Goal: Find specific page/section: Find specific page/section

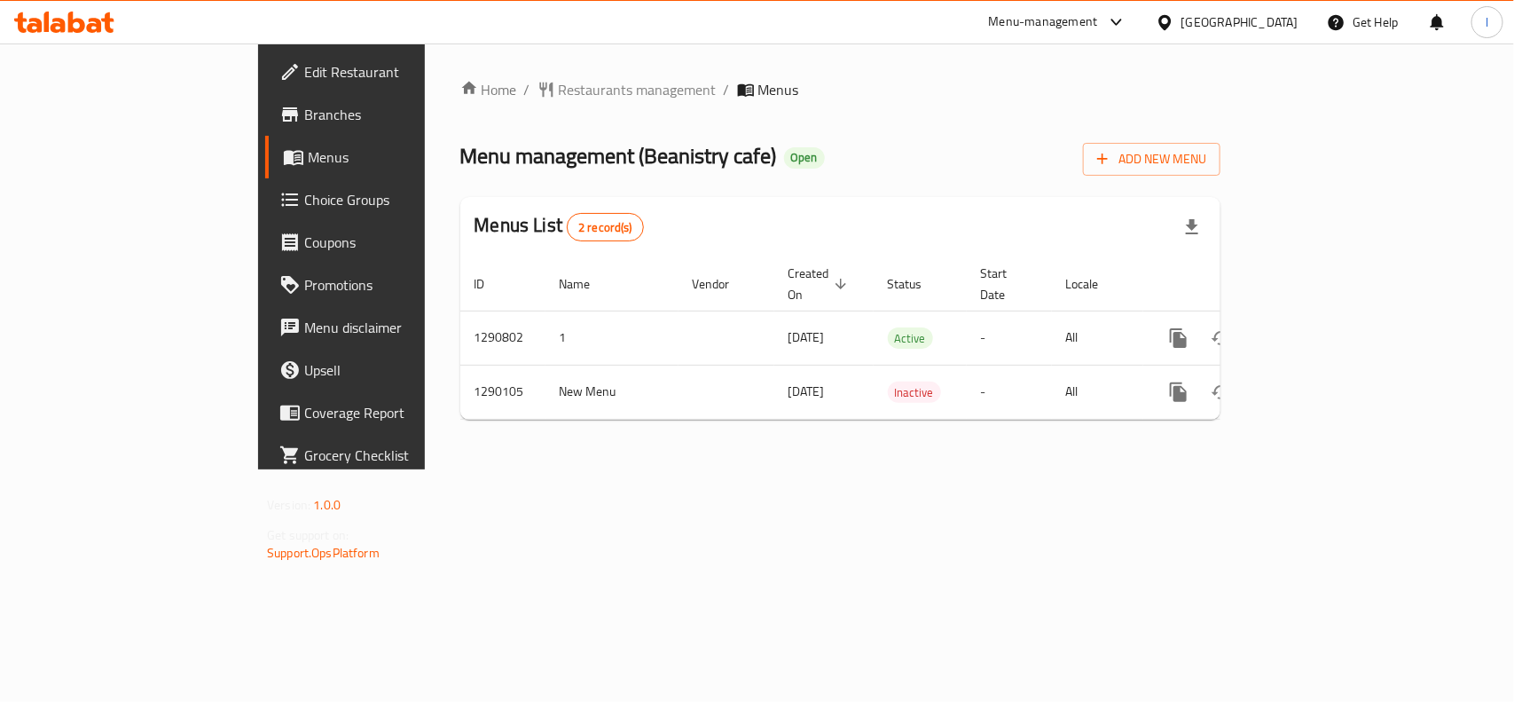
click at [481, 113] on div "Home / Restaurants management / Menus Menu management ( Beanistry cafe ) Open A…" at bounding box center [840, 256] width 760 height 355
click at [559, 79] on span "Restaurants management" at bounding box center [638, 89] width 158 height 21
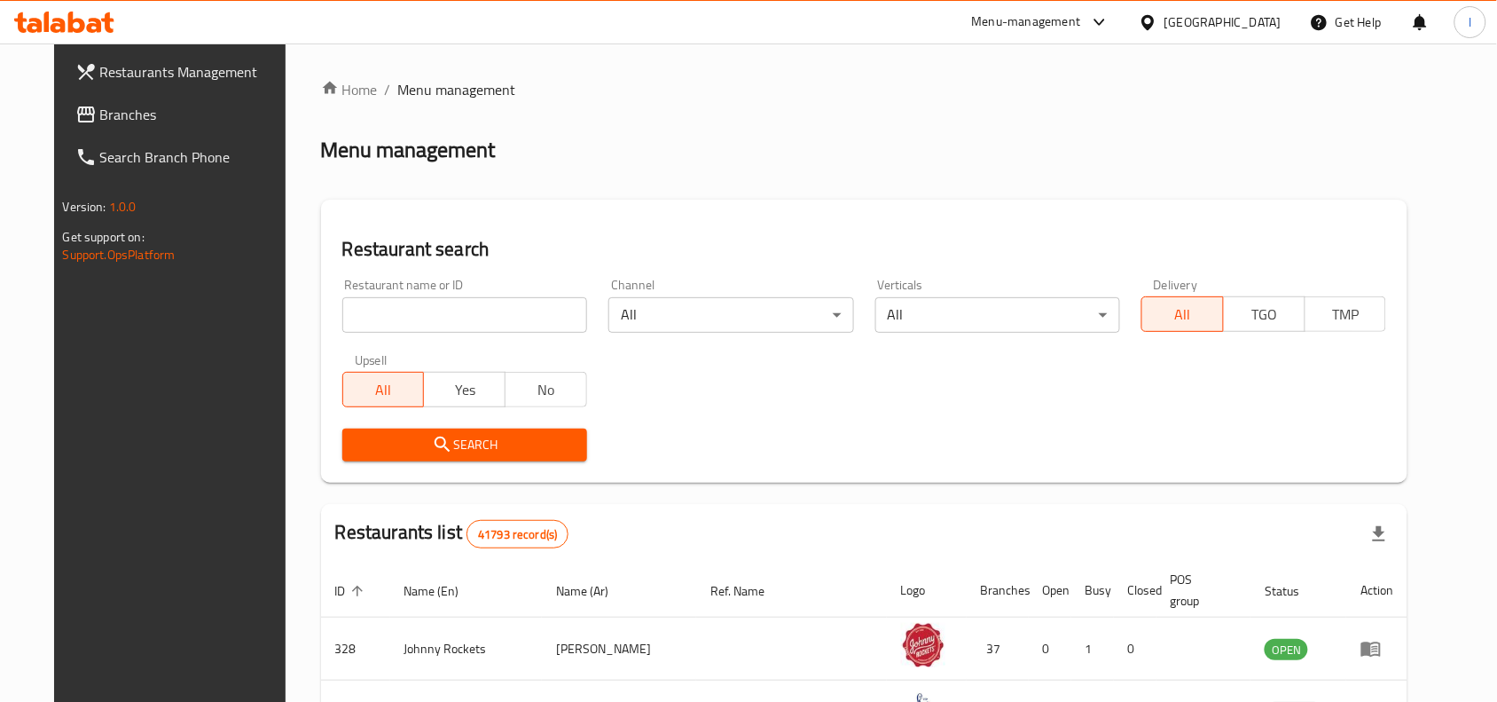
click at [432, 299] on input "search" at bounding box center [464, 314] width 245 height 35
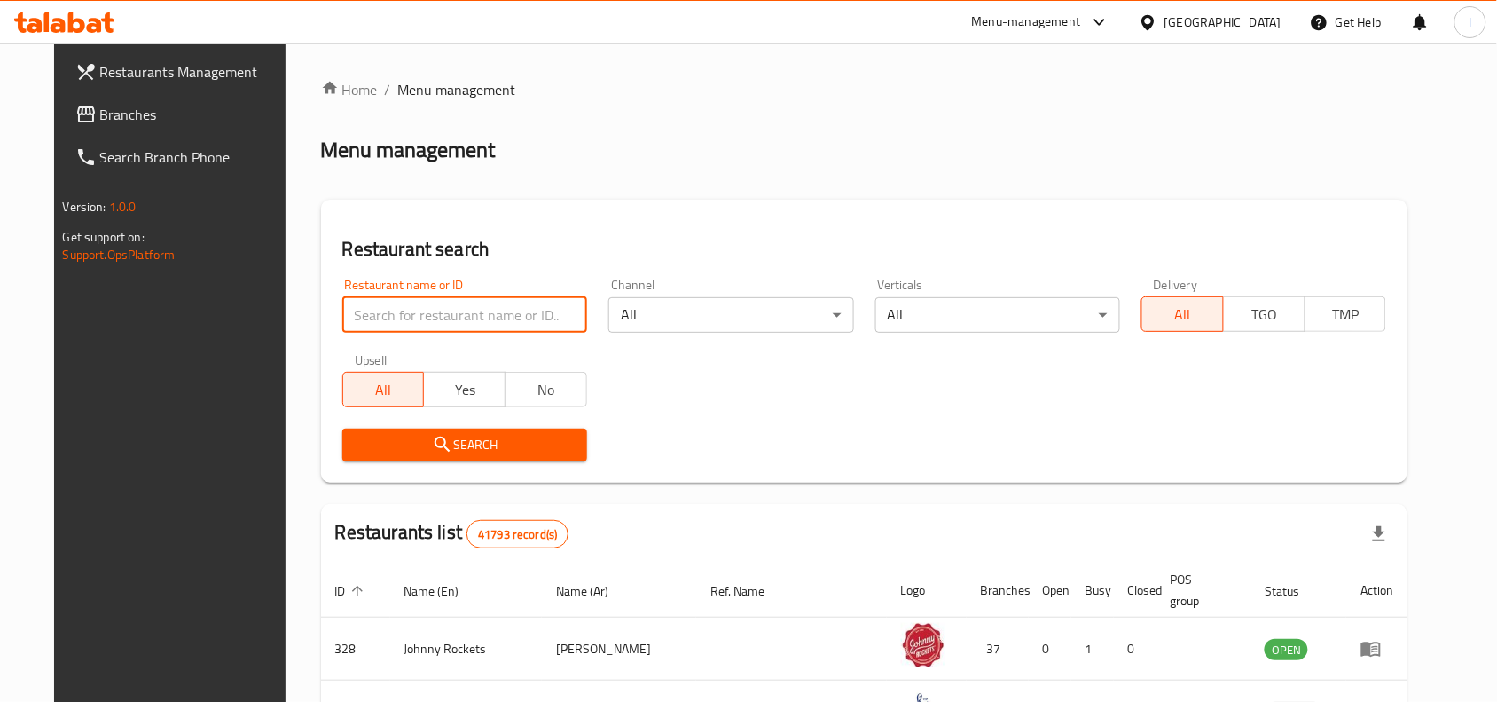
paste input "698114"
type input "698114"
click button "Search" at bounding box center [464, 444] width 245 height 33
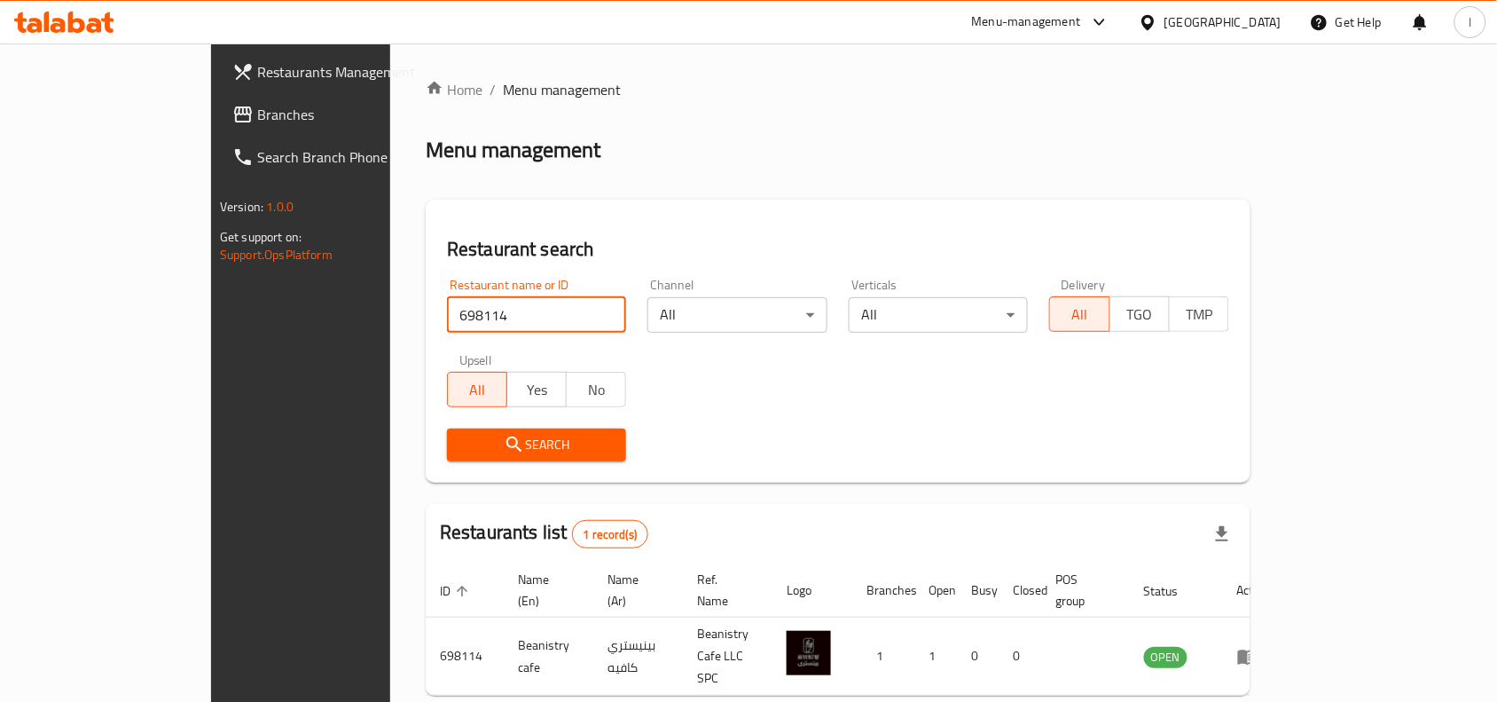
click at [257, 111] on span "Branches" at bounding box center [352, 114] width 190 height 21
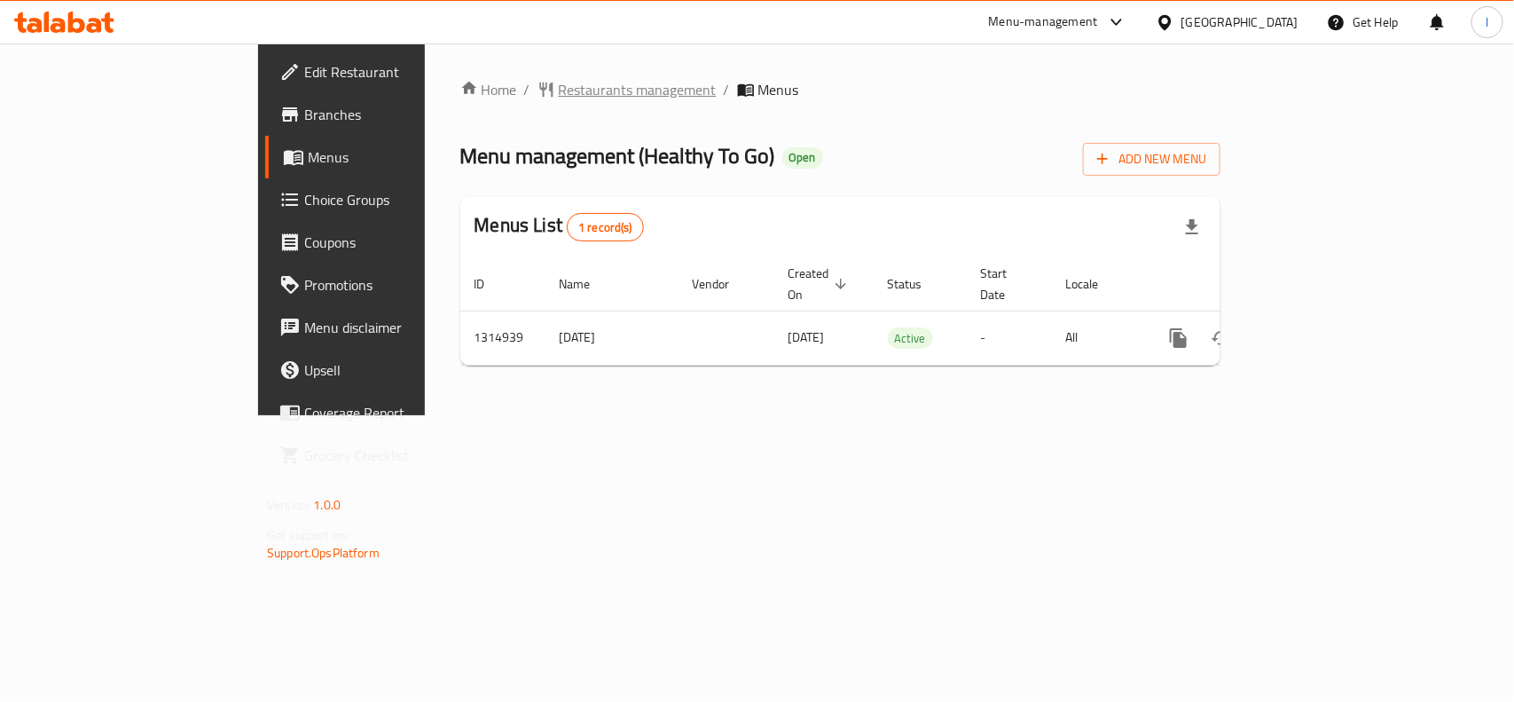
click at [559, 87] on span "Restaurants management" at bounding box center [638, 89] width 158 height 21
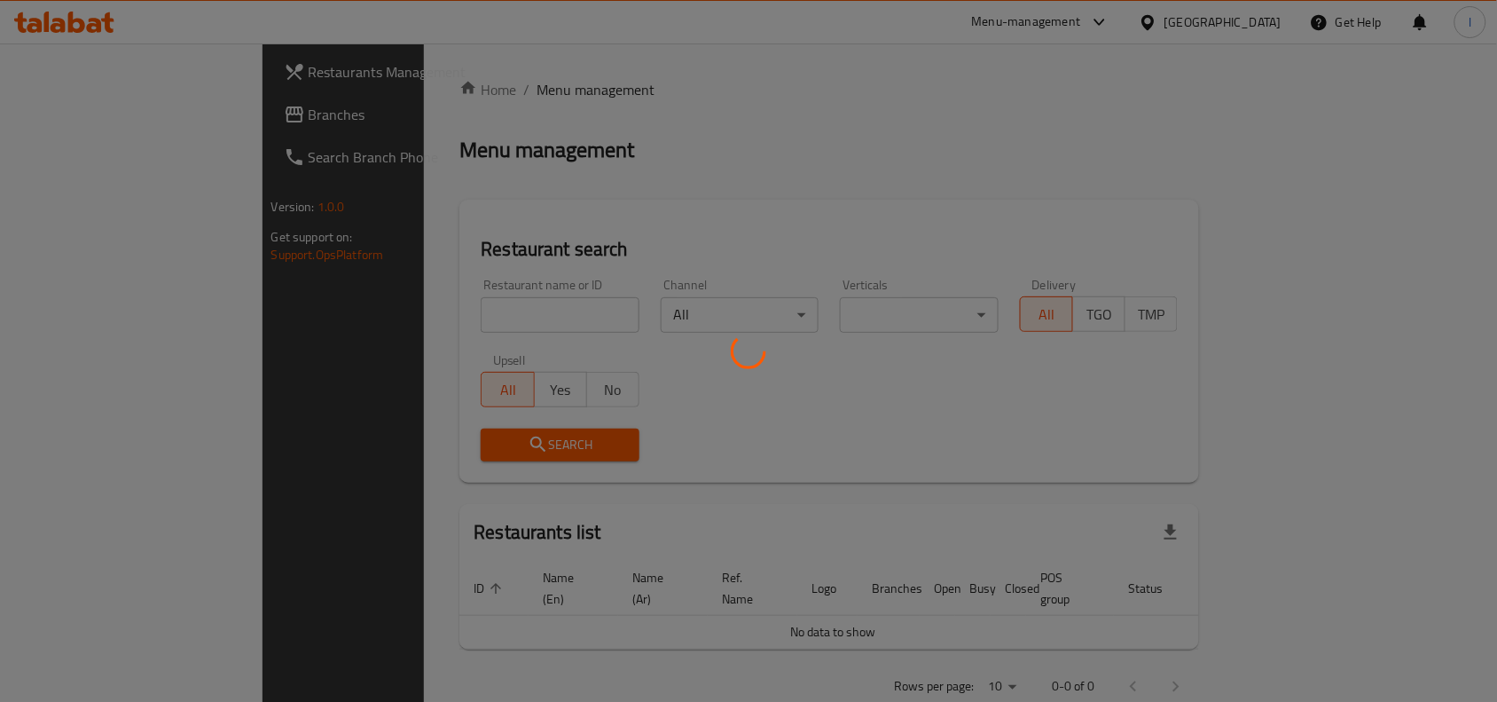
click at [457, 303] on div at bounding box center [748, 351] width 1497 height 702
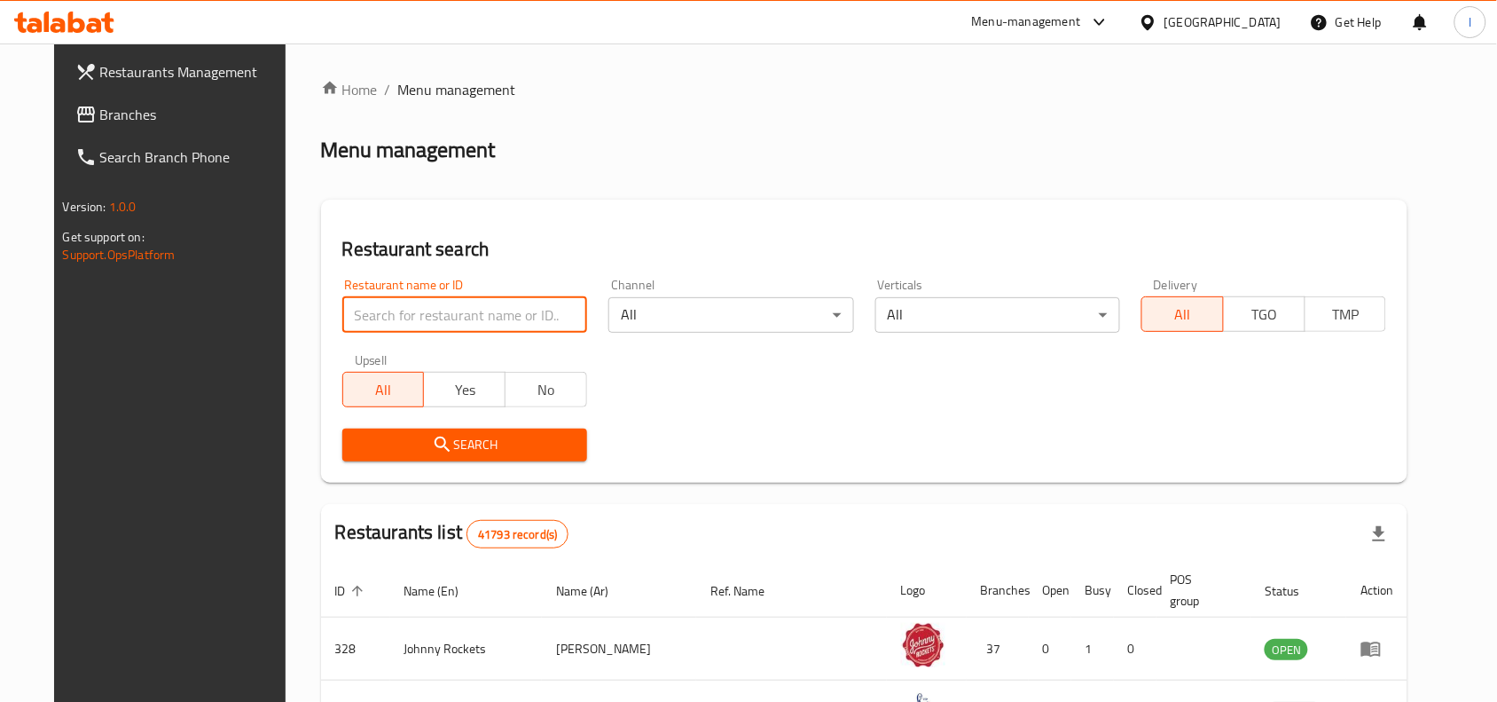
click at [432, 317] on input "search" at bounding box center [464, 314] width 245 height 35
paste input "707121"
type input "707121"
click button "Search" at bounding box center [464, 444] width 245 height 33
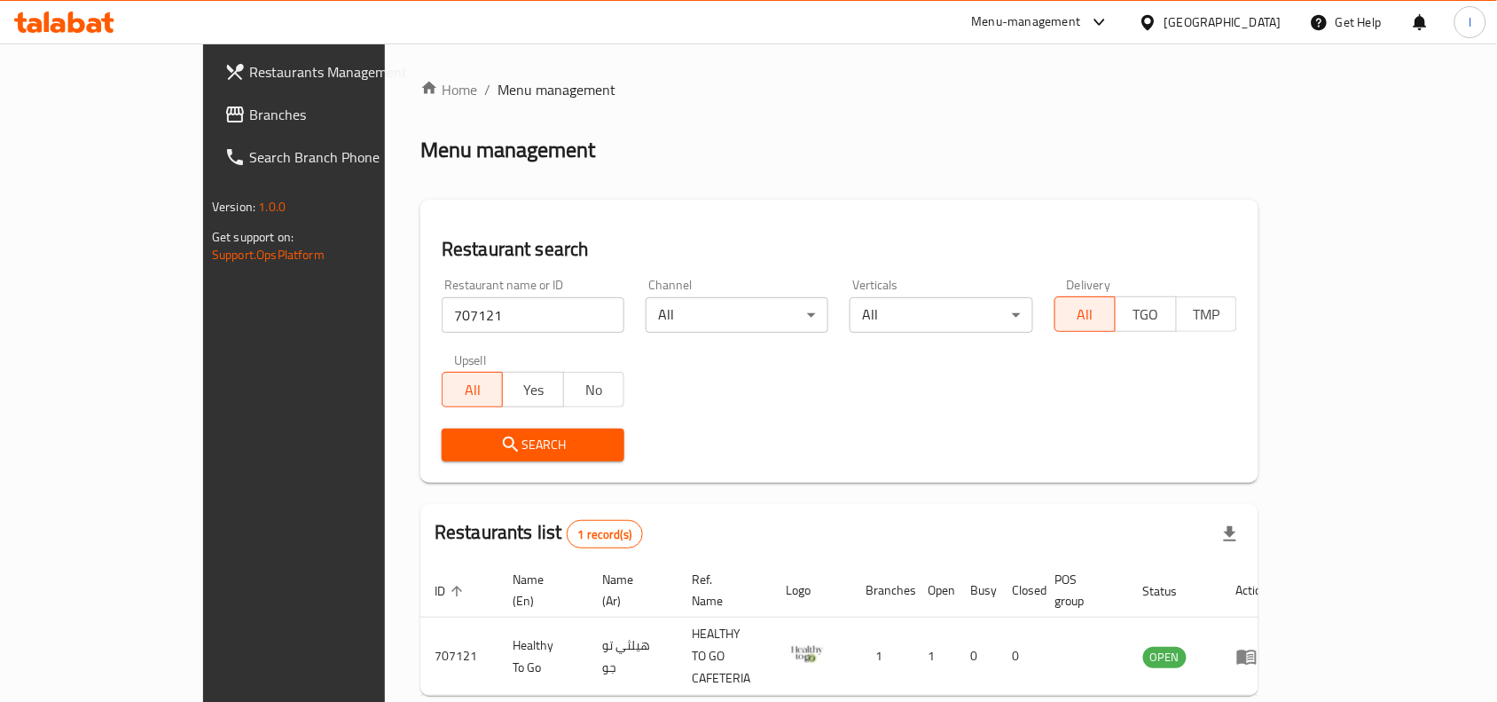
click at [249, 125] on span "Branches" at bounding box center [344, 114] width 190 height 21
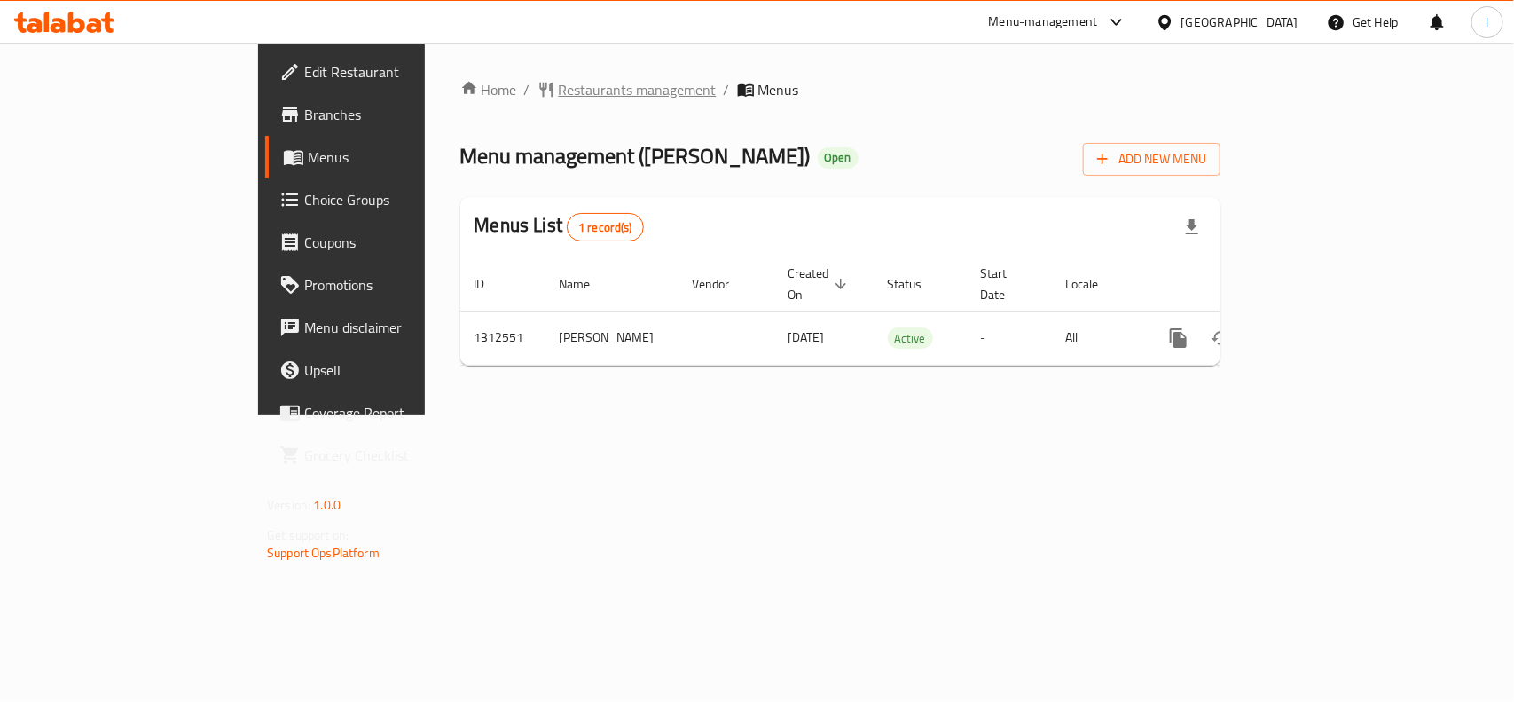
click at [559, 91] on span "Restaurants management" at bounding box center [638, 89] width 158 height 21
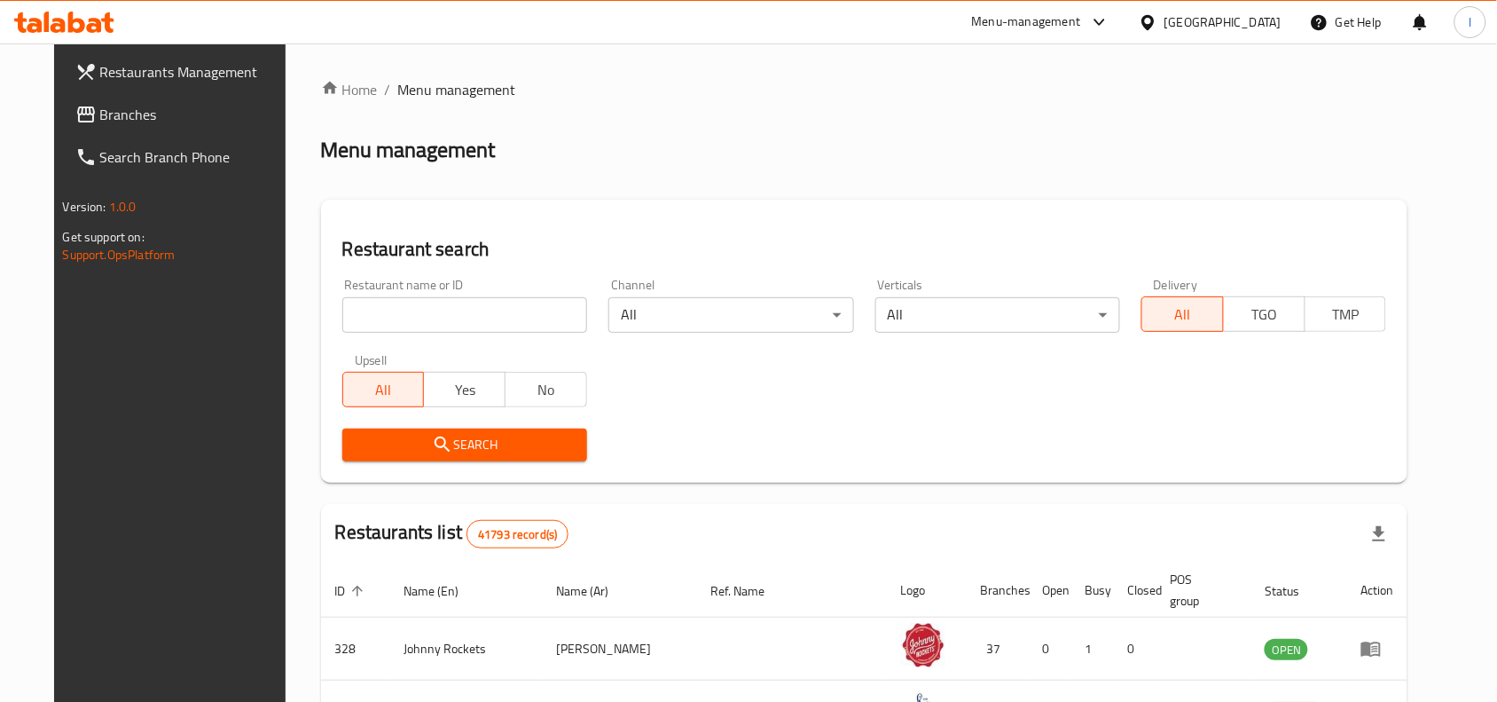
click at [342, 302] on input "search" at bounding box center [464, 314] width 245 height 35
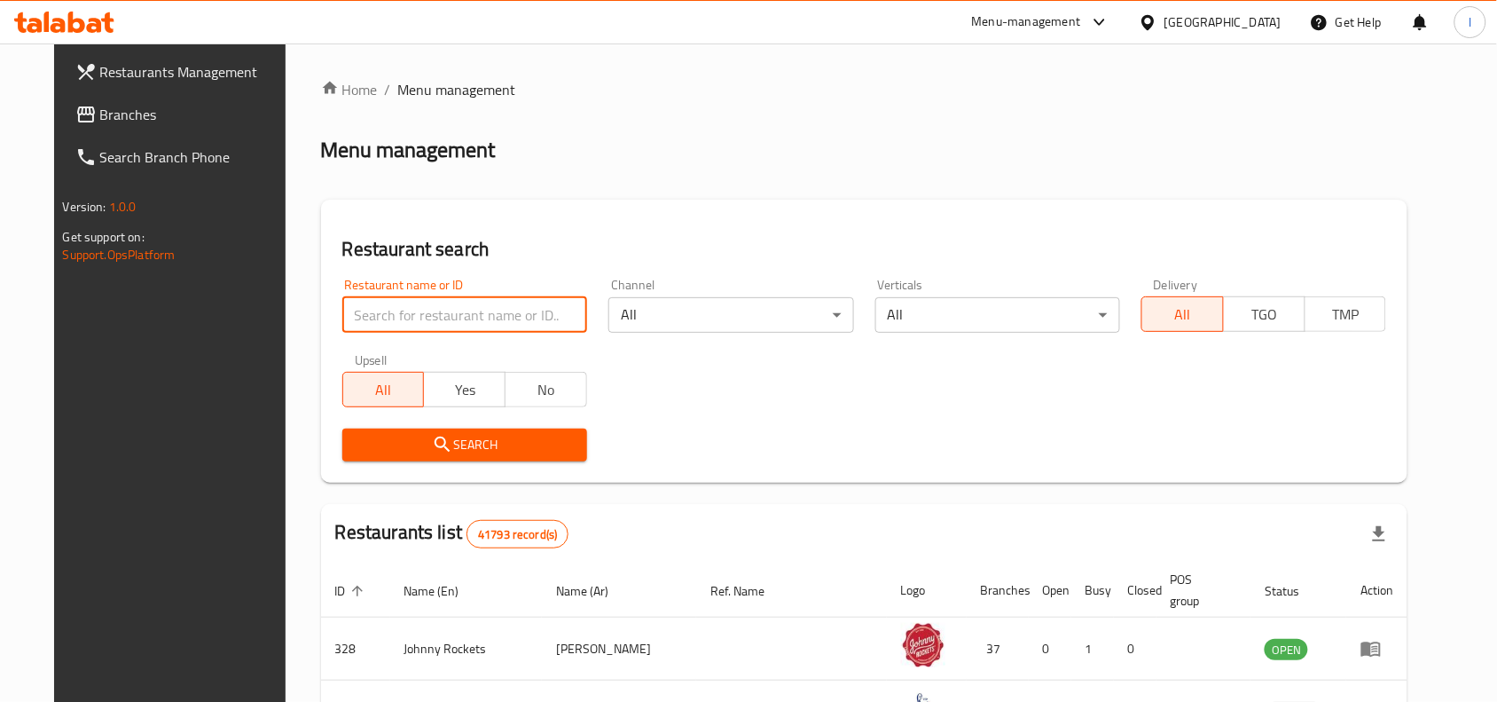
paste input "706139"
type input "706139"
click at [404, 432] on button "Search" at bounding box center [464, 444] width 245 height 33
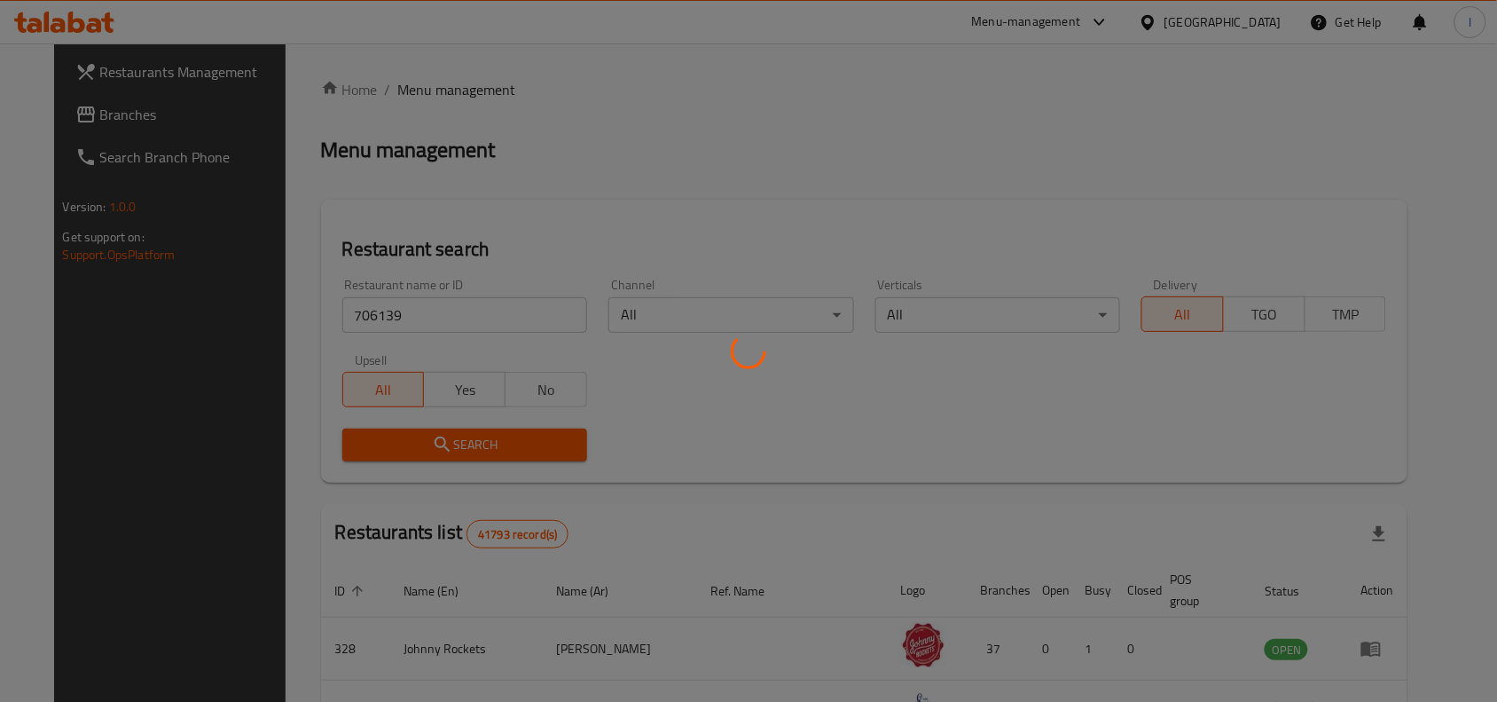
click at [539, 219] on div at bounding box center [748, 351] width 1497 height 702
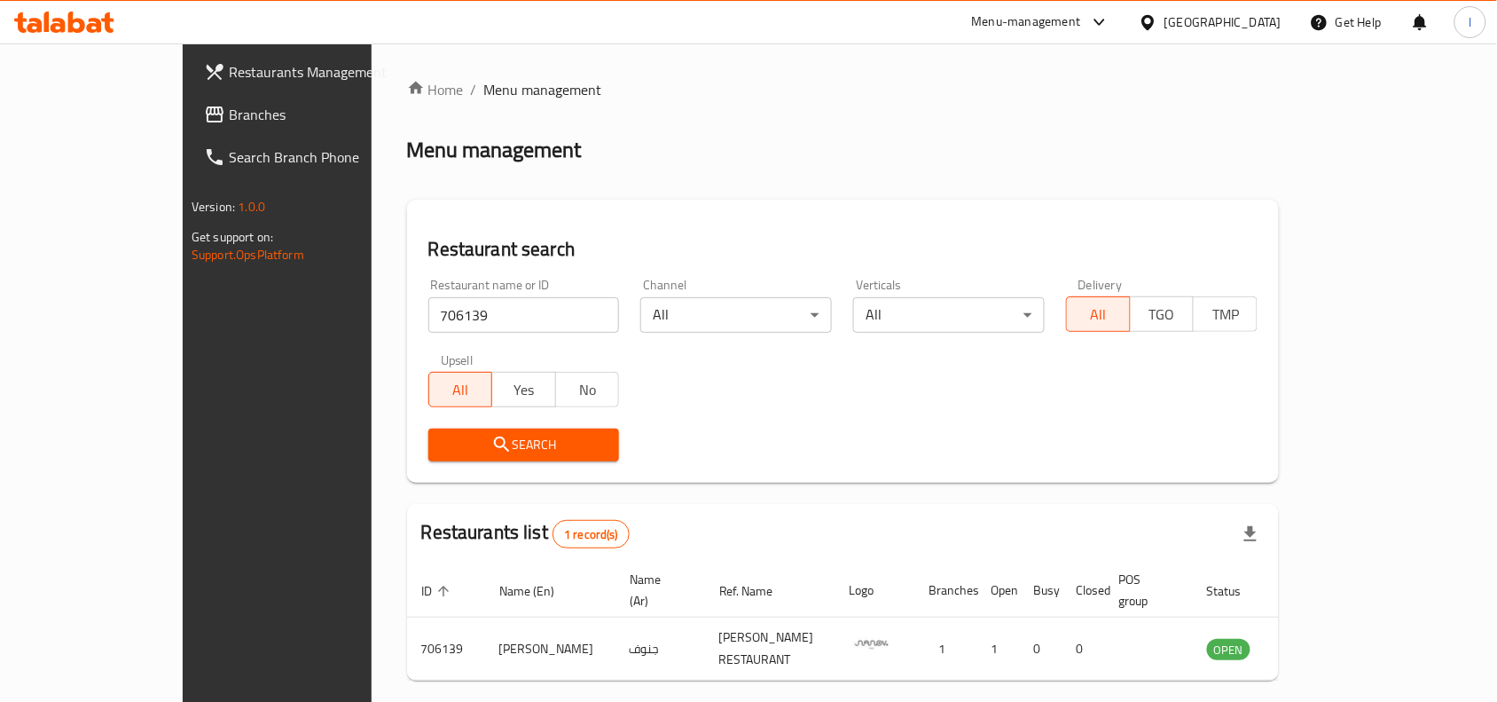
scroll to position [55, 0]
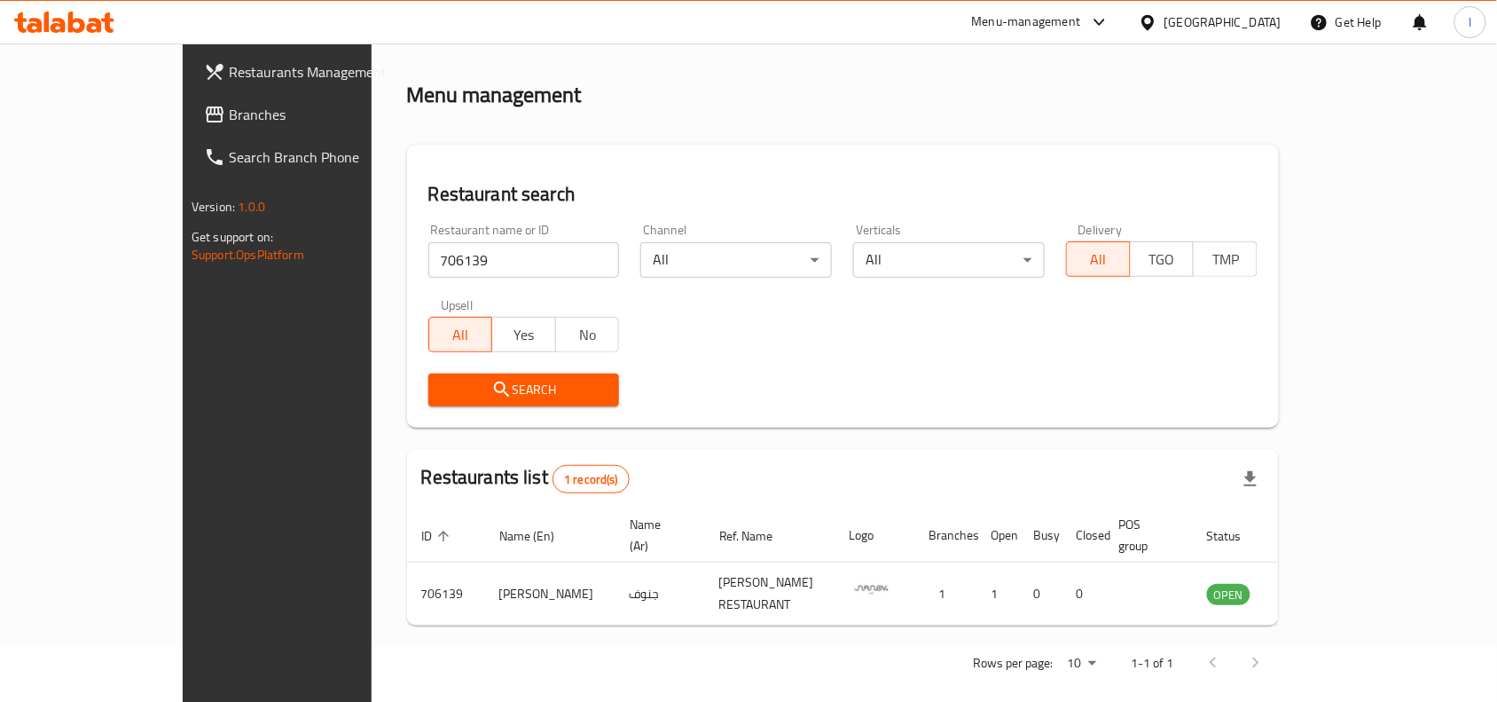
click at [229, 116] on span "Branches" at bounding box center [324, 114] width 190 height 21
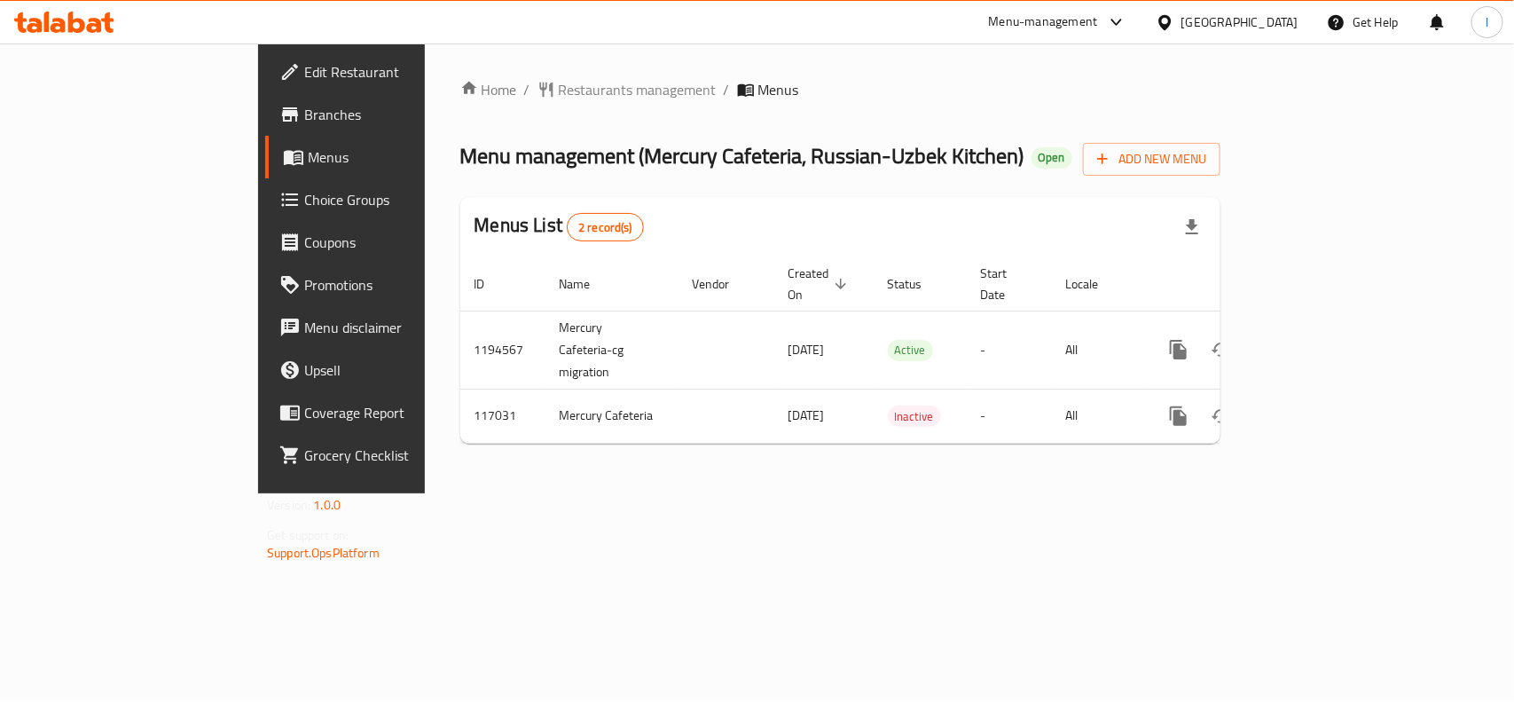
click at [510, 113] on div "Home / Restaurants management / Menus Menu management ( Mercury Cafeteria, Russ…" at bounding box center [840, 268] width 760 height 379
click at [559, 85] on span "Restaurants management" at bounding box center [638, 89] width 158 height 21
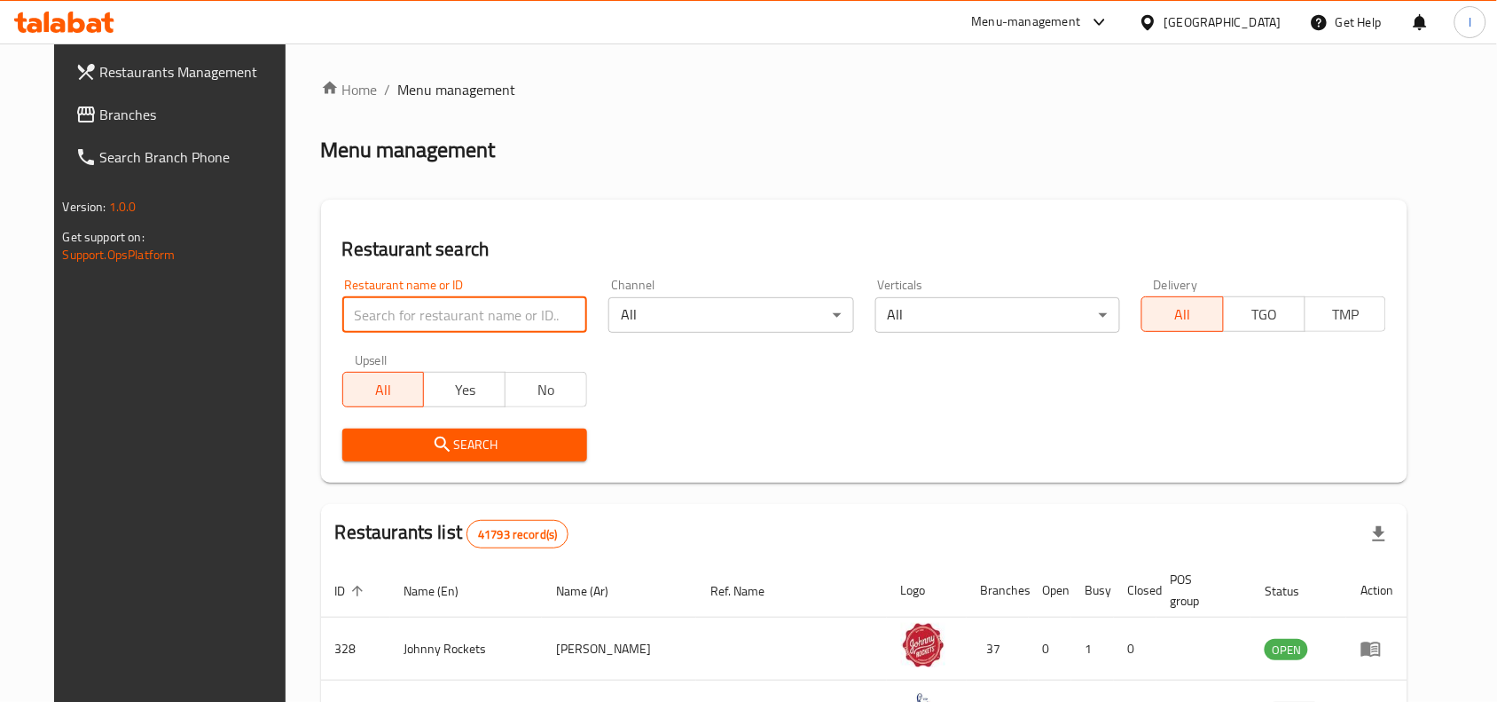
click at [441, 316] on input "search" at bounding box center [464, 314] width 245 height 35
paste input "605986"
type input "605986"
click button "Search" at bounding box center [464, 444] width 245 height 33
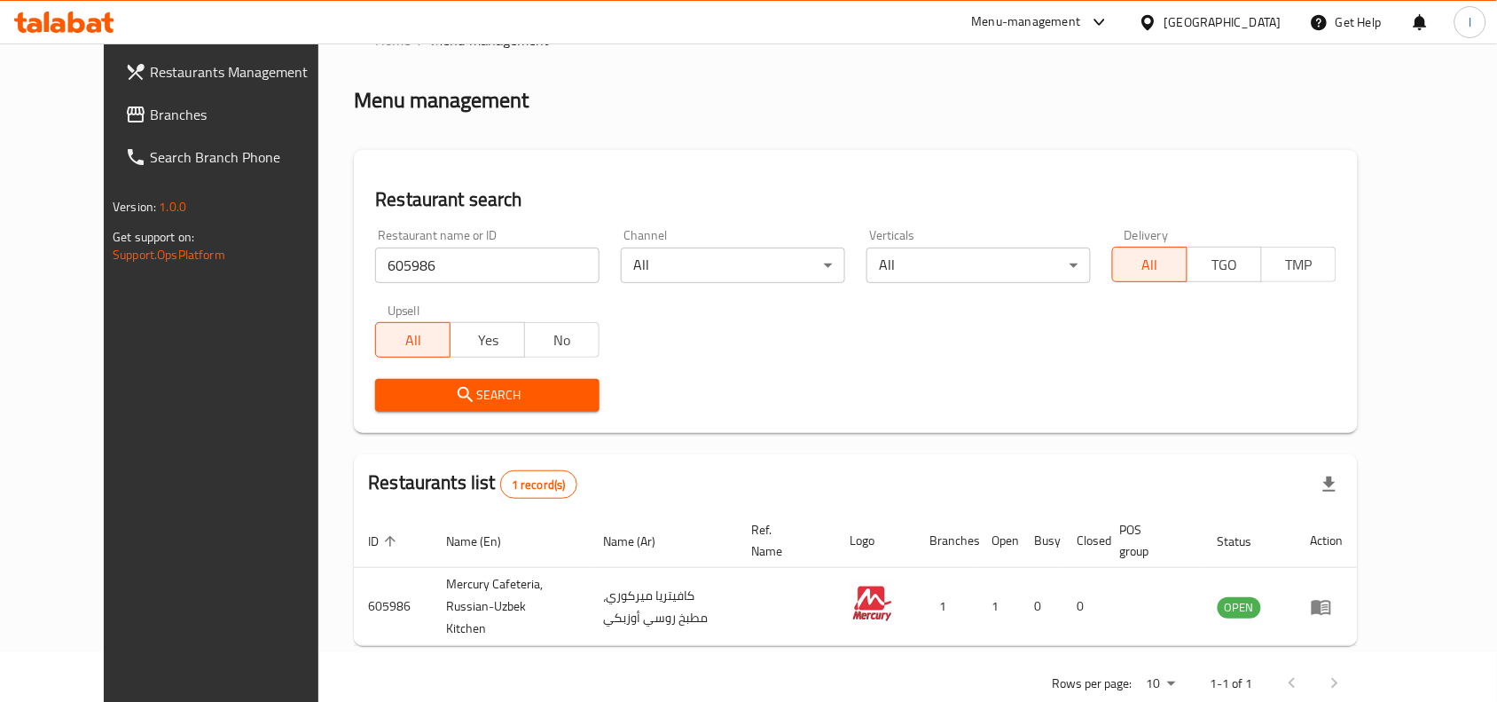
scroll to position [75, 0]
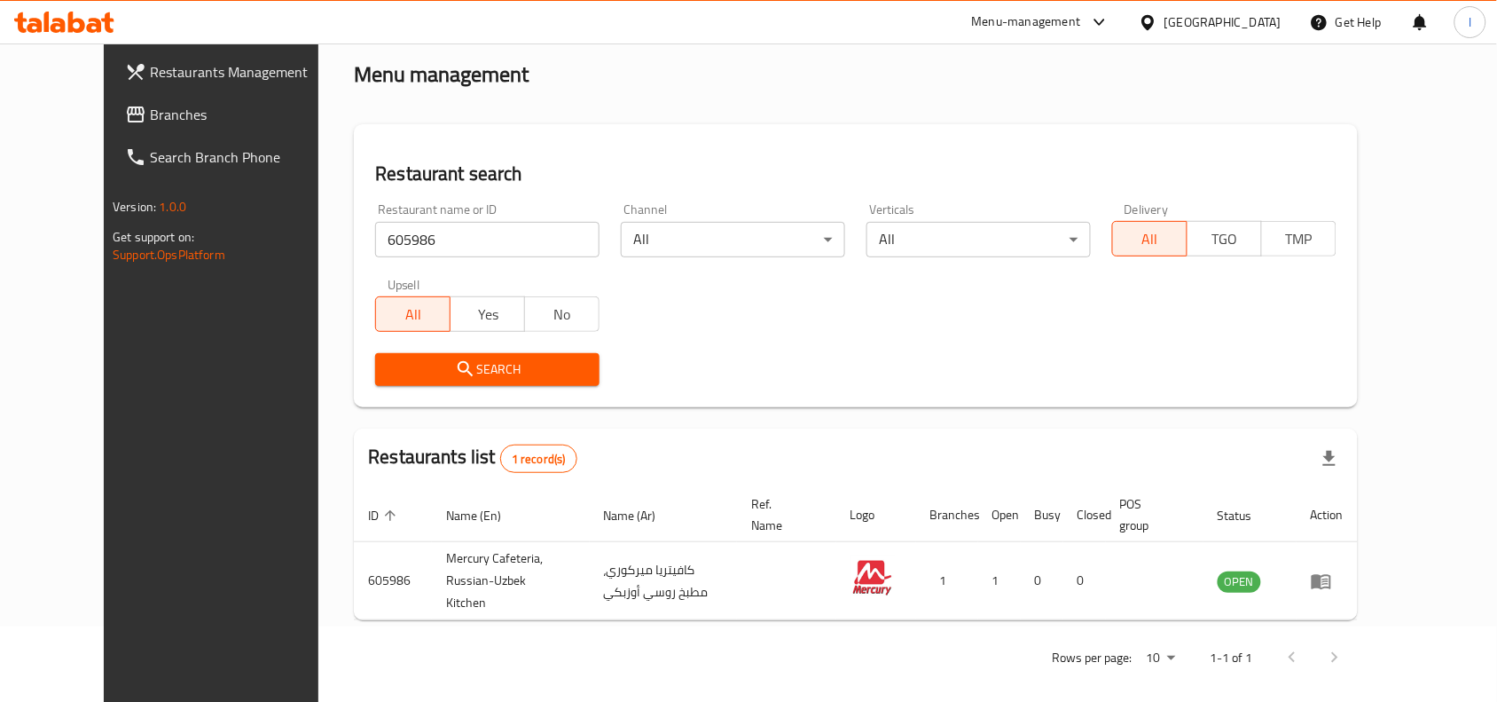
click at [150, 108] on span "Branches" at bounding box center [245, 114] width 190 height 21
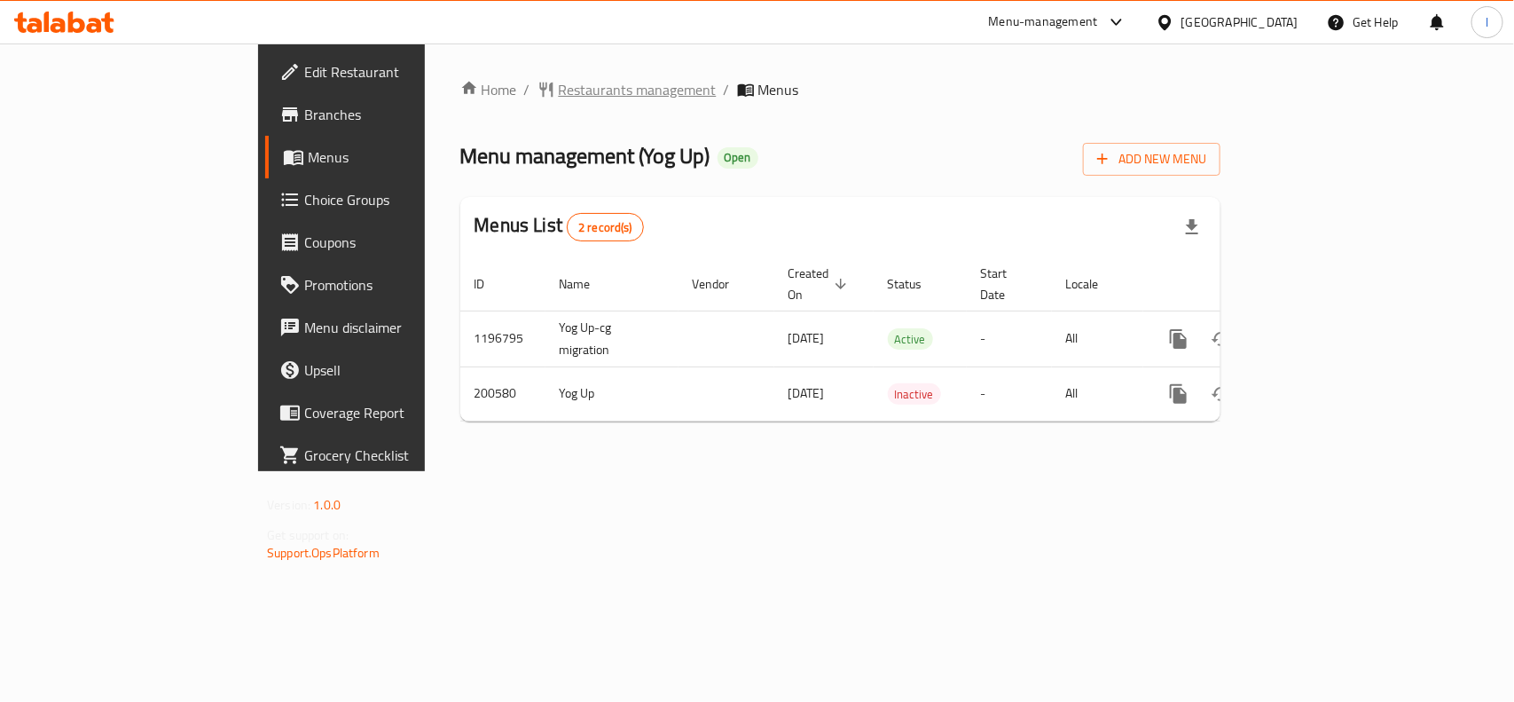
click at [559, 91] on span "Restaurants management" at bounding box center [638, 89] width 158 height 21
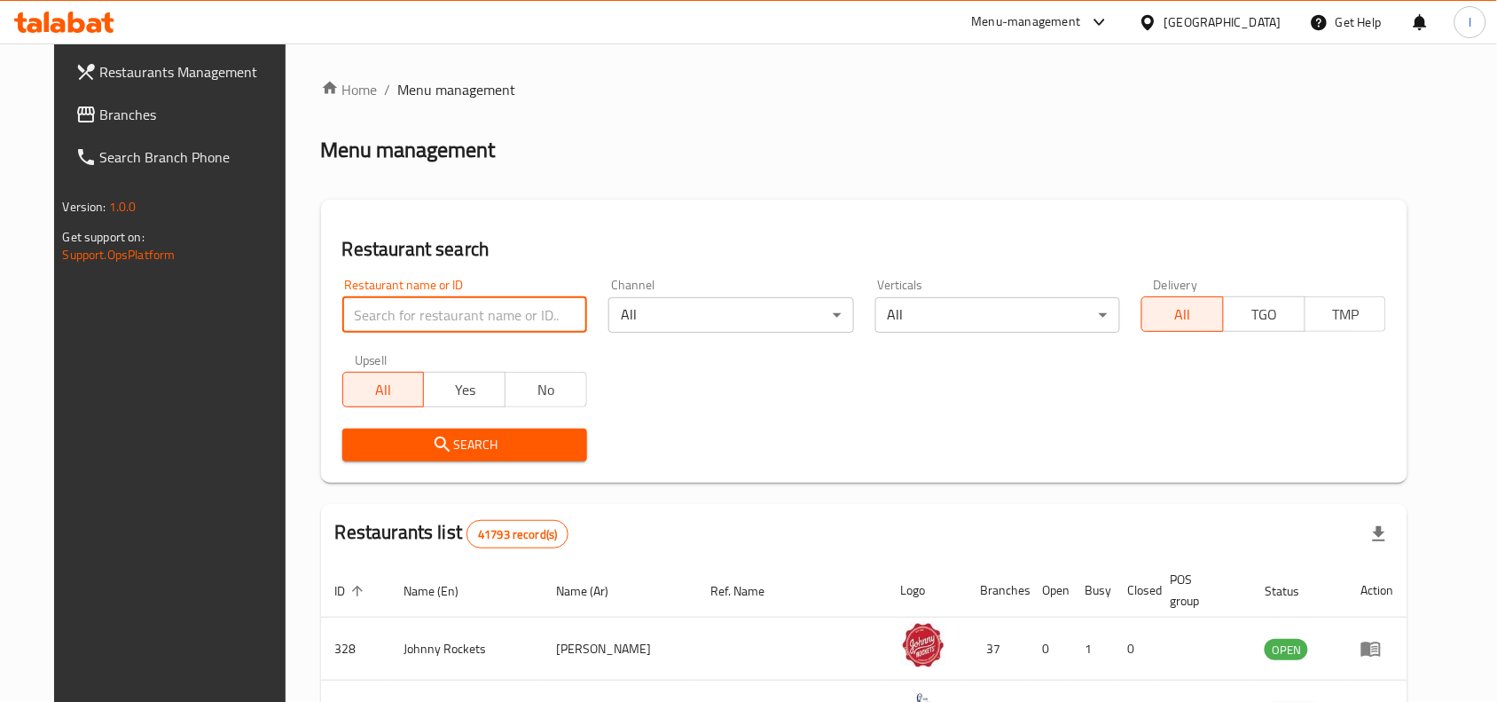
click at [397, 324] on input "search" at bounding box center [464, 314] width 245 height 35
paste input "622102"
type input "622102"
click button "Search" at bounding box center [464, 444] width 245 height 33
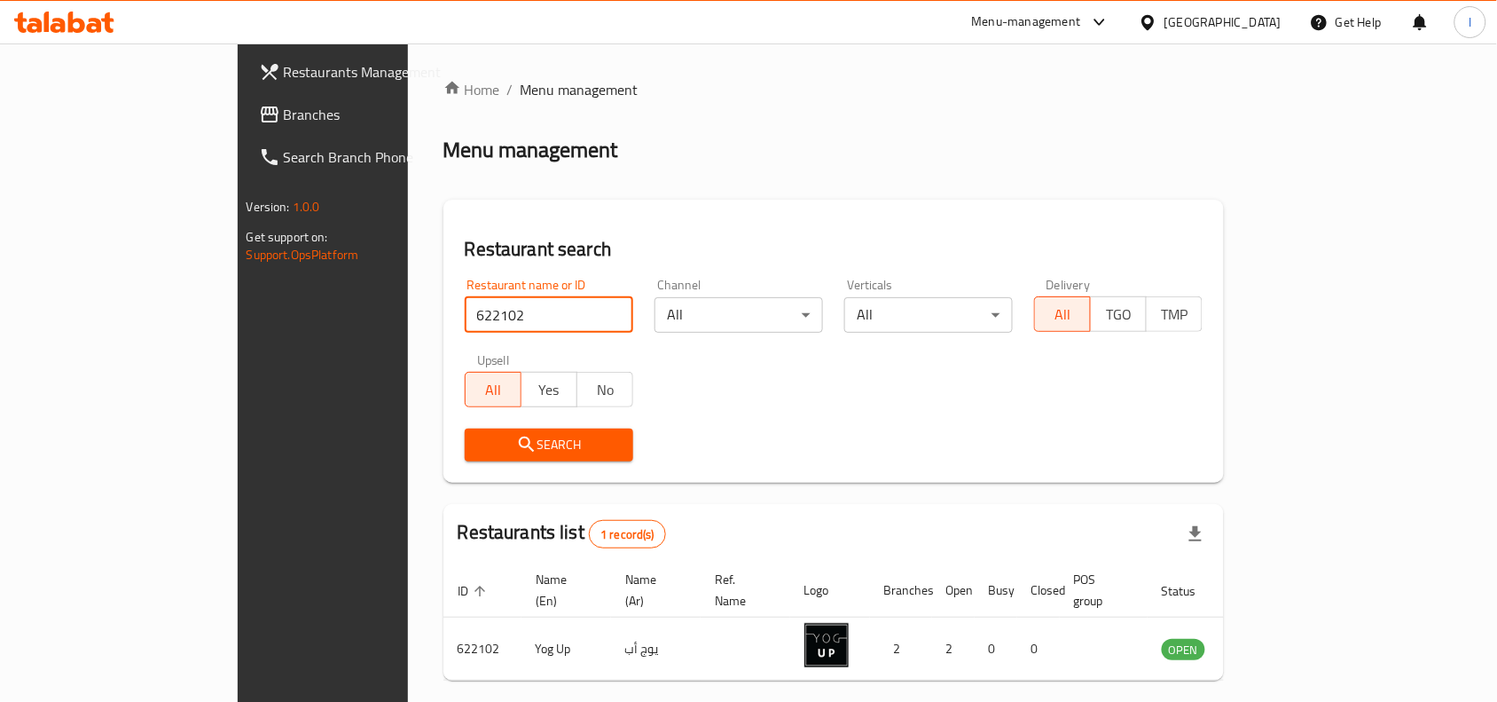
scroll to position [55, 0]
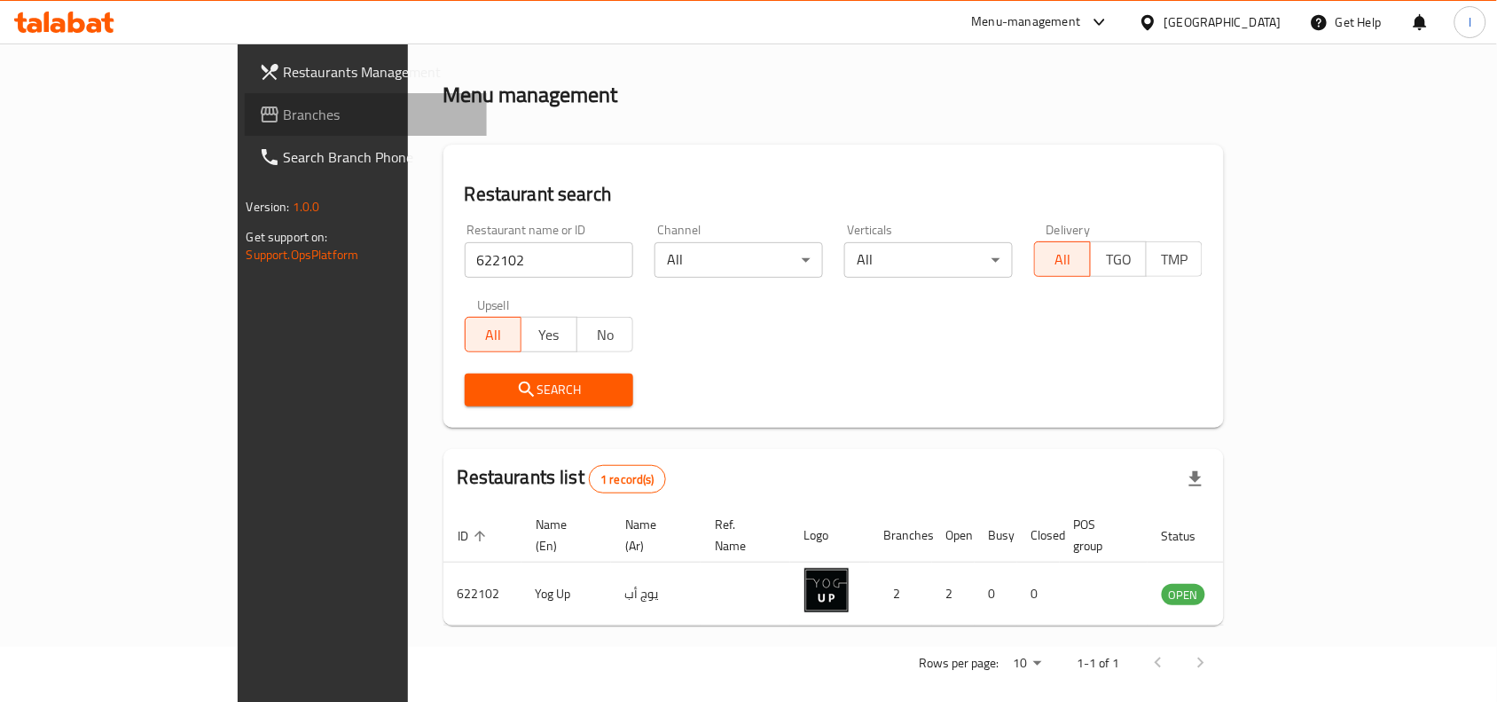
click at [284, 113] on span "Branches" at bounding box center [379, 114] width 190 height 21
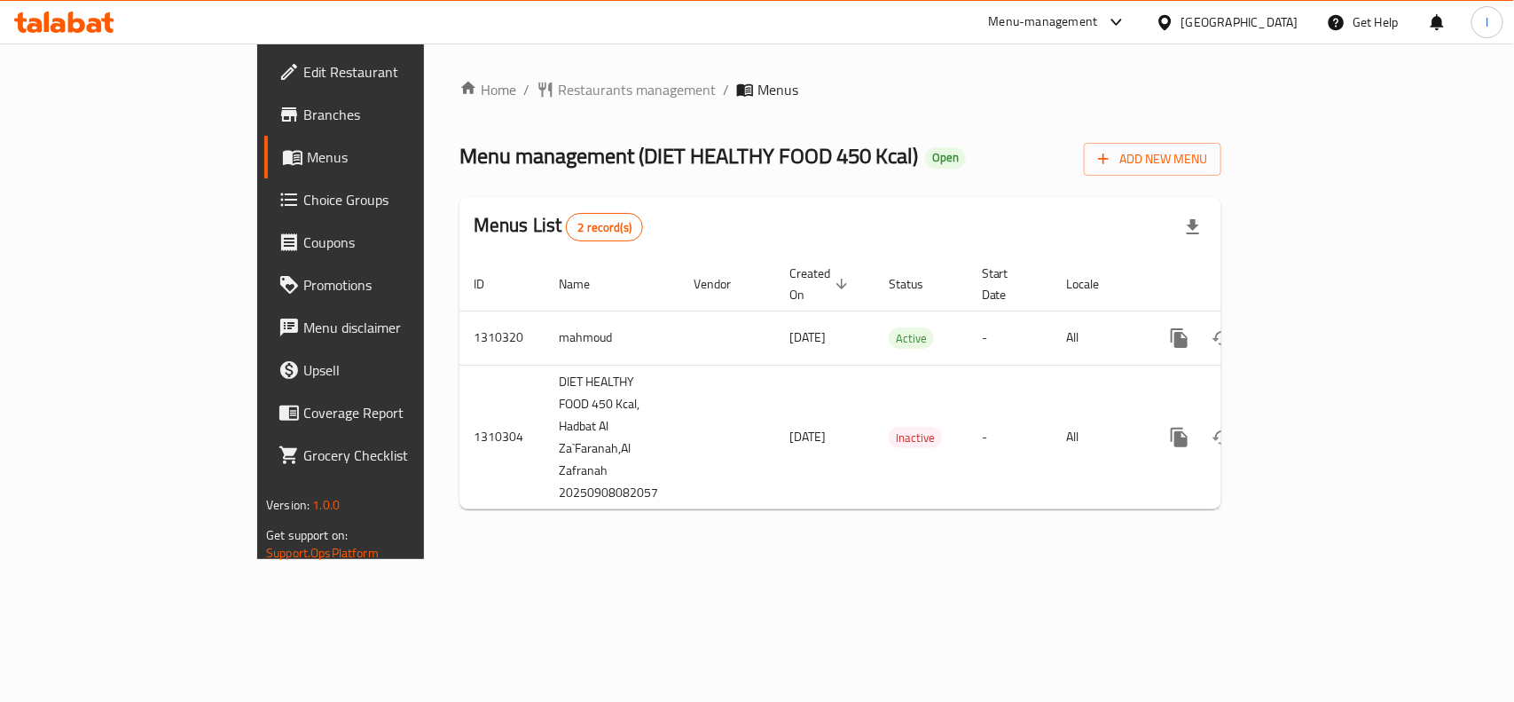
click at [578, 144] on div "Home / Restaurants management / Menus Menu management ( DIET HEALTHY FOOD 450 K…" at bounding box center [840, 301] width 762 height 444
click at [558, 85] on span "Restaurants management" at bounding box center [637, 89] width 158 height 21
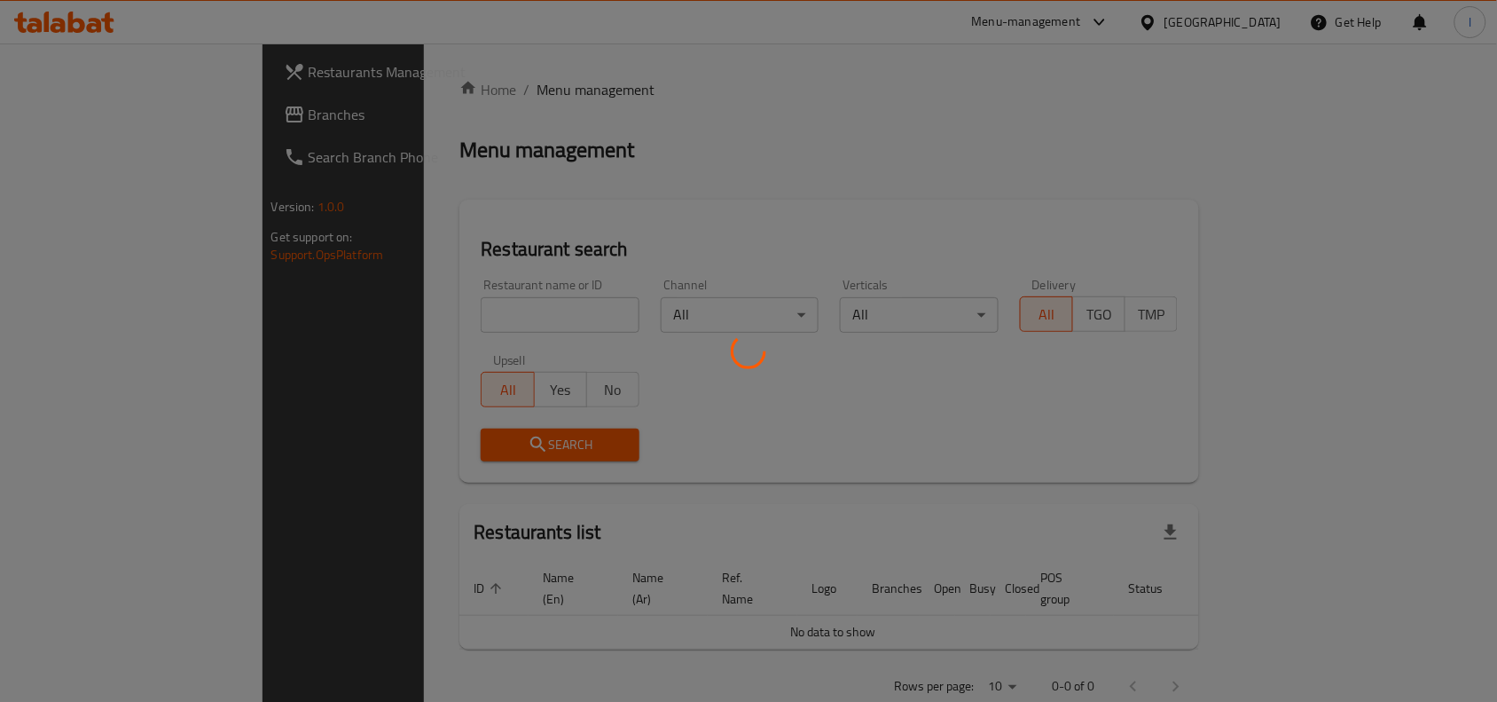
click at [464, 307] on div at bounding box center [748, 351] width 1497 height 702
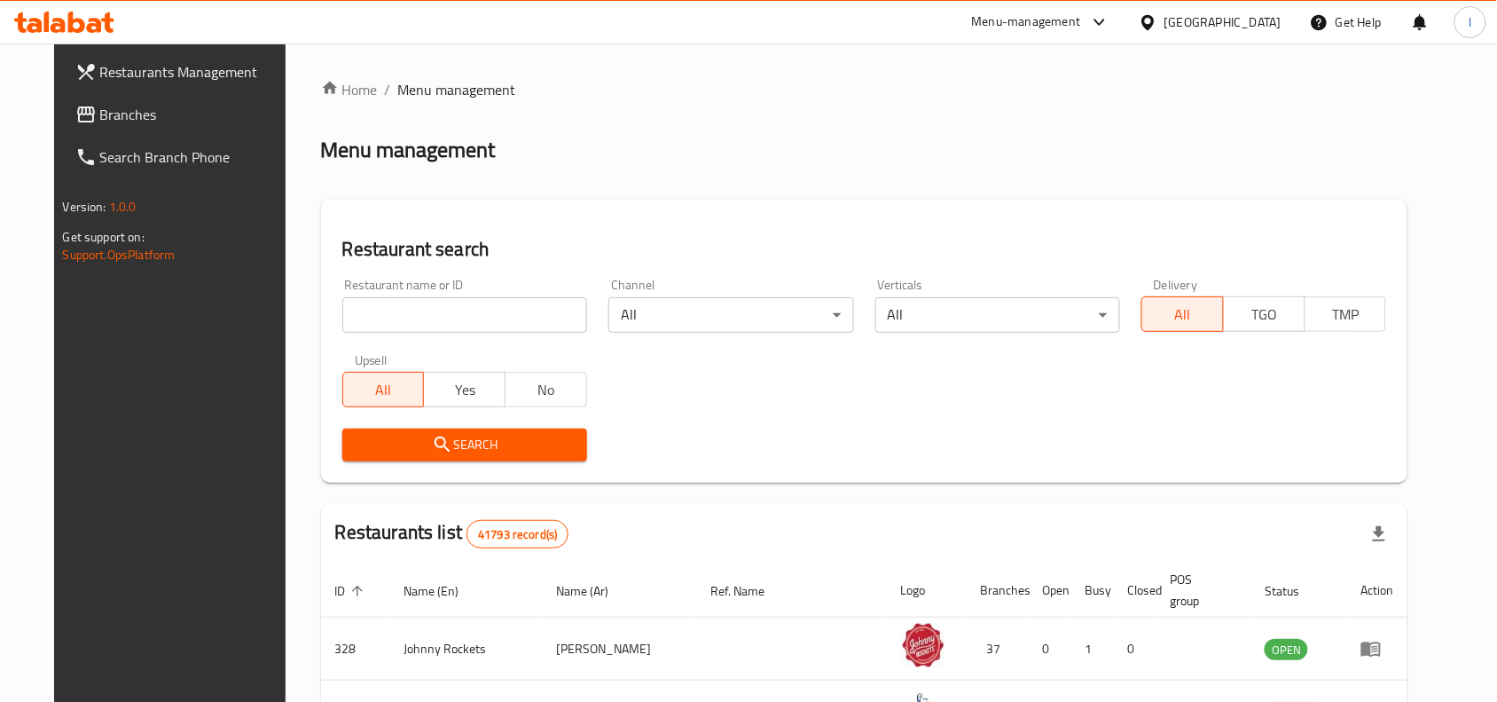
click at [382, 316] on input "search" at bounding box center [464, 314] width 245 height 35
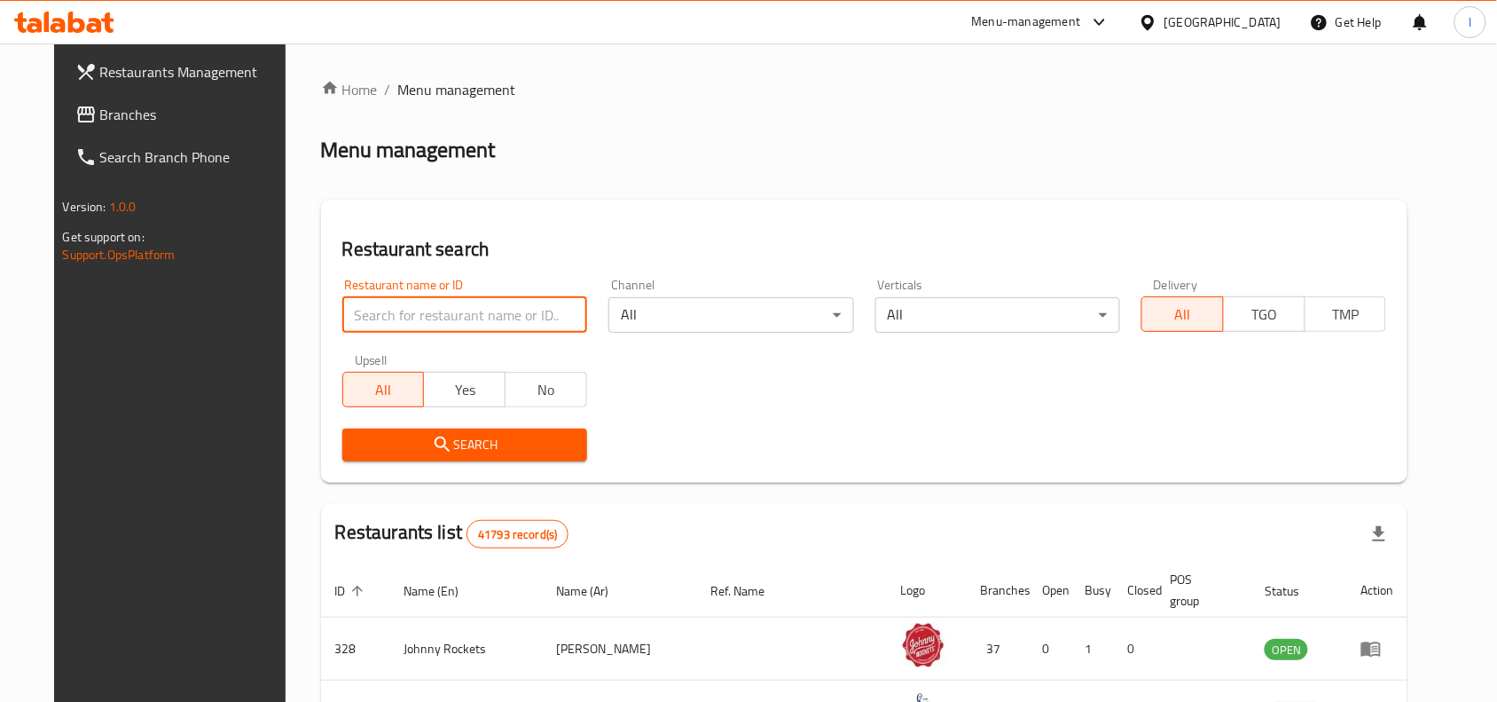
paste input "705411"
click button "Search" at bounding box center [464, 444] width 245 height 33
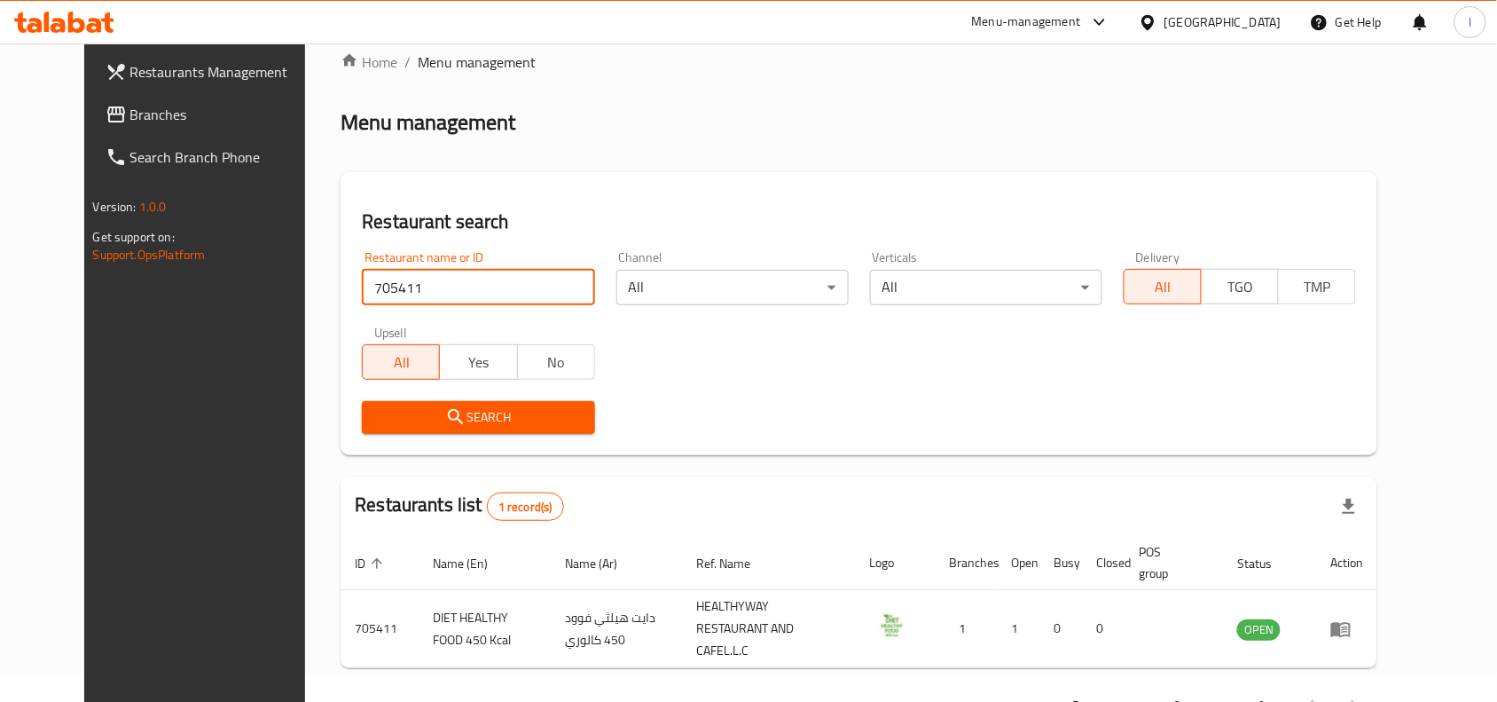
scroll to position [75, 0]
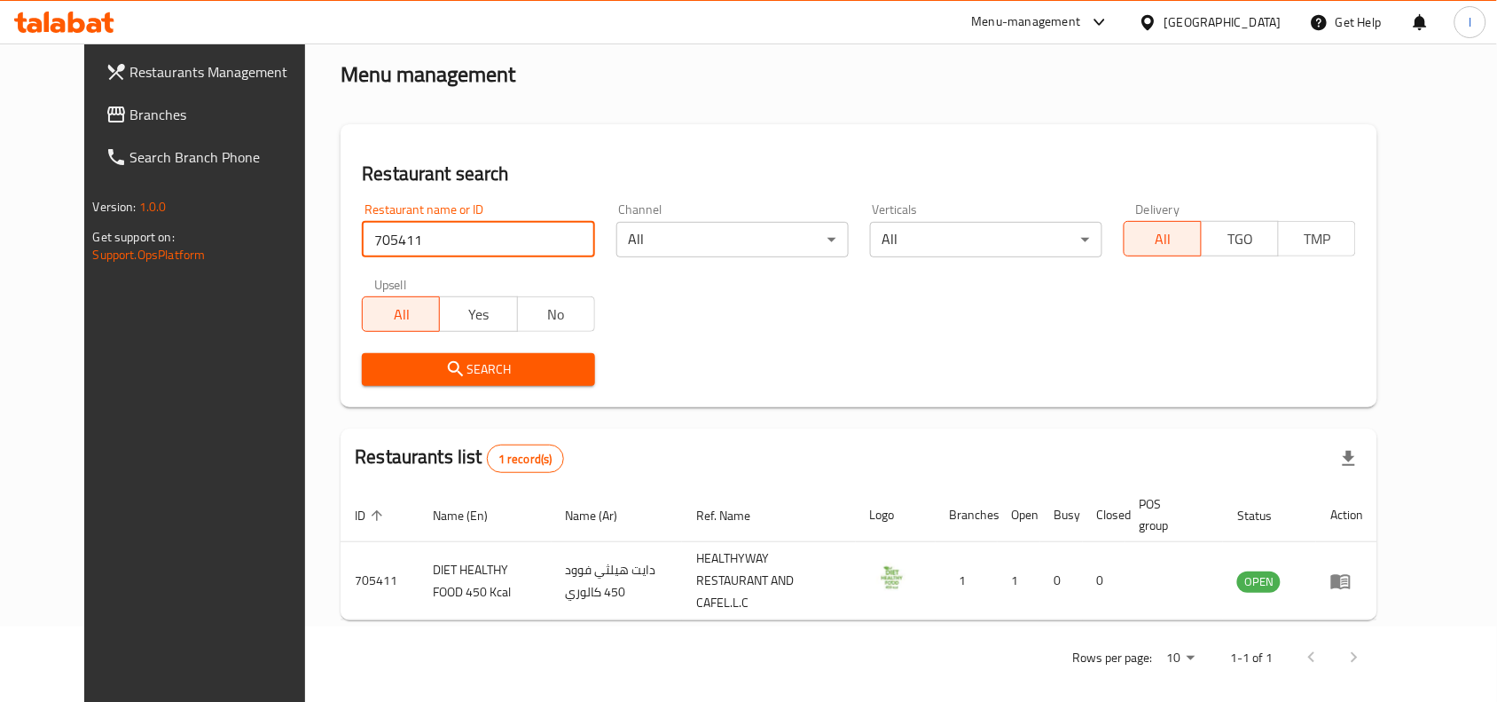
type input "705411"
click at [774, 321] on div "Restaurant name or ID 705411 Restaurant name or ID Channel All ​ Verticals All …" at bounding box center [859, 294] width 1016 height 204
click at [139, 118] on span "Branches" at bounding box center [225, 114] width 190 height 21
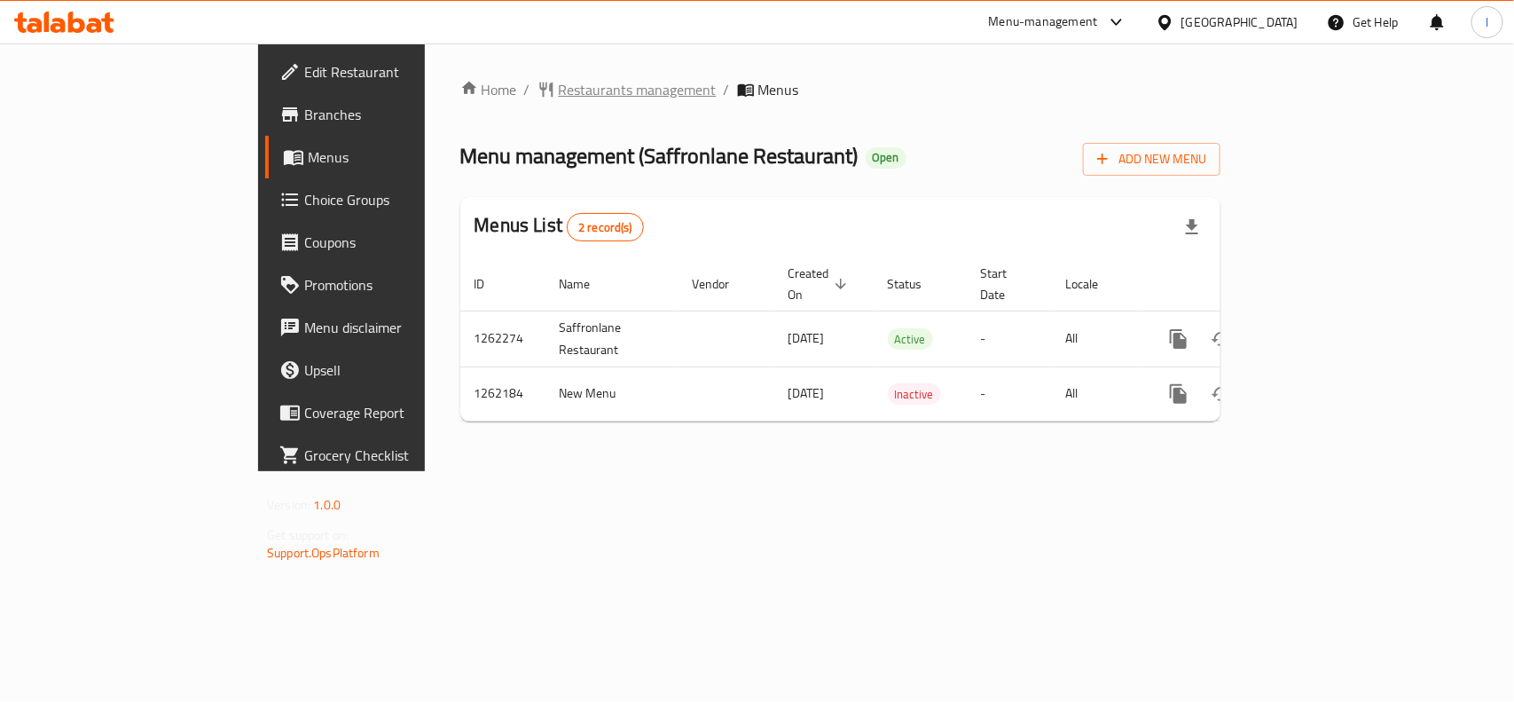
click at [559, 90] on span "Restaurants management" at bounding box center [638, 89] width 158 height 21
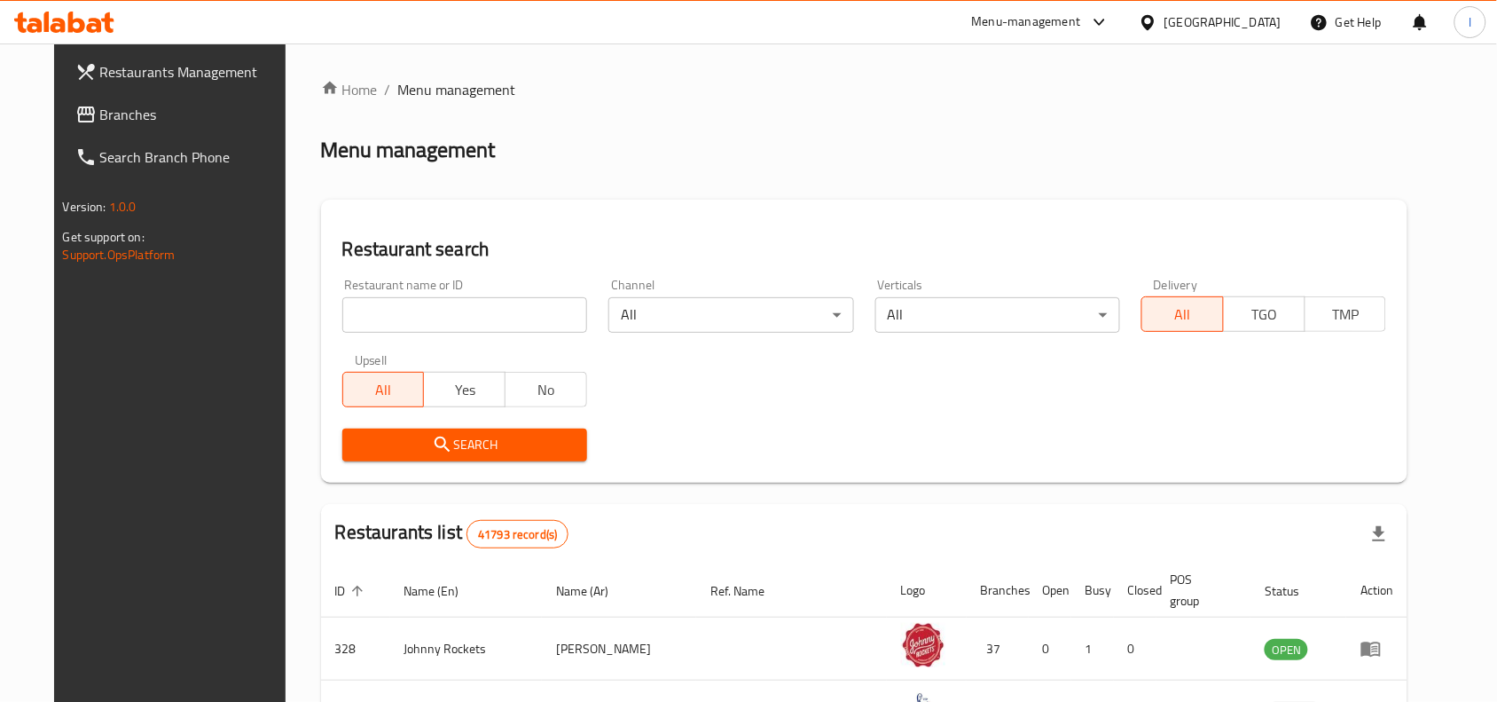
click at [380, 308] on input "search" at bounding box center [464, 314] width 245 height 35
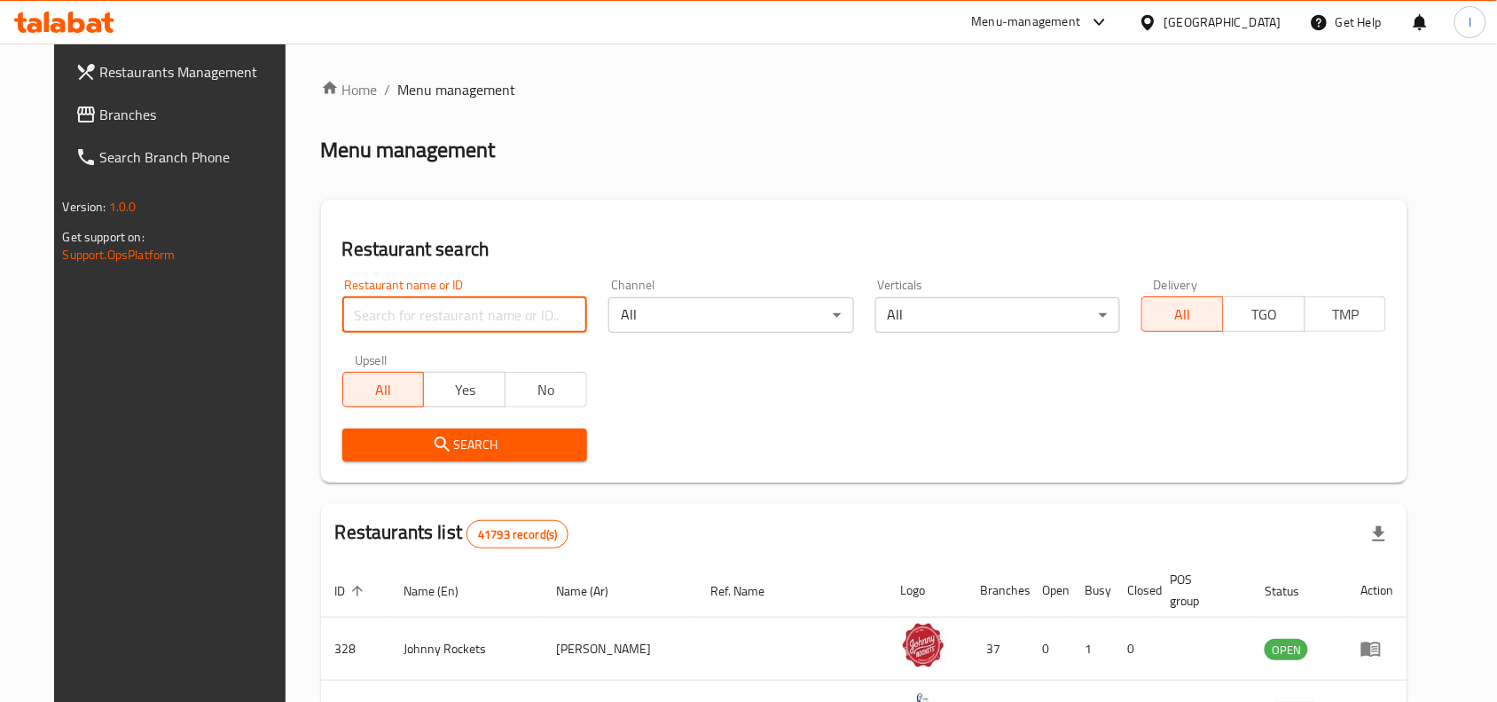
paste input "685457"
type input "685457"
click button "Search" at bounding box center [464, 444] width 245 height 33
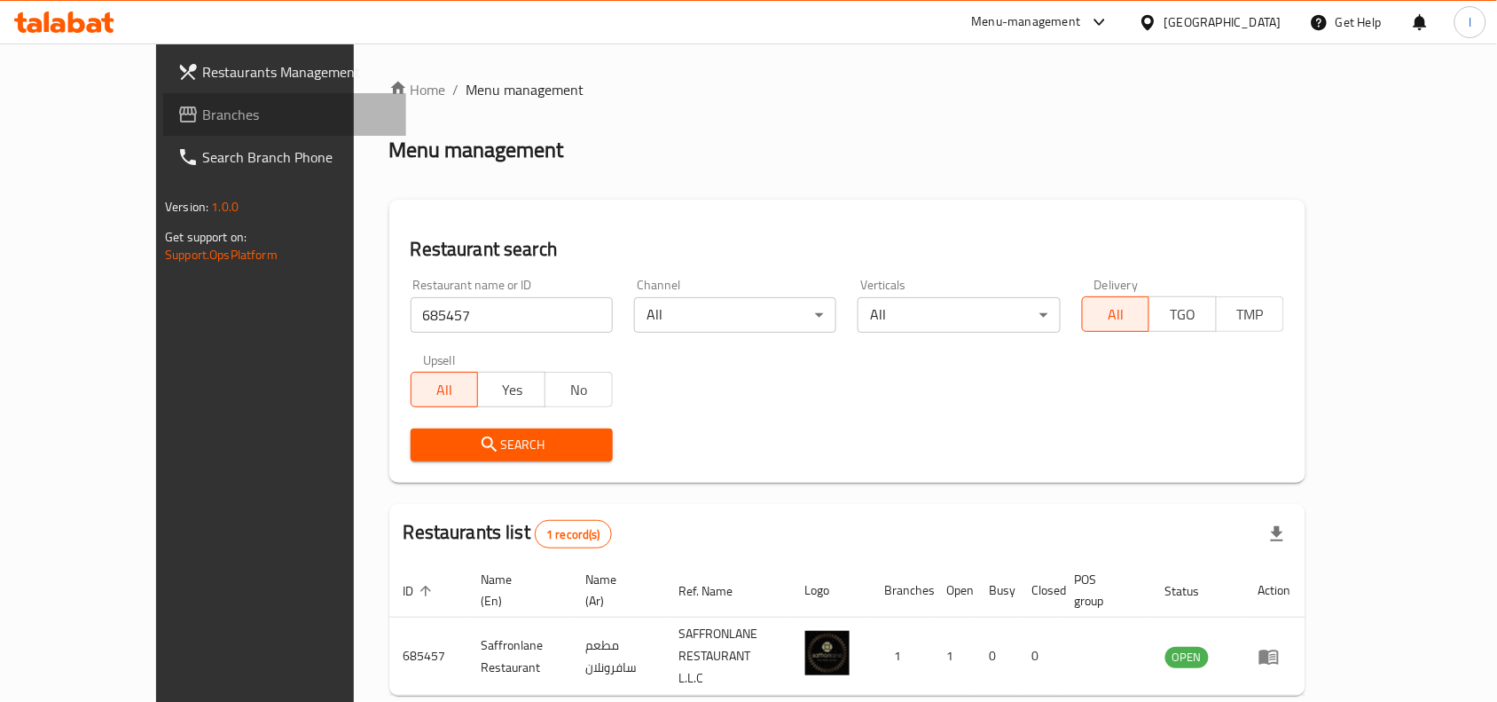
click at [202, 122] on span "Branches" at bounding box center [297, 114] width 190 height 21
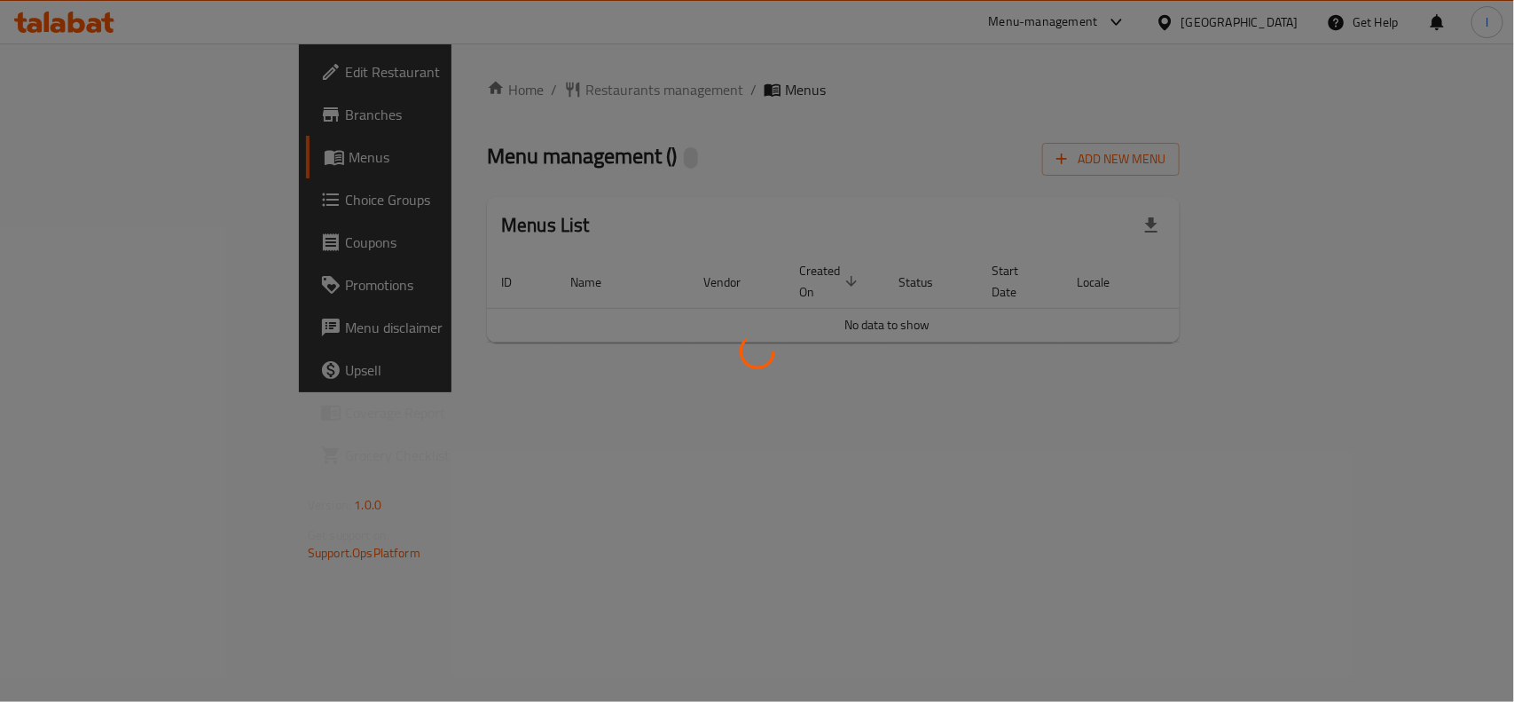
click at [572, 116] on div at bounding box center [757, 351] width 1514 height 702
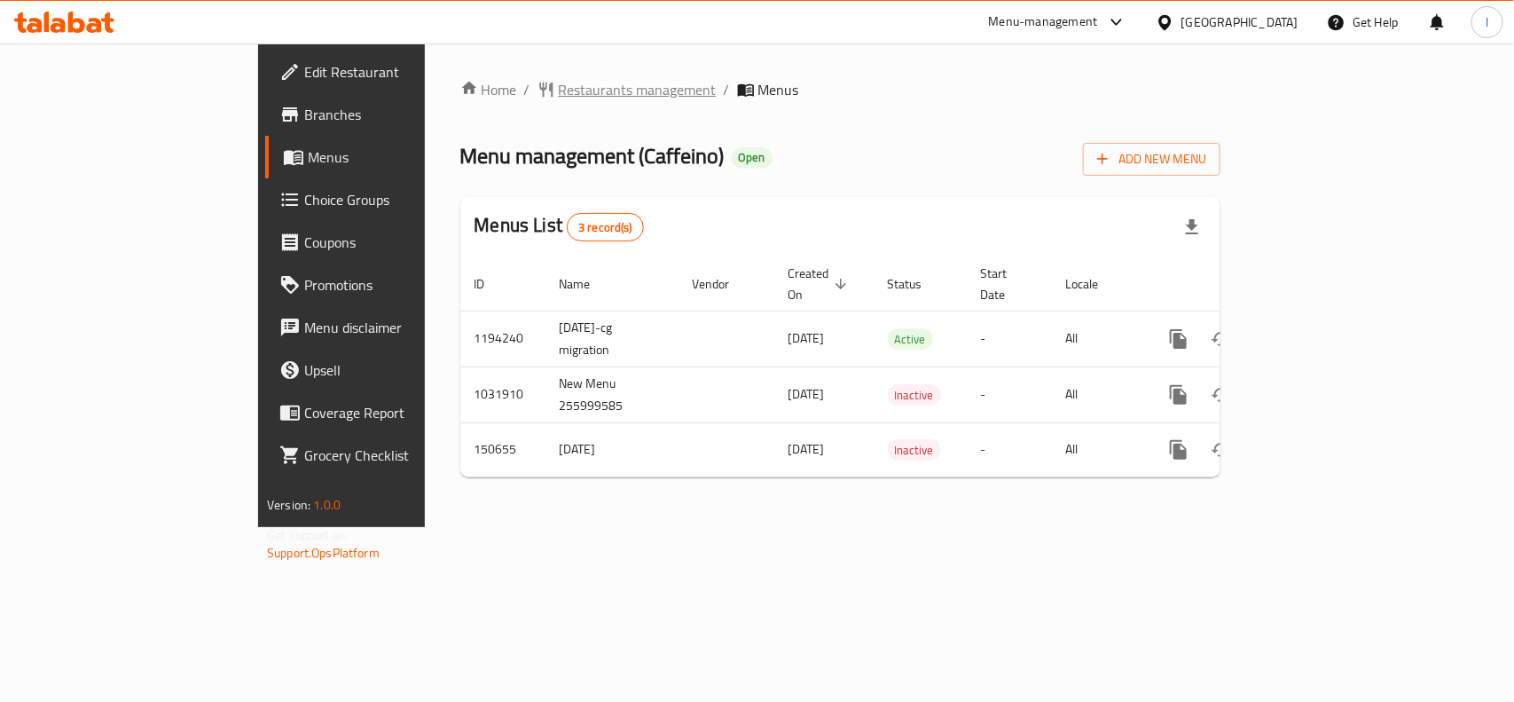
click at [559, 87] on span "Restaurants management" at bounding box center [638, 89] width 158 height 21
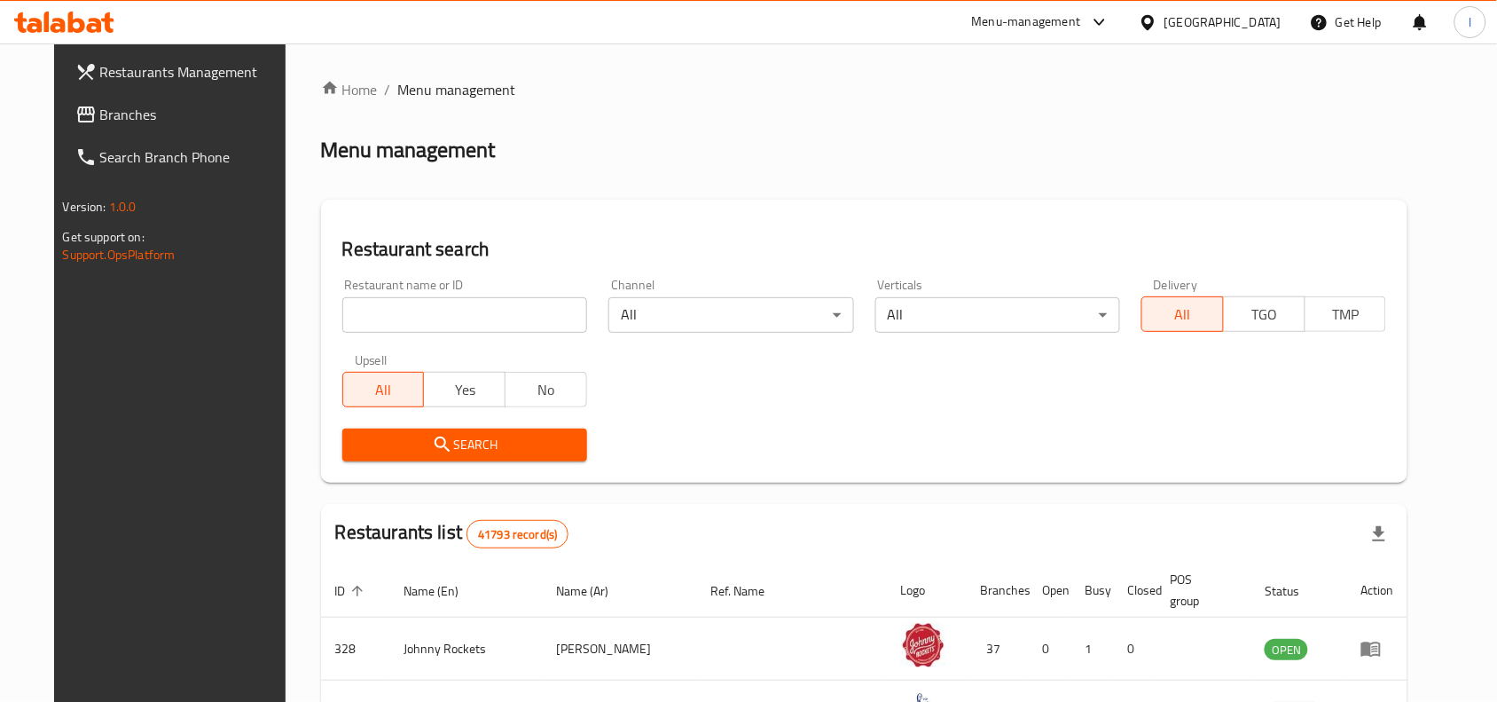
click at [388, 306] on input "search" at bounding box center [464, 314] width 245 height 35
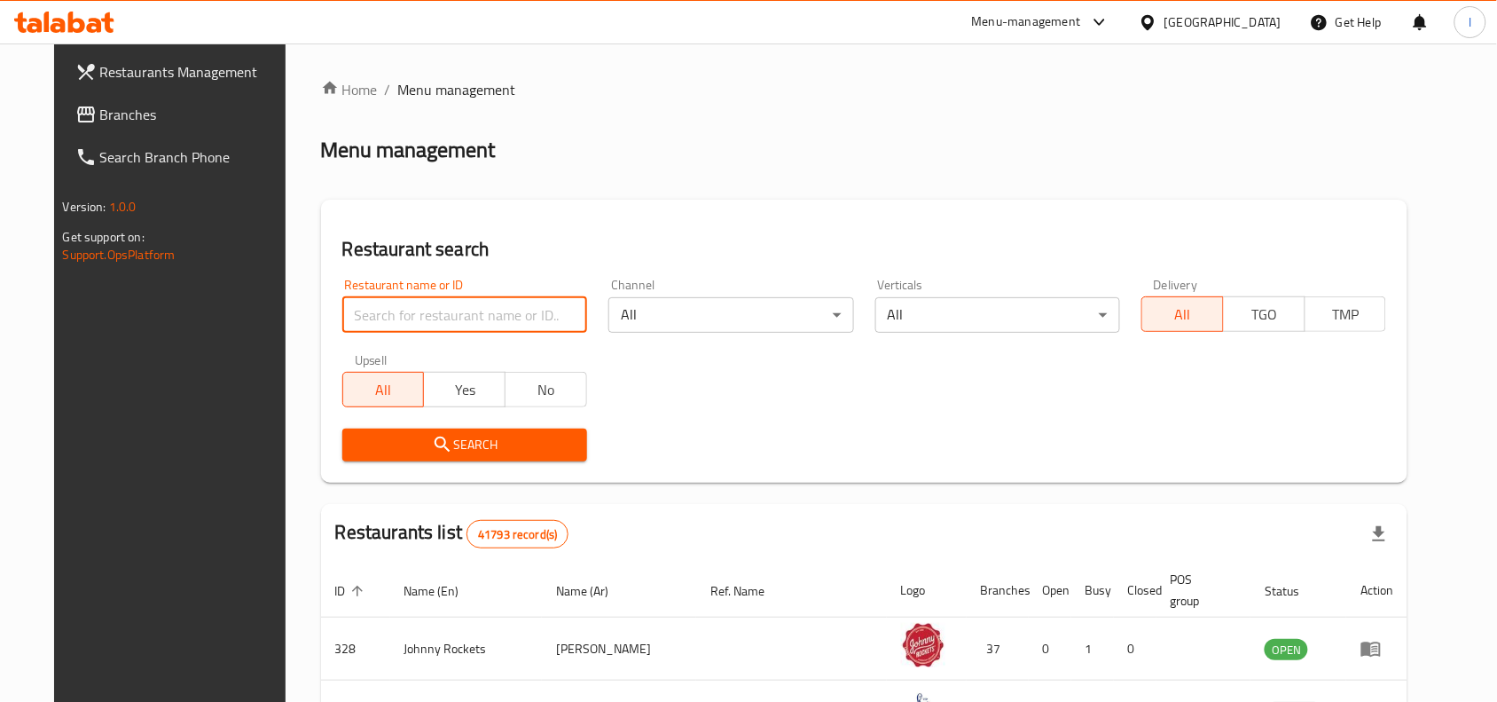
paste input "613851"
type input "613851"
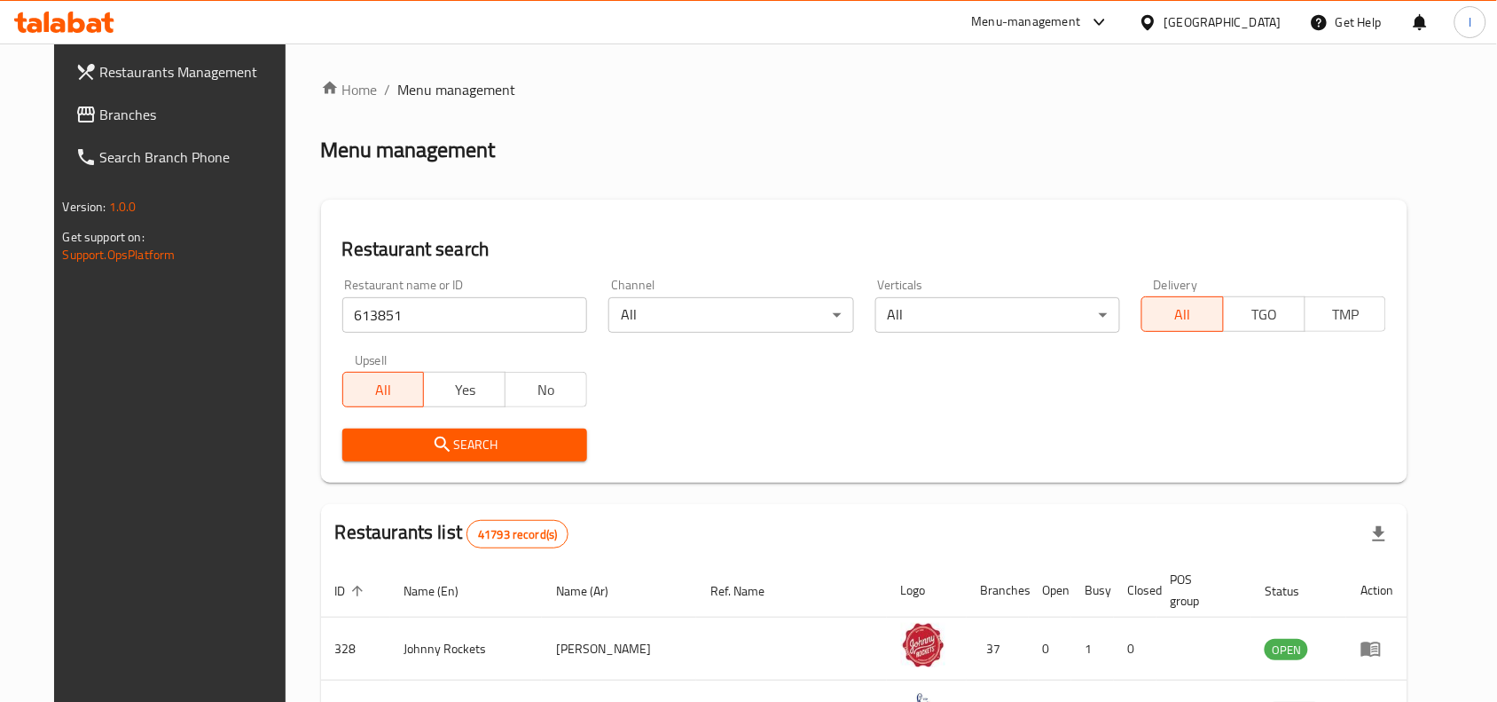
click at [467, 439] on span "Search" at bounding box center [465, 445] width 216 height 22
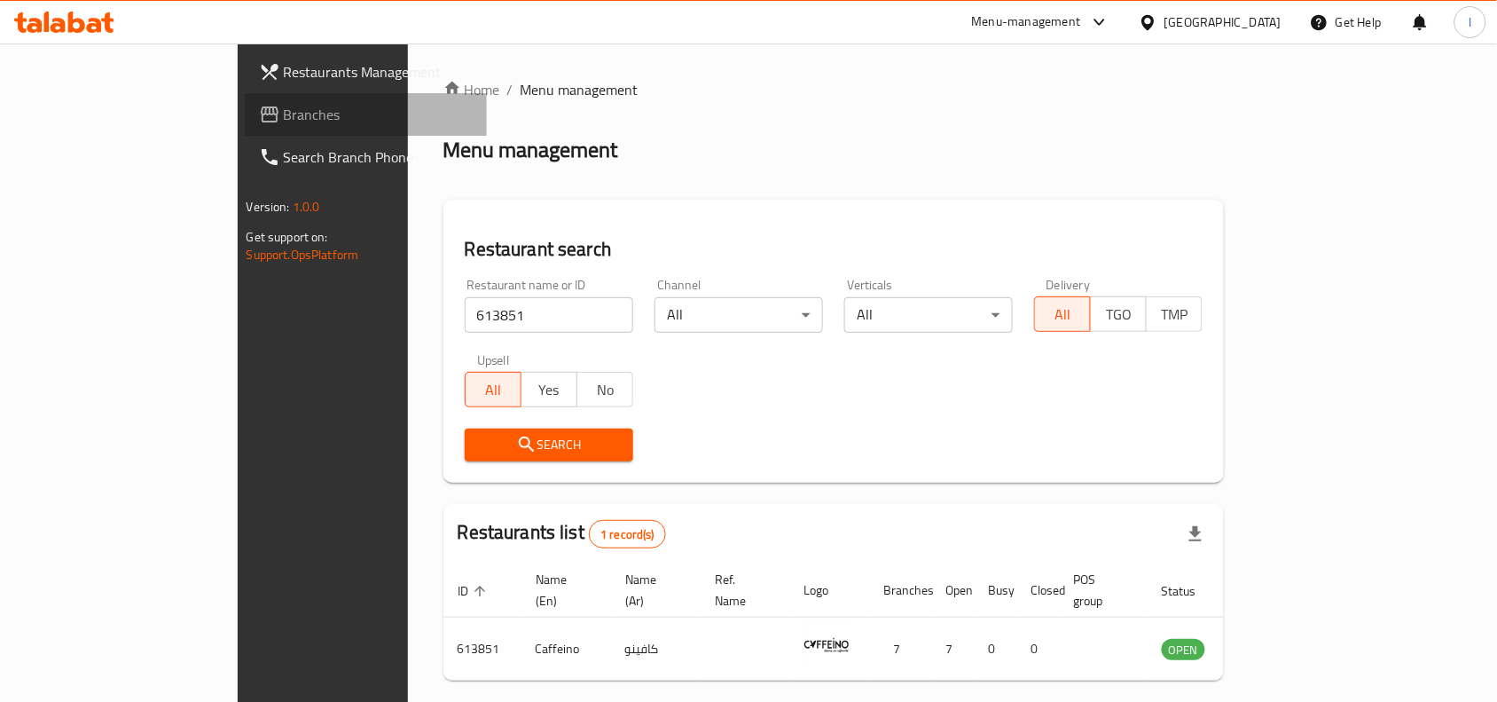
click at [284, 118] on span "Branches" at bounding box center [379, 114] width 190 height 21
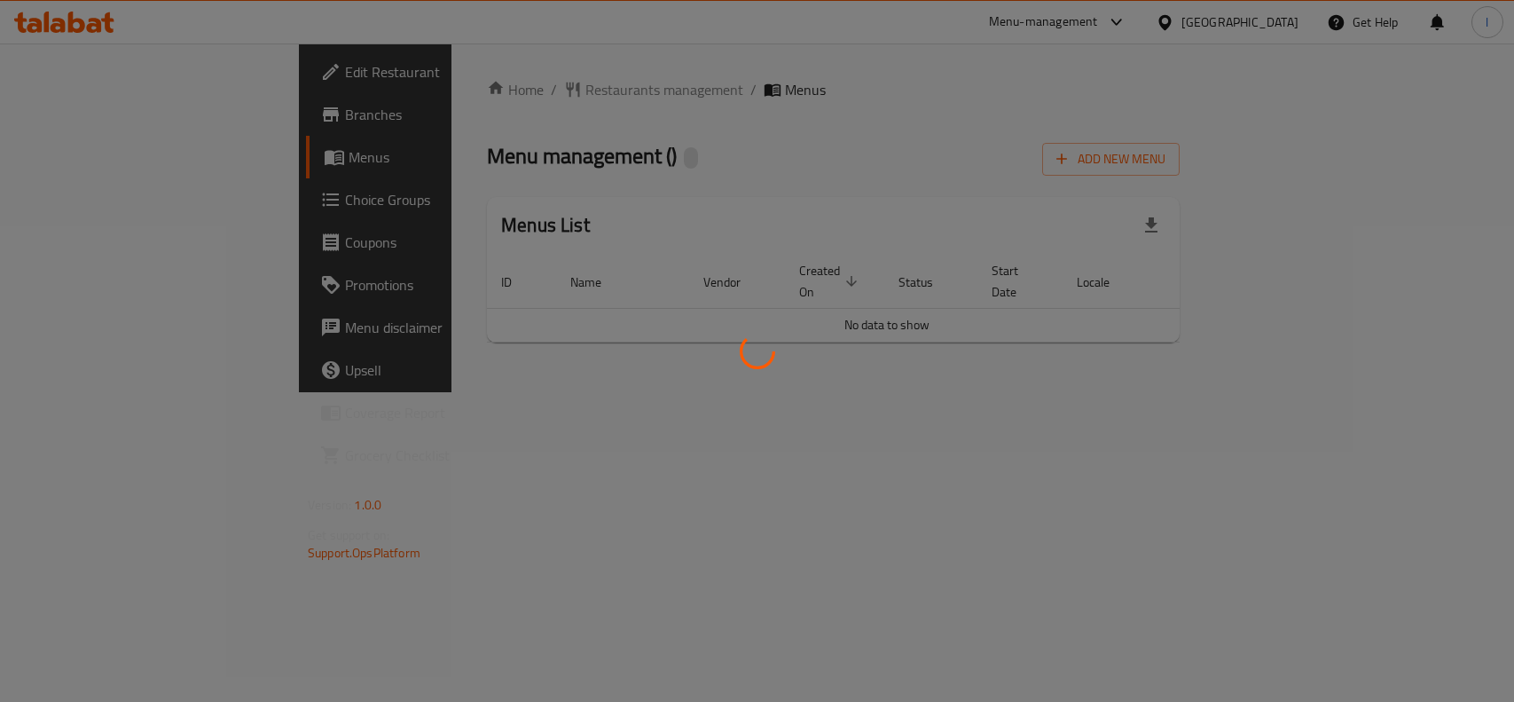
click at [534, 108] on div at bounding box center [757, 351] width 1514 height 702
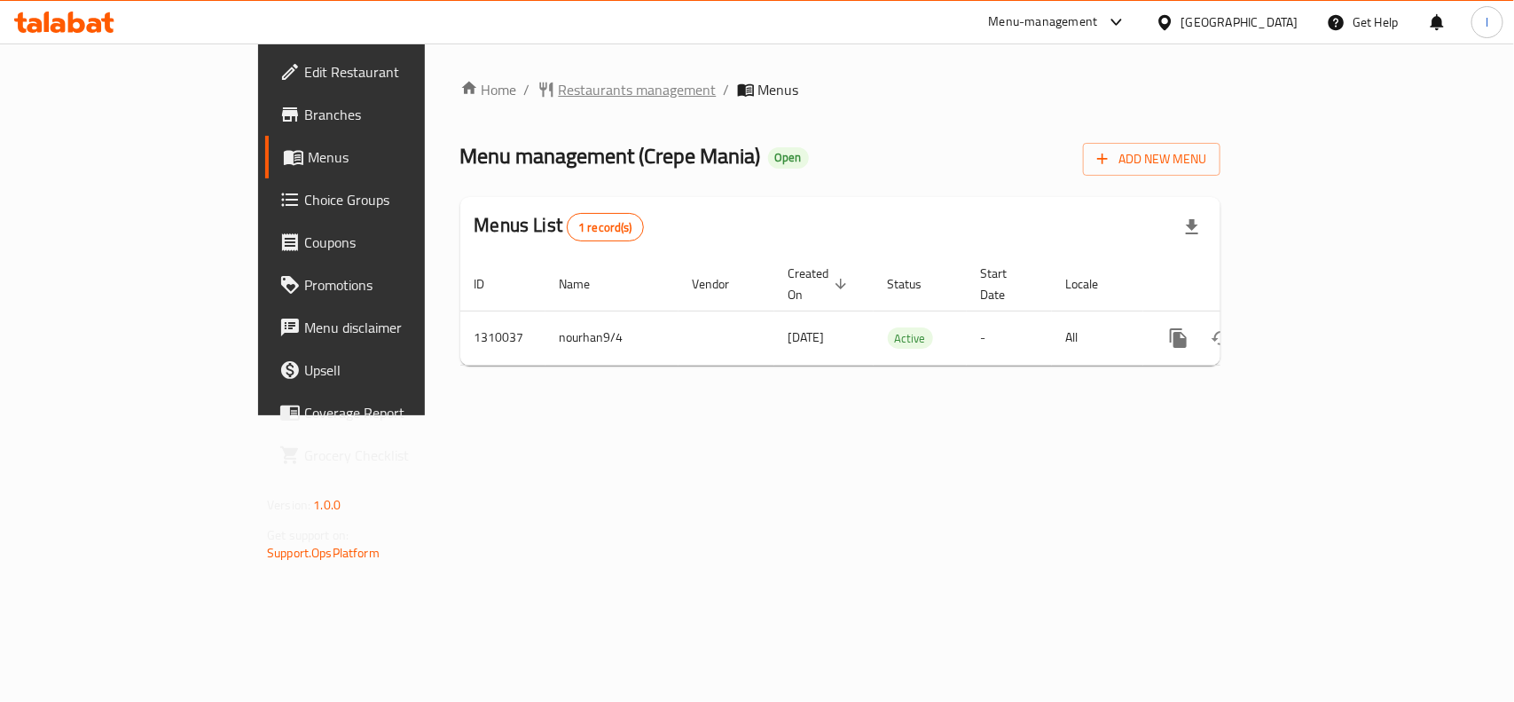
click at [559, 79] on span "Restaurants management" at bounding box center [638, 89] width 158 height 21
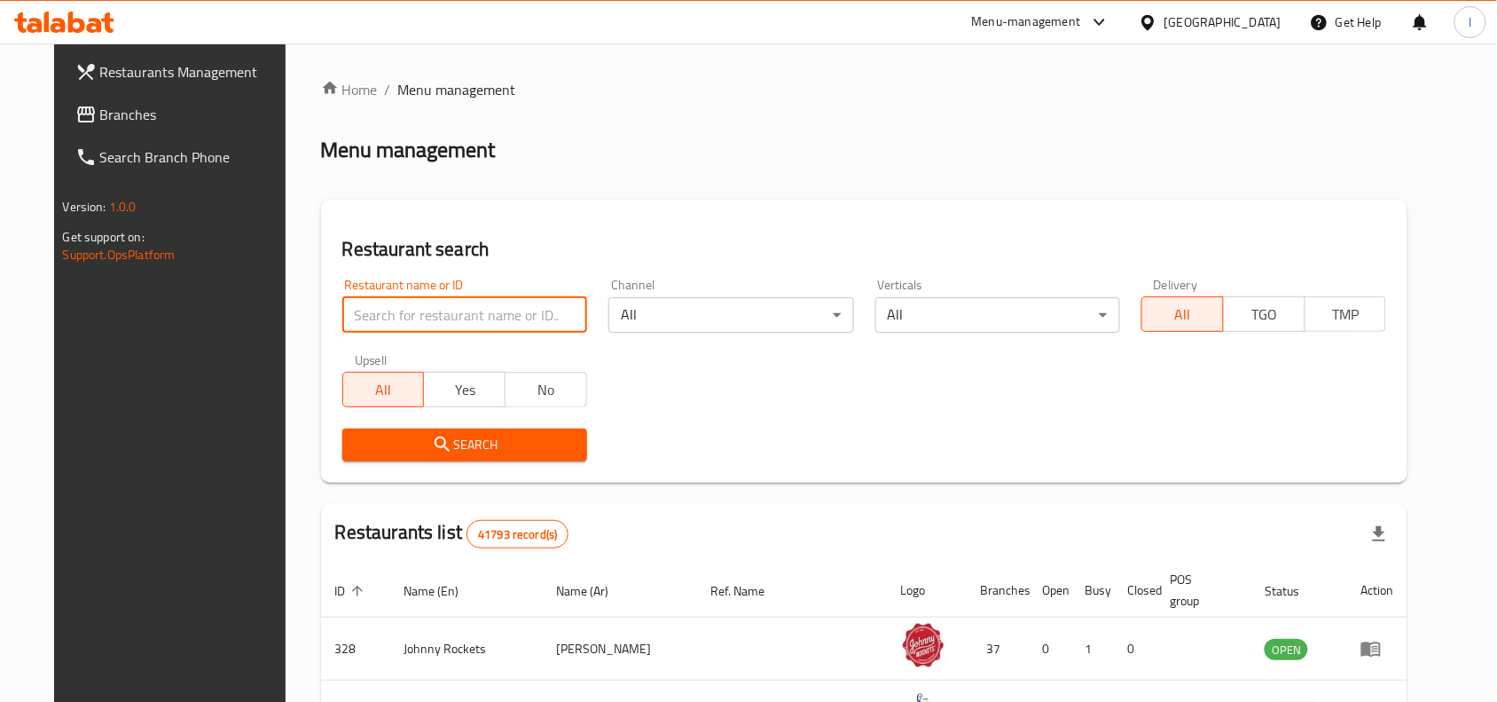
click at [428, 307] on input "search" at bounding box center [464, 314] width 245 height 35
paste input "705314"
type input "705314"
click button "Search" at bounding box center [464, 444] width 245 height 33
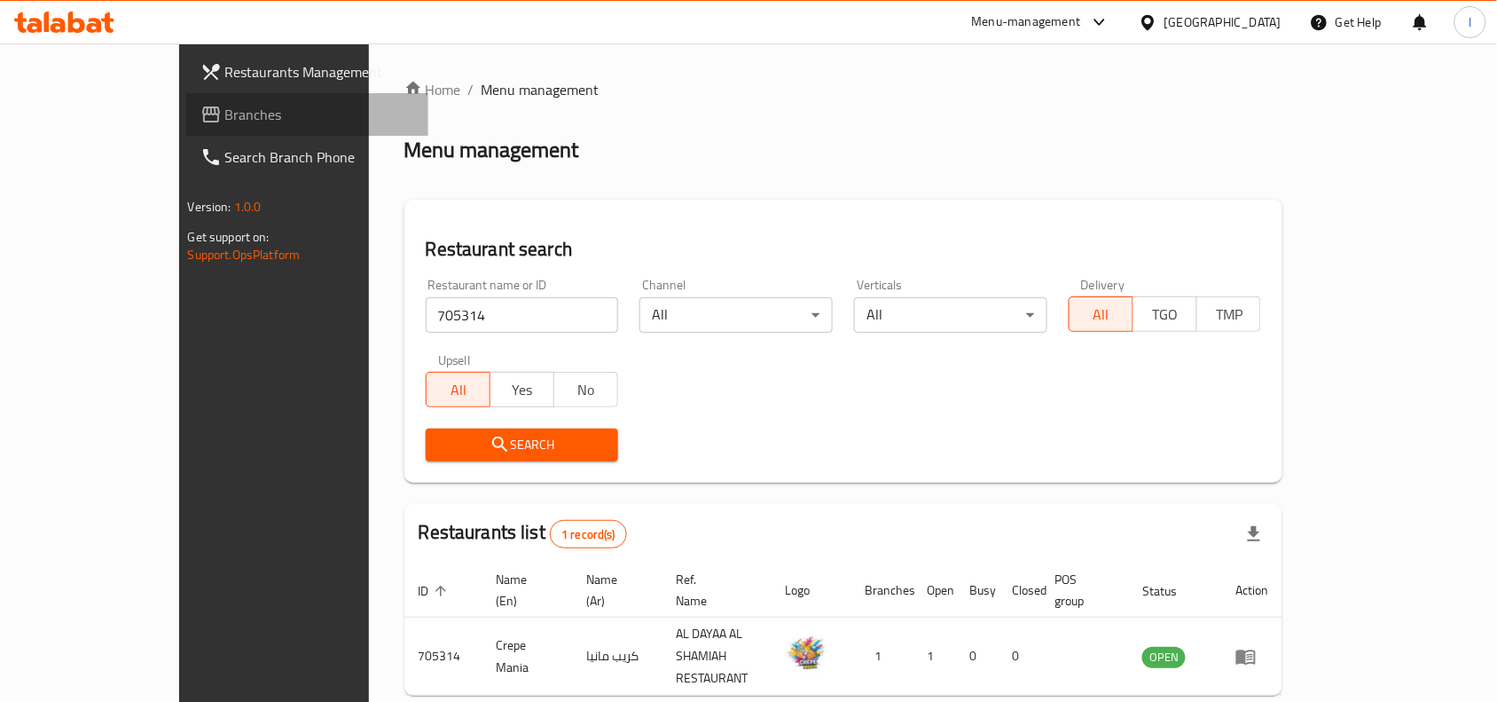
click at [225, 114] on span "Branches" at bounding box center [320, 114] width 190 height 21
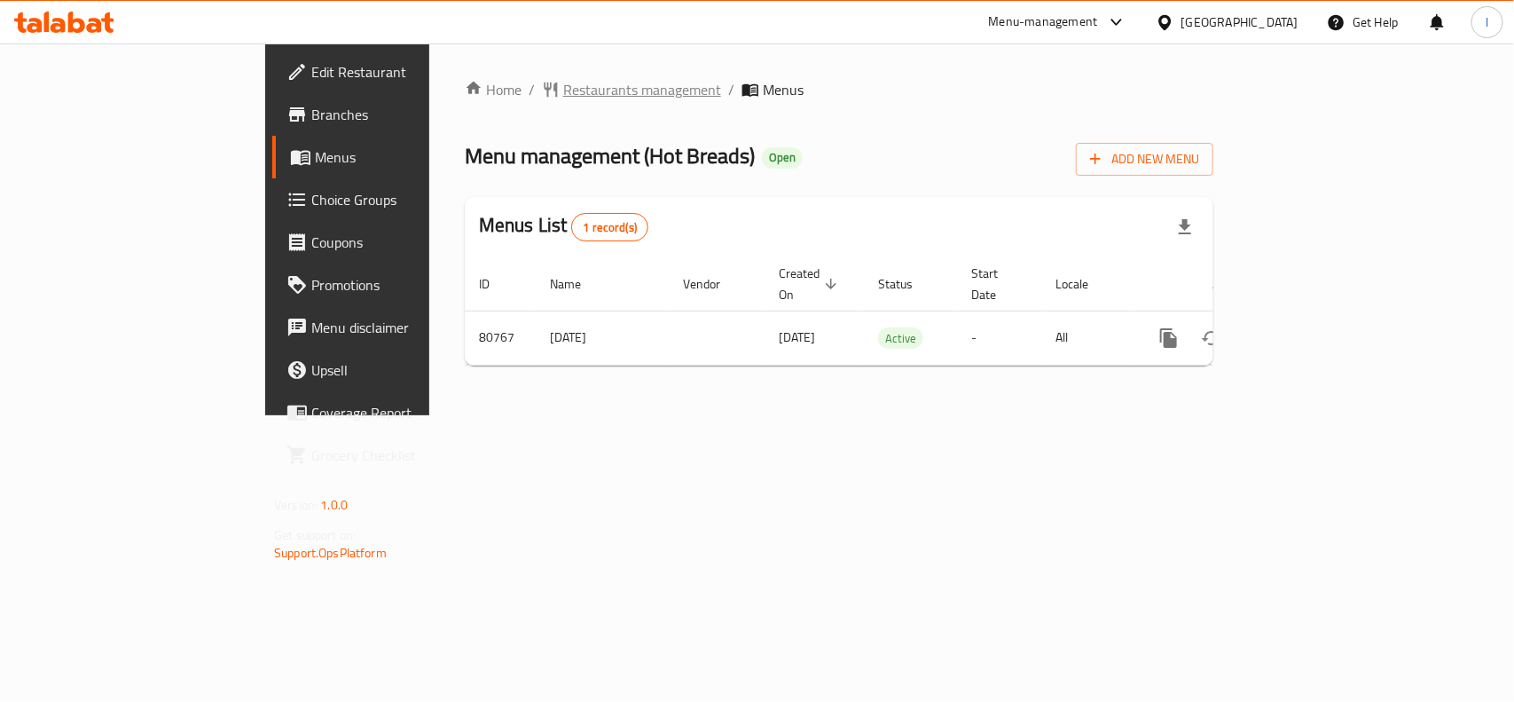
click at [563, 98] on span "Restaurants management" at bounding box center [642, 89] width 158 height 21
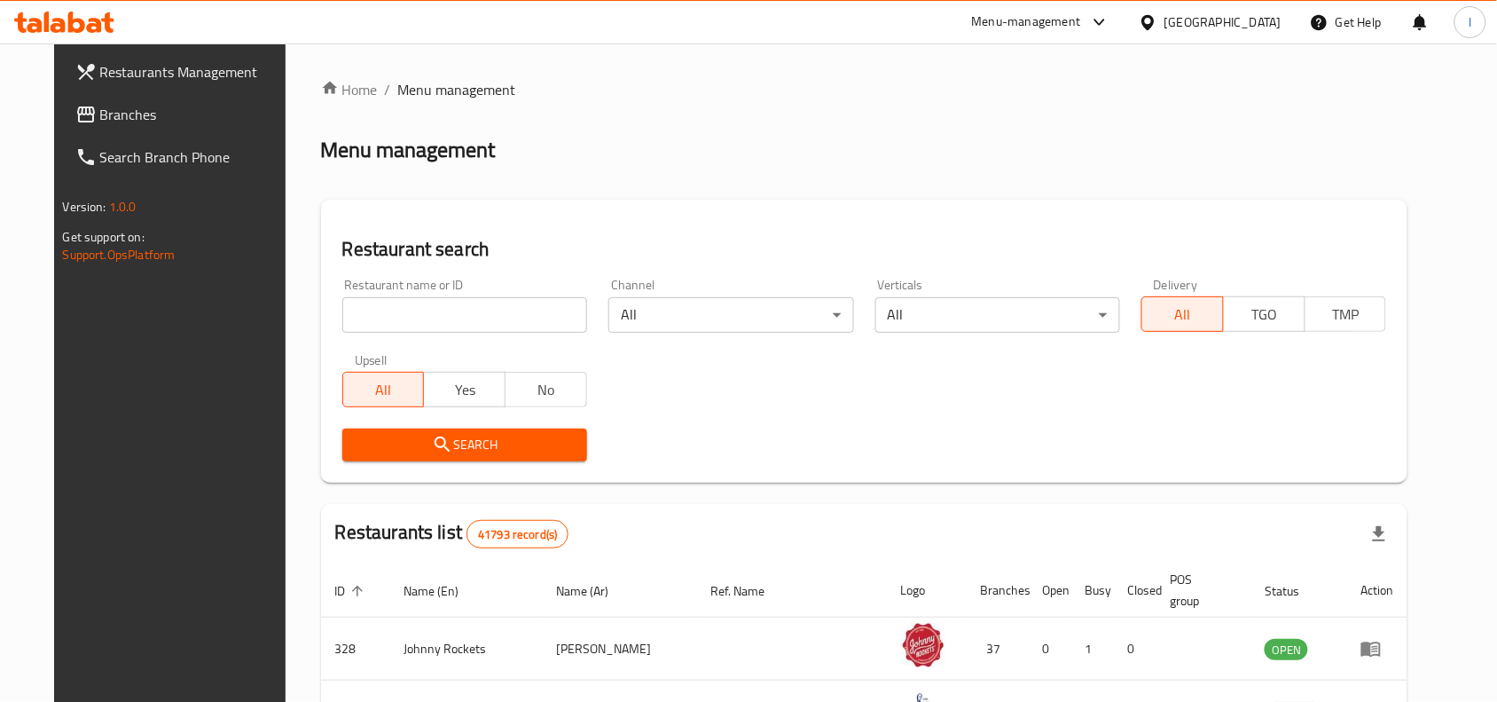
click at [369, 306] on input "search" at bounding box center [464, 314] width 245 height 35
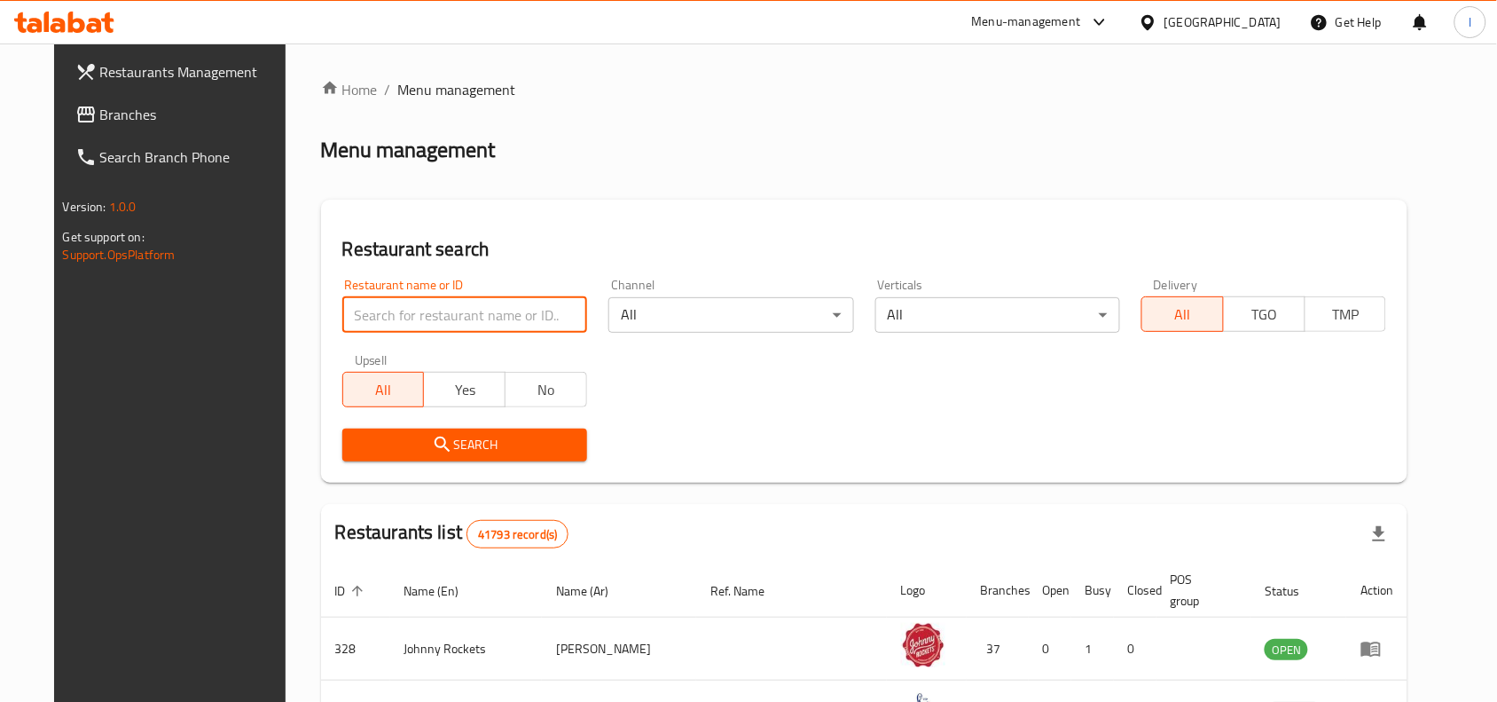
paste input "600388"
type input "600388"
click button "Search" at bounding box center [464, 444] width 245 height 33
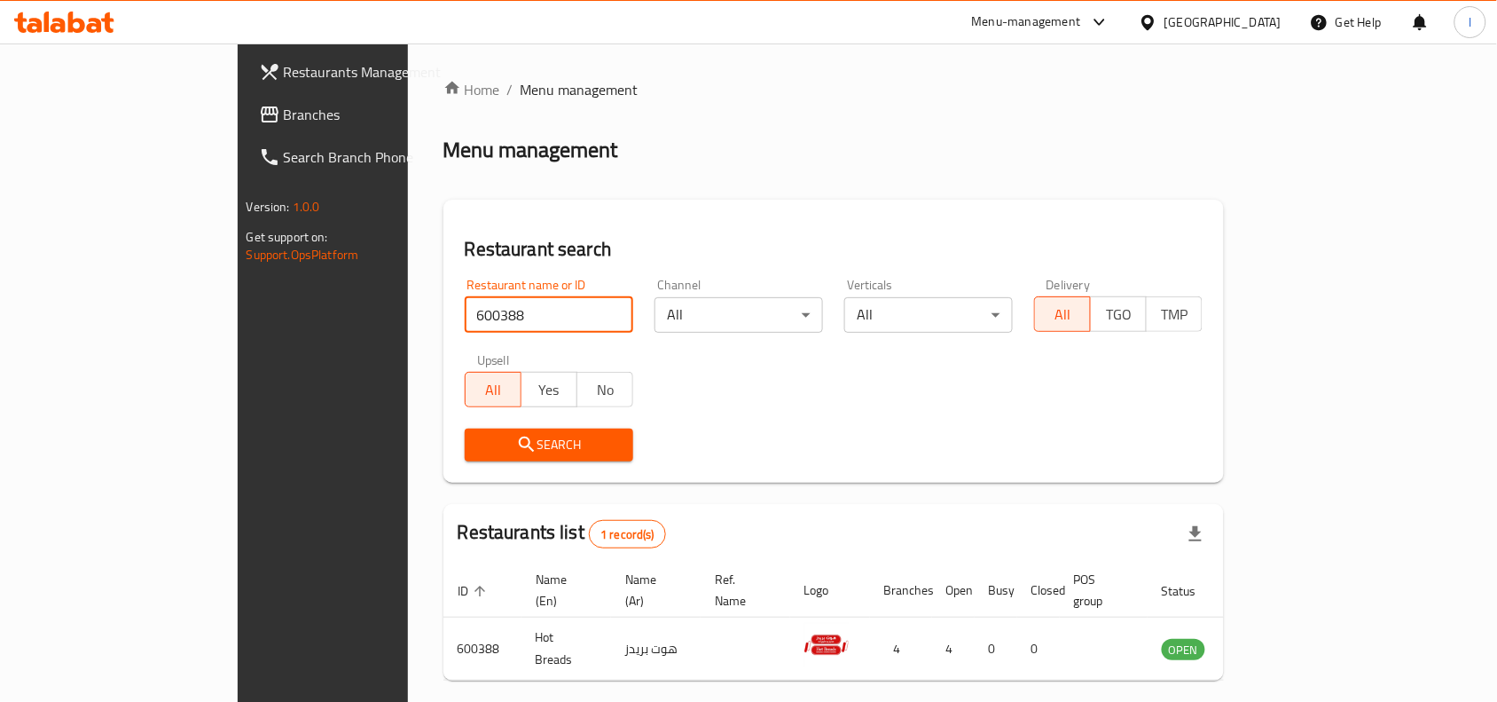
scroll to position [55, 0]
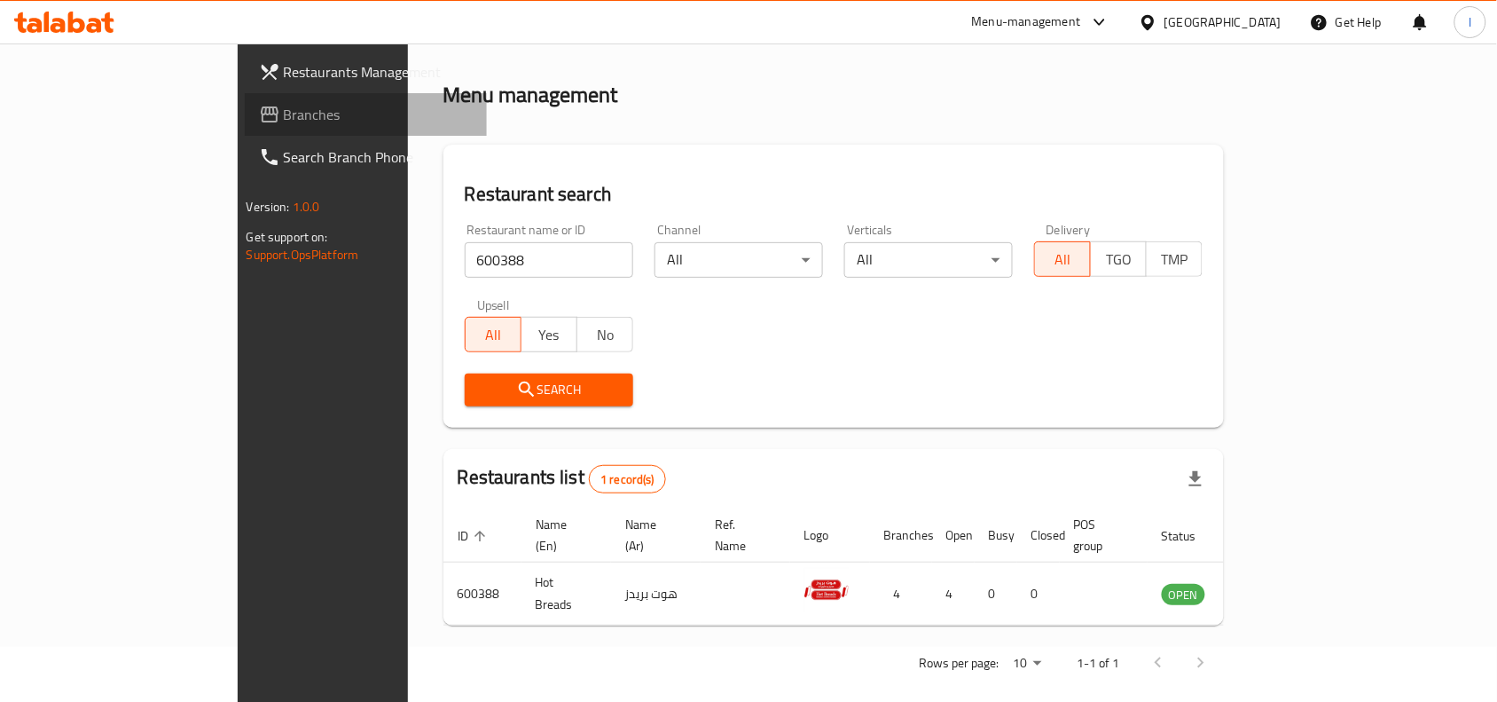
click at [245, 99] on link "Branches" at bounding box center [366, 114] width 243 height 43
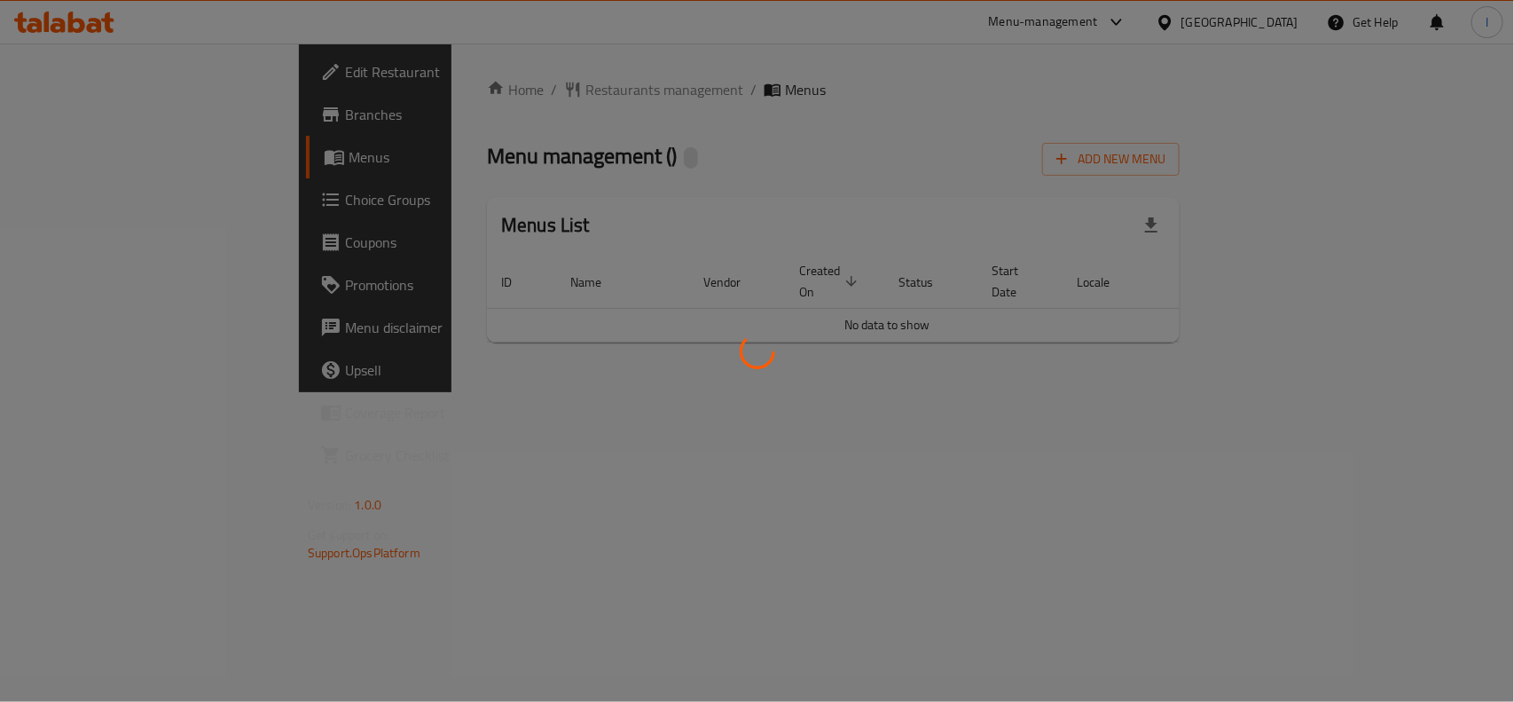
click at [628, 122] on div at bounding box center [757, 351] width 1514 height 702
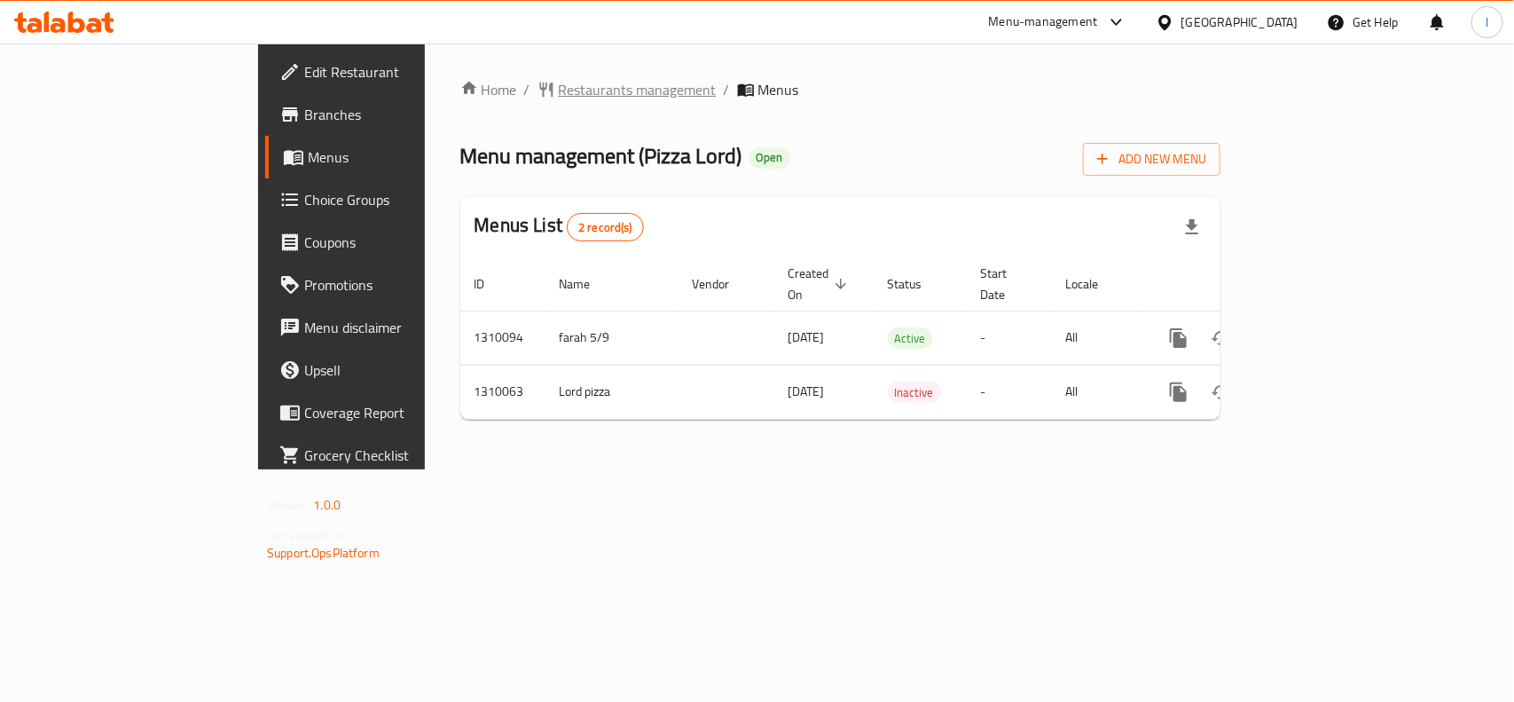
click at [559, 87] on span "Restaurants management" at bounding box center [638, 89] width 158 height 21
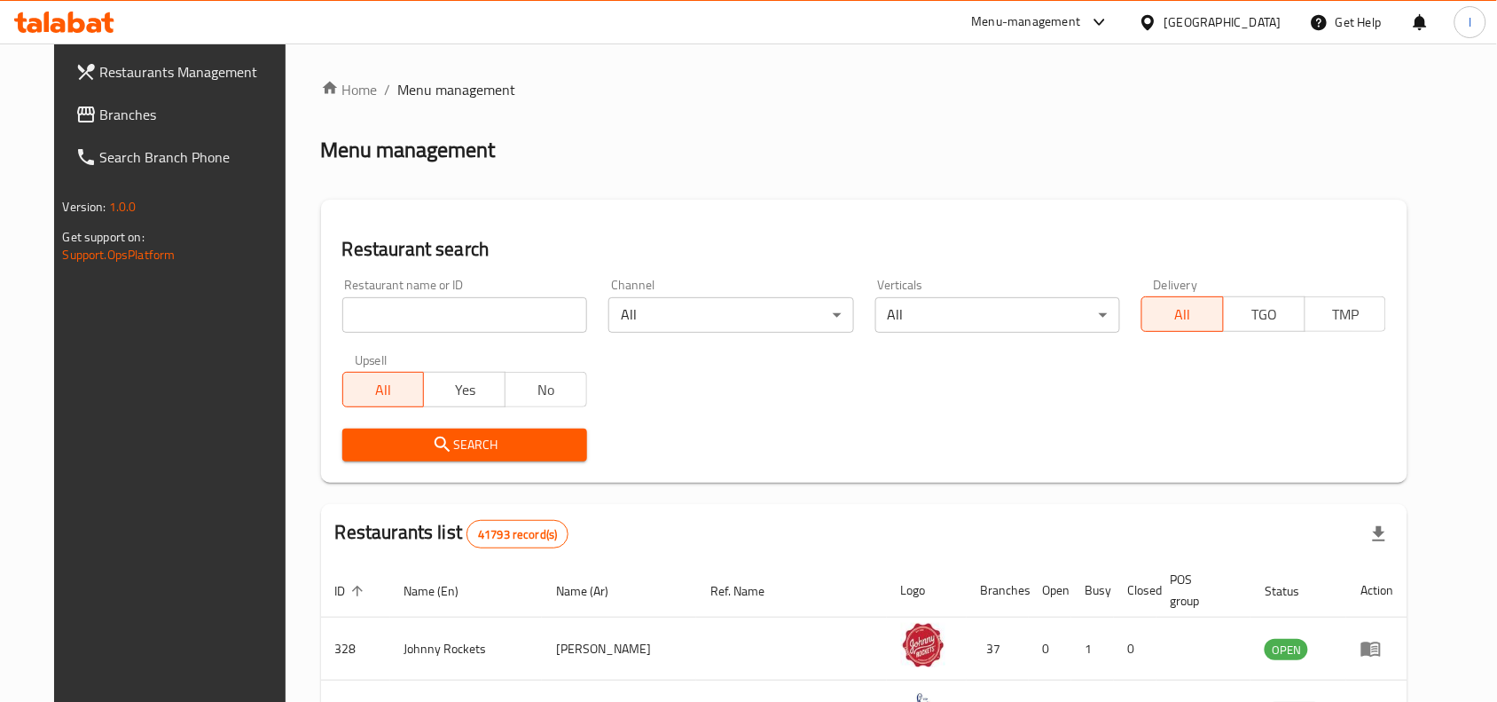
click at [415, 306] on input "search" at bounding box center [464, 314] width 245 height 35
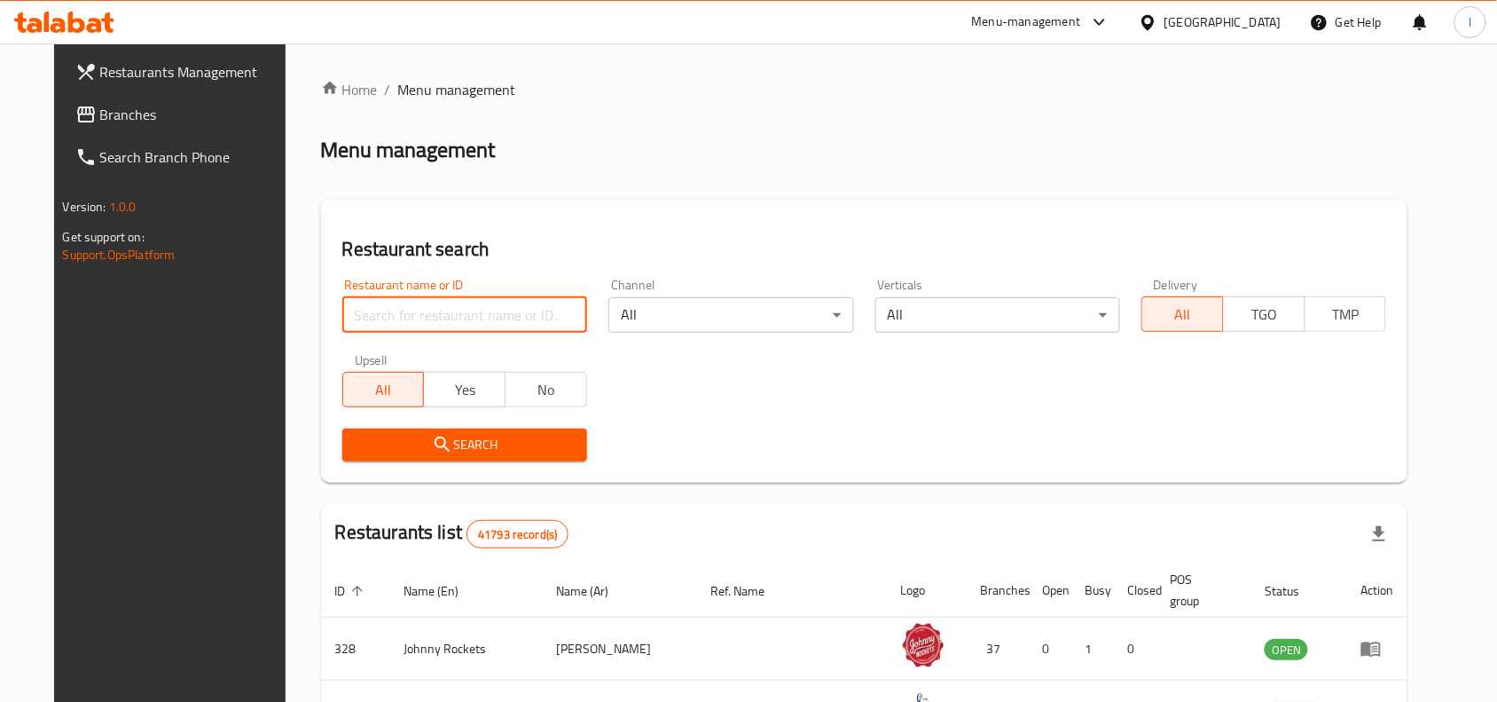
paste input "705321"
type input "705321"
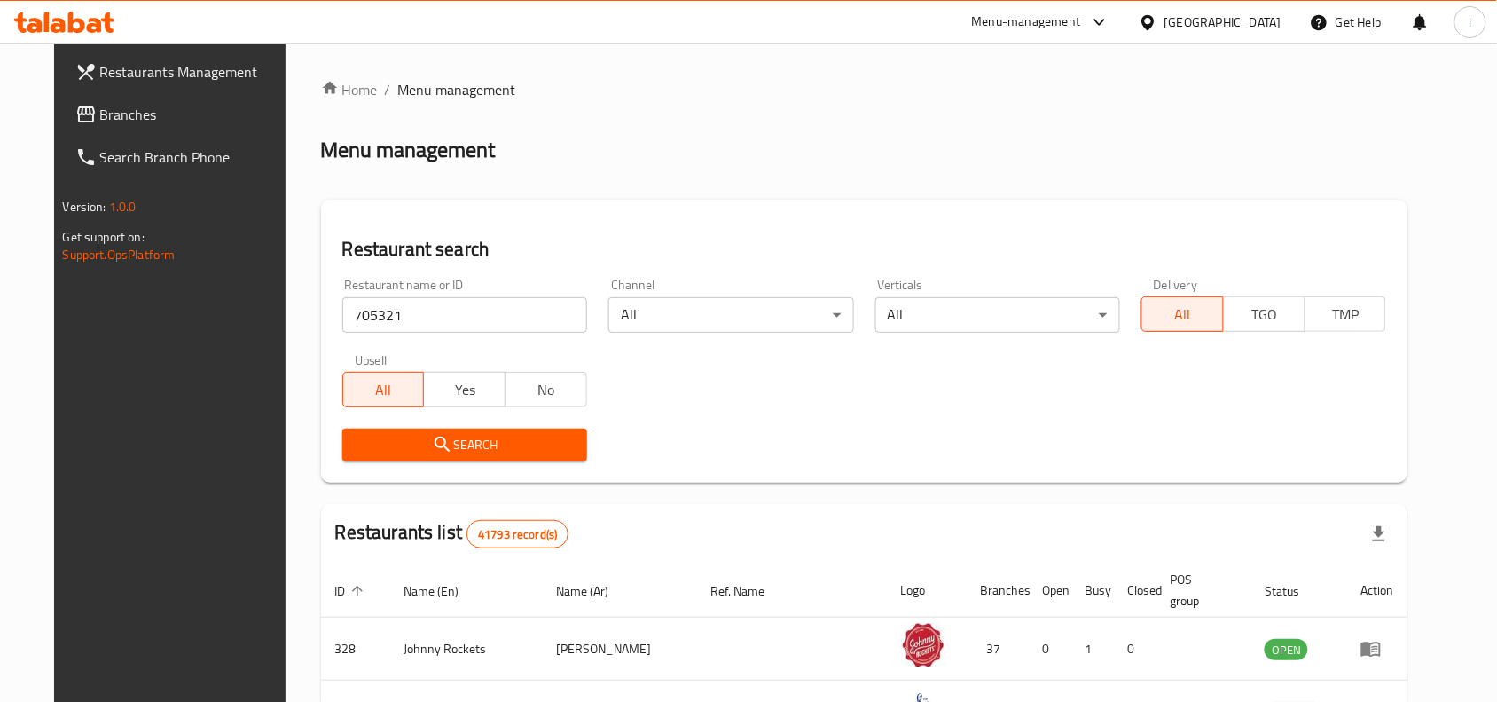
click at [519, 431] on button "Search" at bounding box center [464, 444] width 245 height 33
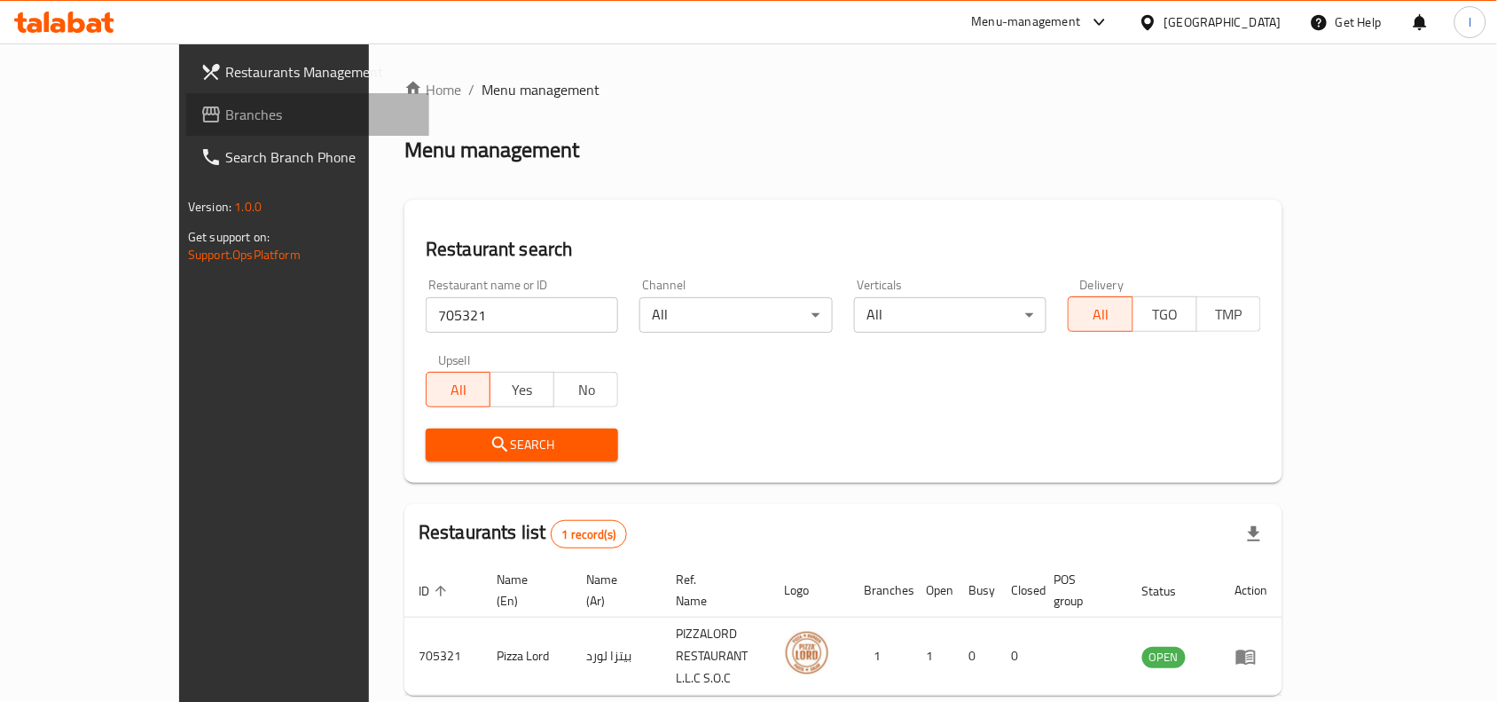
click at [225, 115] on span "Branches" at bounding box center [320, 114] width 190 height 21
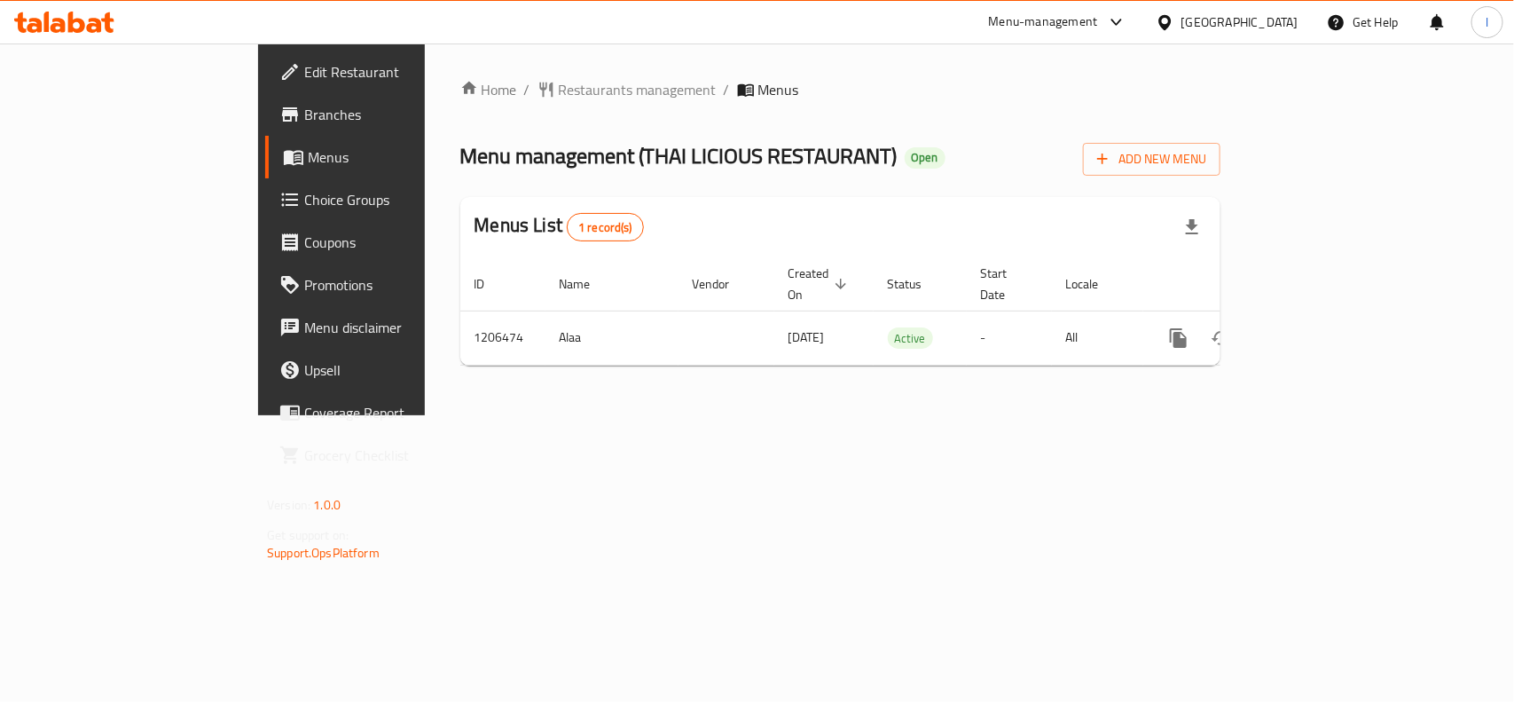
click at [559, 86] on span "Restaurants management" at bounding box center [638, 89] width 158 height 21
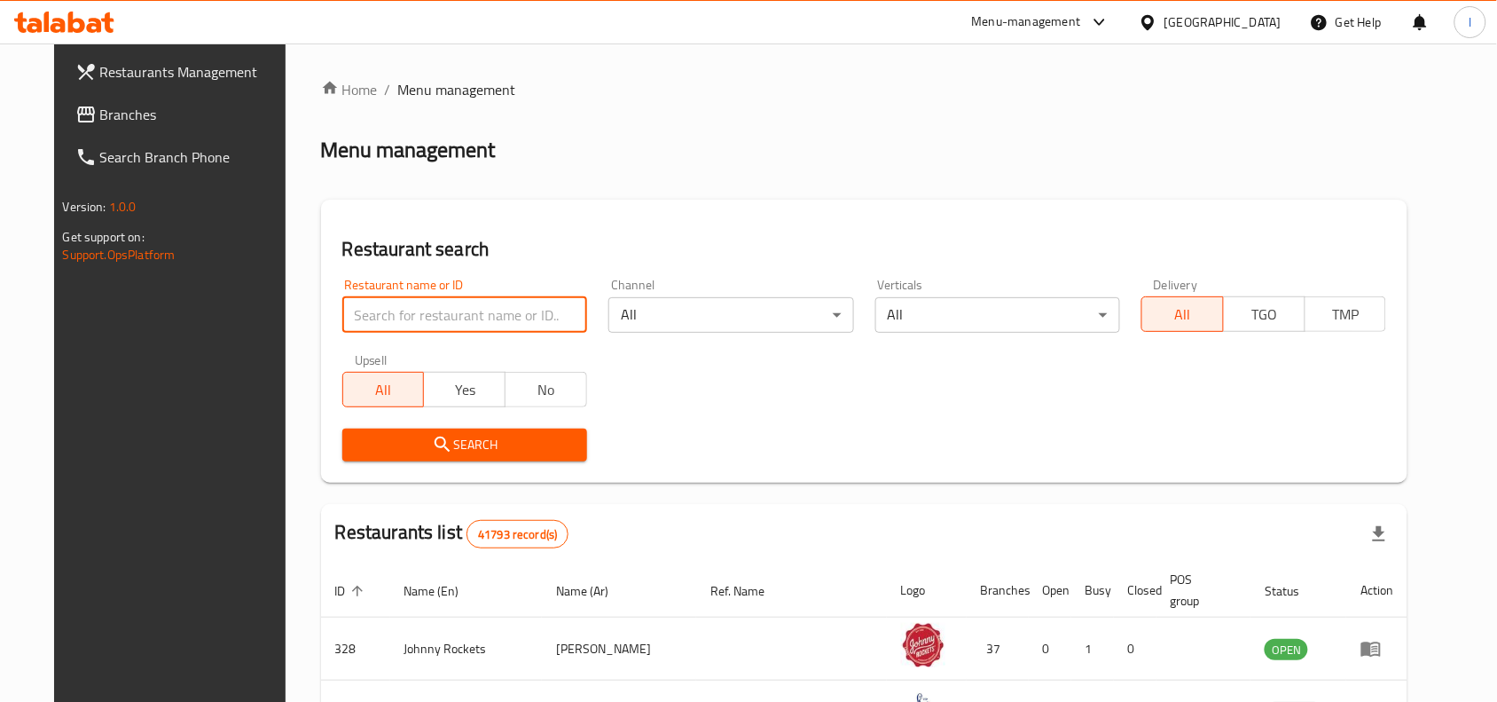
click at [377, 311] on input "search" at bounding box center [464, 314] width 245 height 35
paste input "670400"
type input "670400"
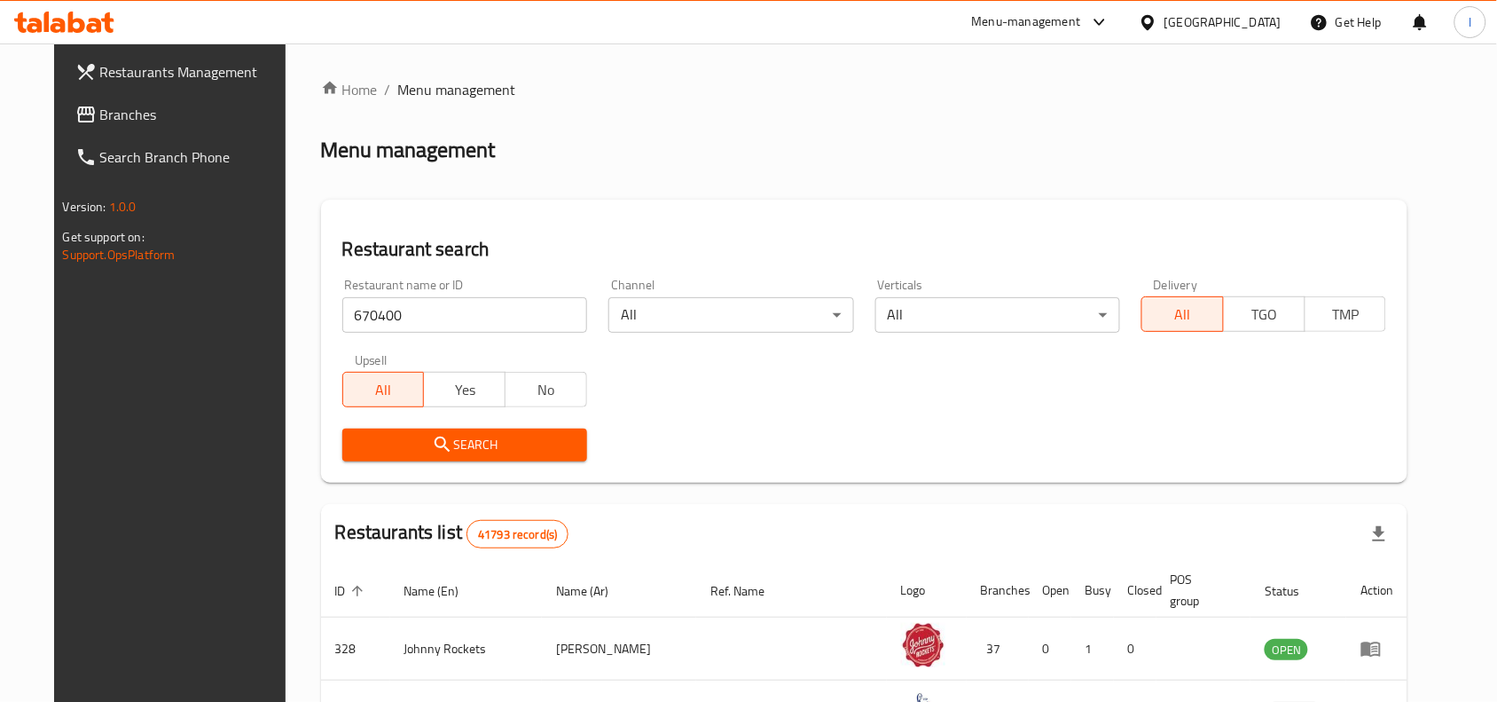
click at [432, 452] on icon "submit" at bounding box center [442, 444] width 21 height 21
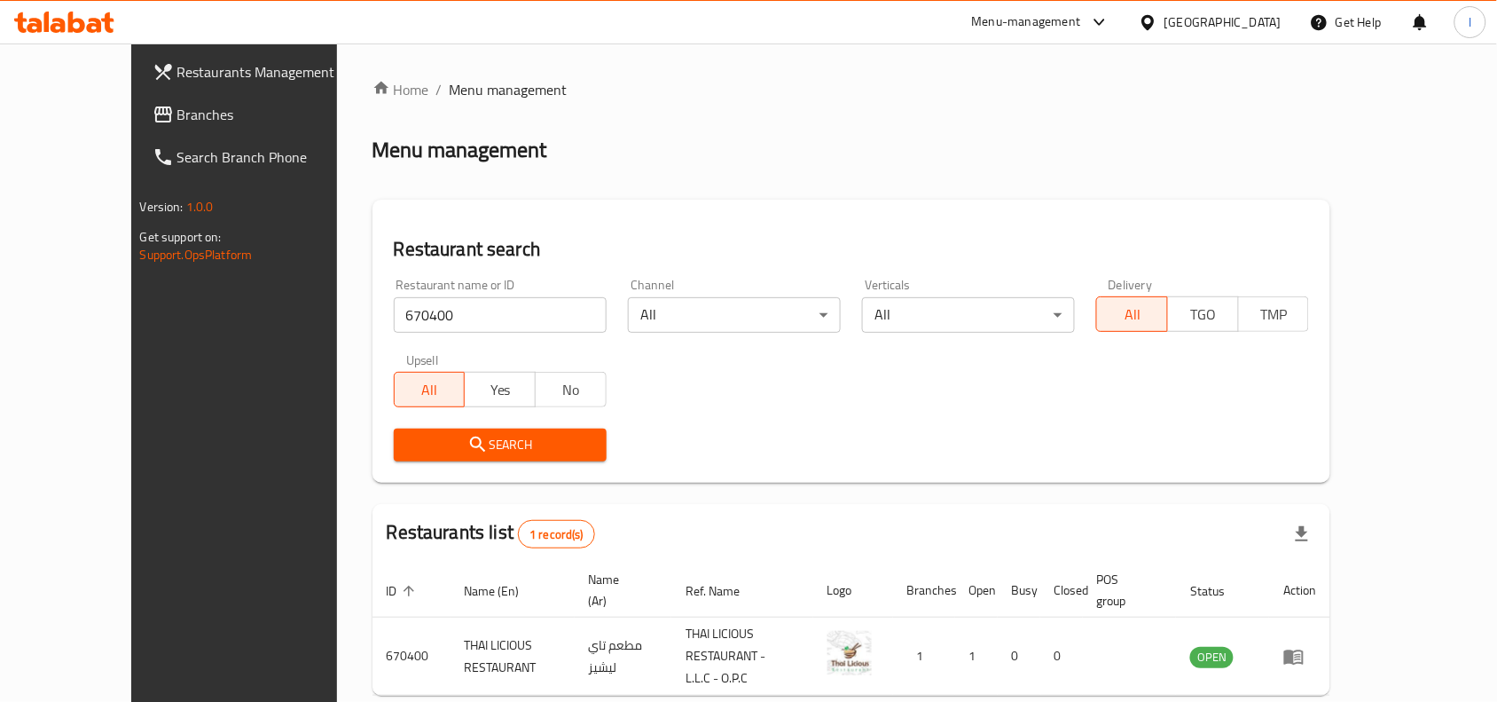
click at [177, 113] on span "Branches" at bounding box center [272, 114] width 190 height 21
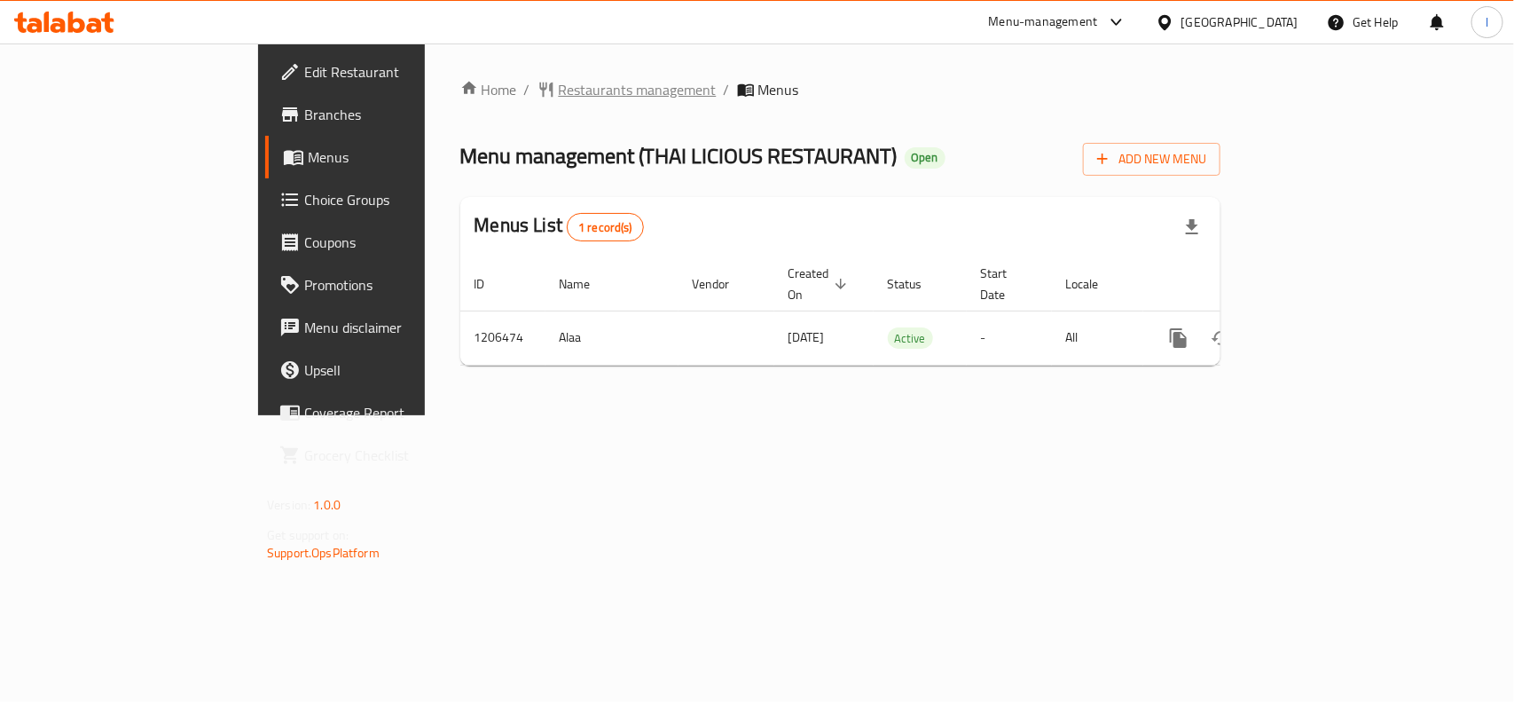
click at [559, 89] on span "Restaurants management" at bounding box center [638, 89] width 158 height 21
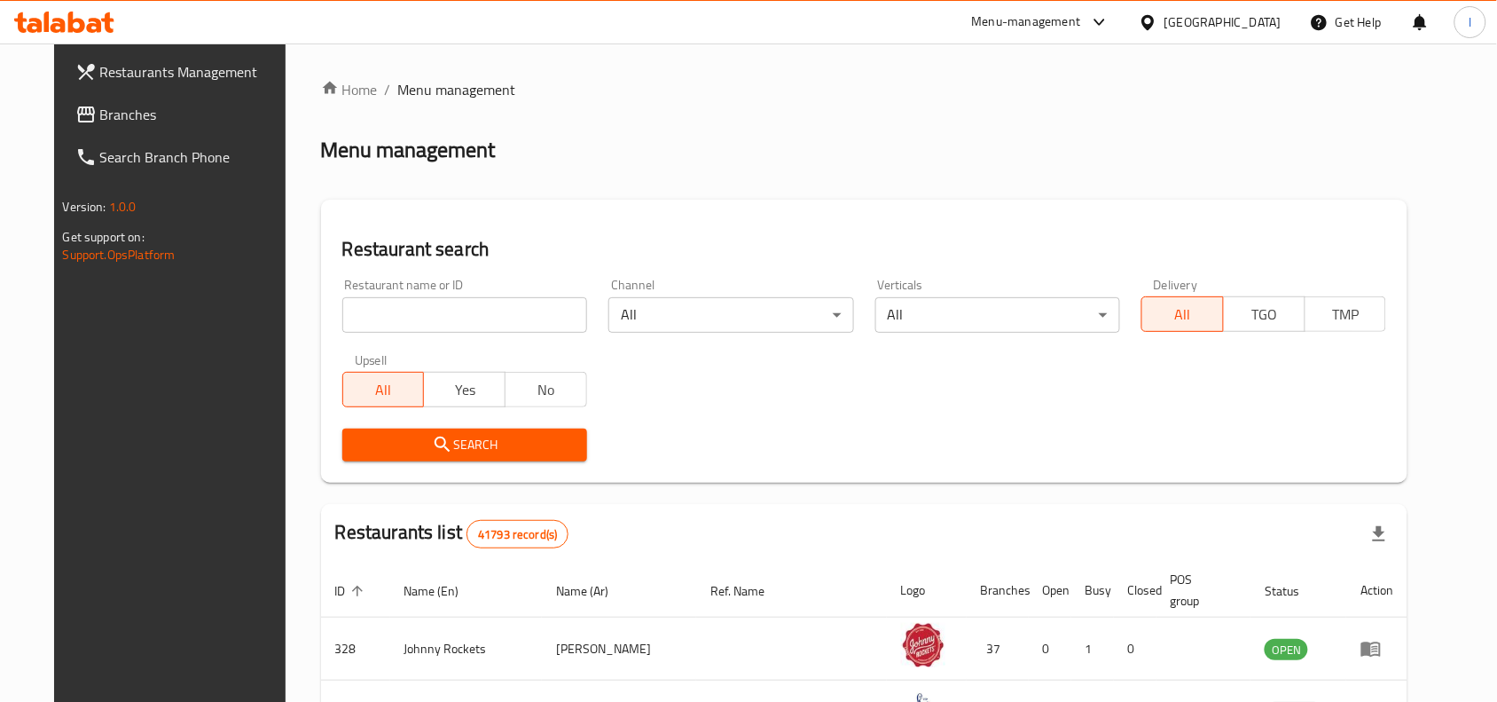
click at [402, 309] on input "search" at bounding box center [464, 314] width 245 height 35
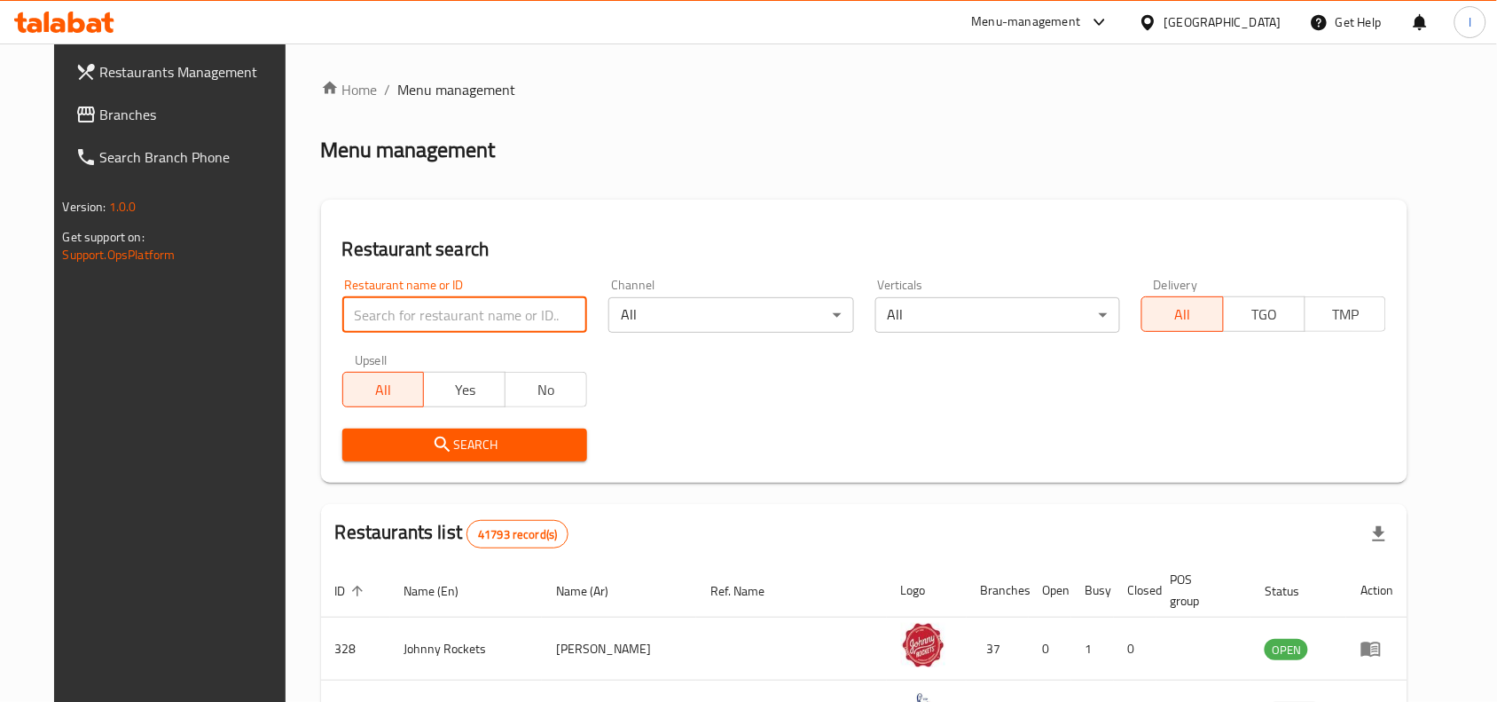
paste input "670400"
type input "670400"
click button "Search" at bounding box center [464, 444] width 245 height 33
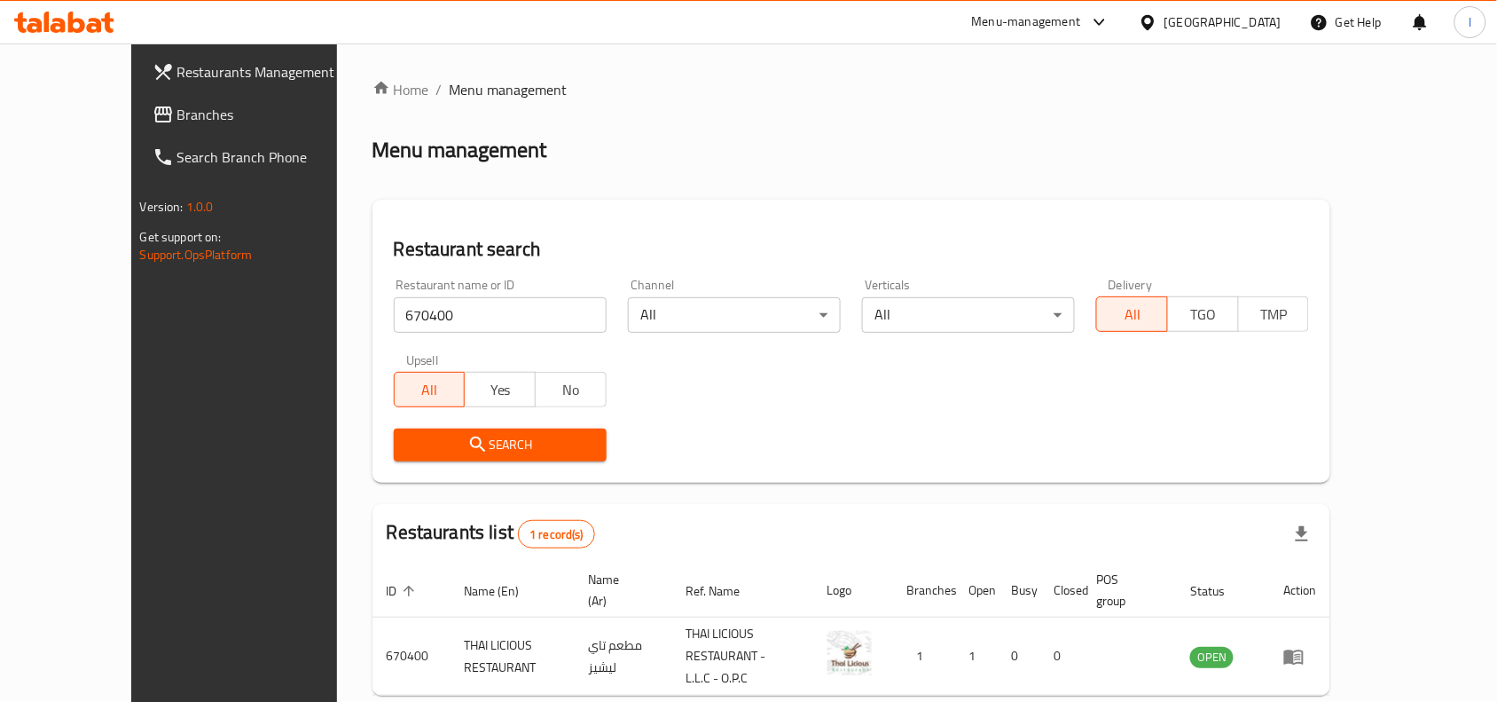
click at [177, 104] on span "Branches" at bounding box center [272, 114] width 190 height 21
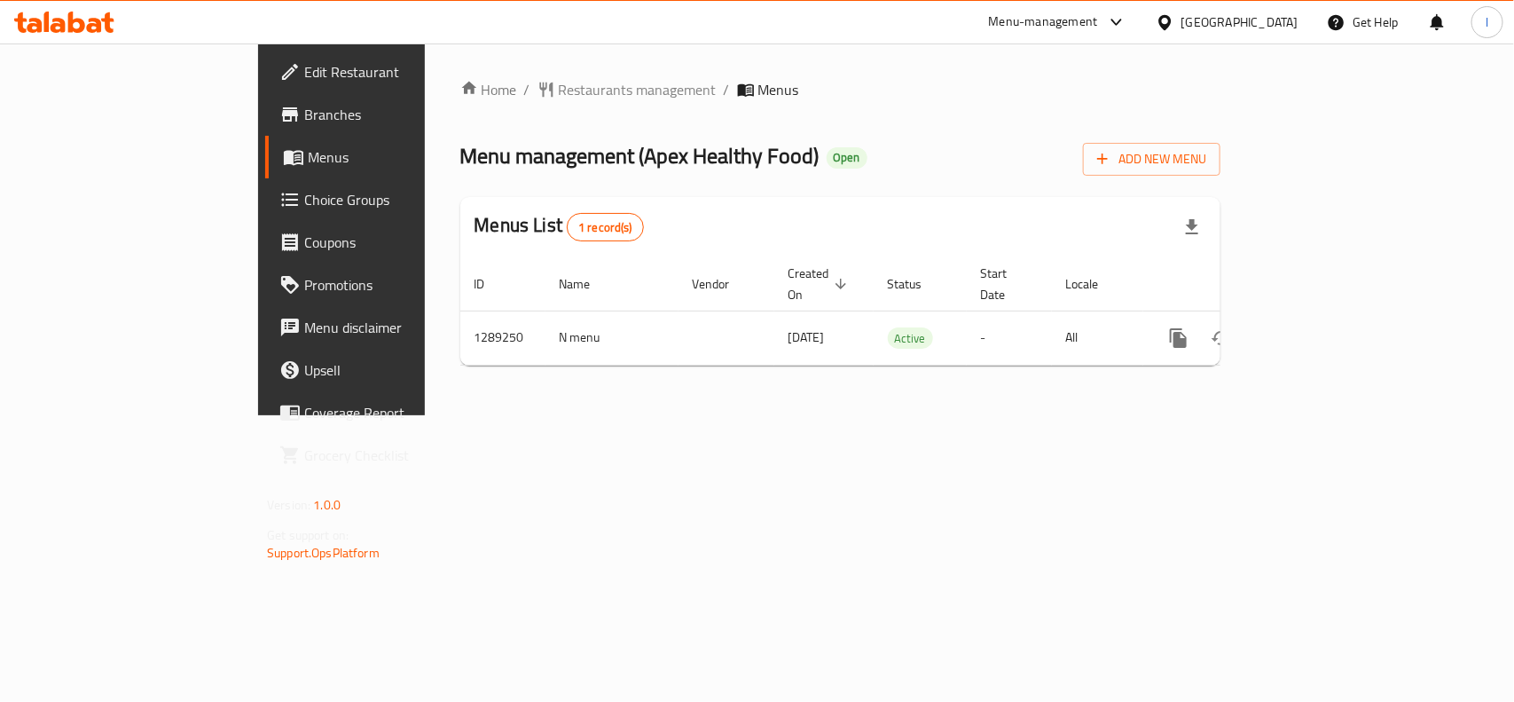
click at [460, 117] on div "Home / Restaurants management / Menus Menu management ( Apex Healthy Food ) Ope…" at bounding box center [840, 229] width 760 height 301
click at [559, 86] on span "Restaurants management" at bounding box center [638, 89] width 158 height 21
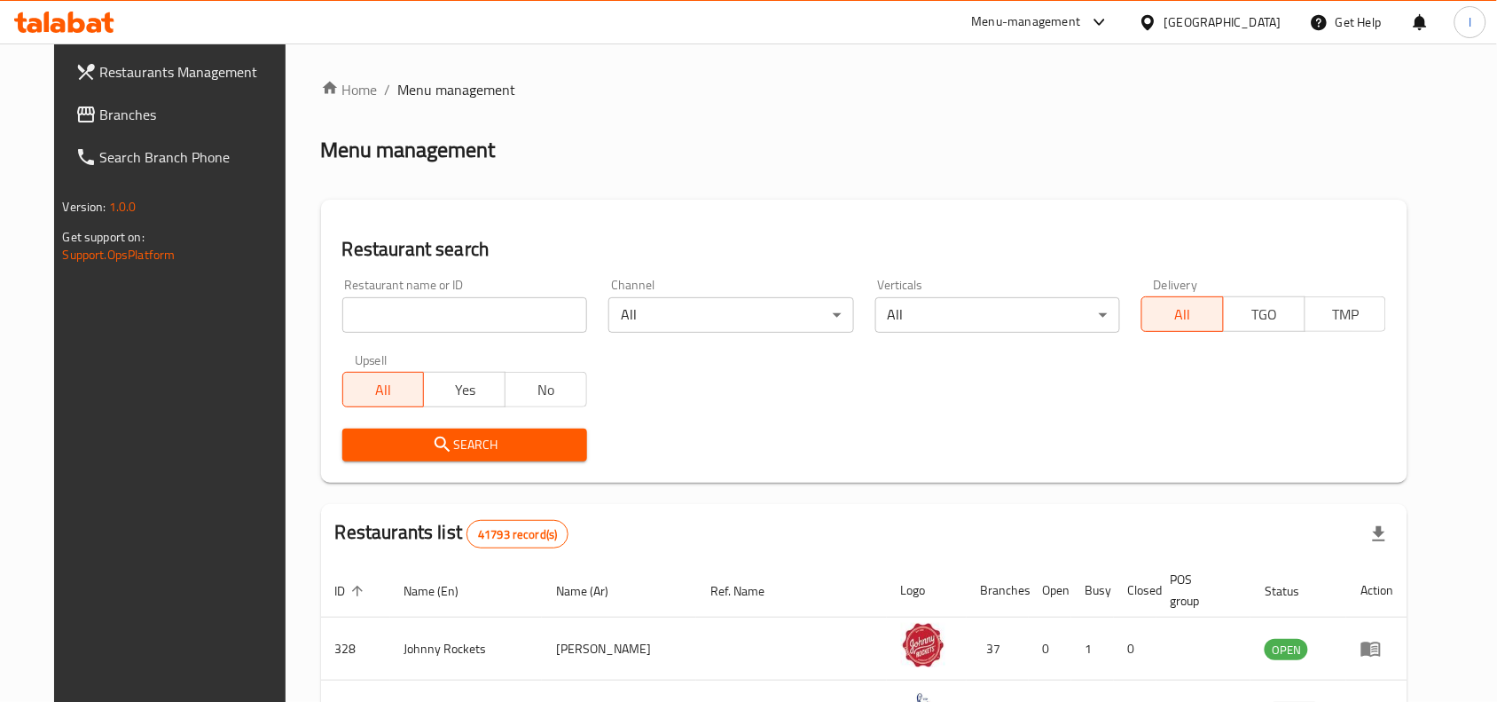
click at [391, 310] on input "search" at bounding box center [464, 314] width 245 height 35
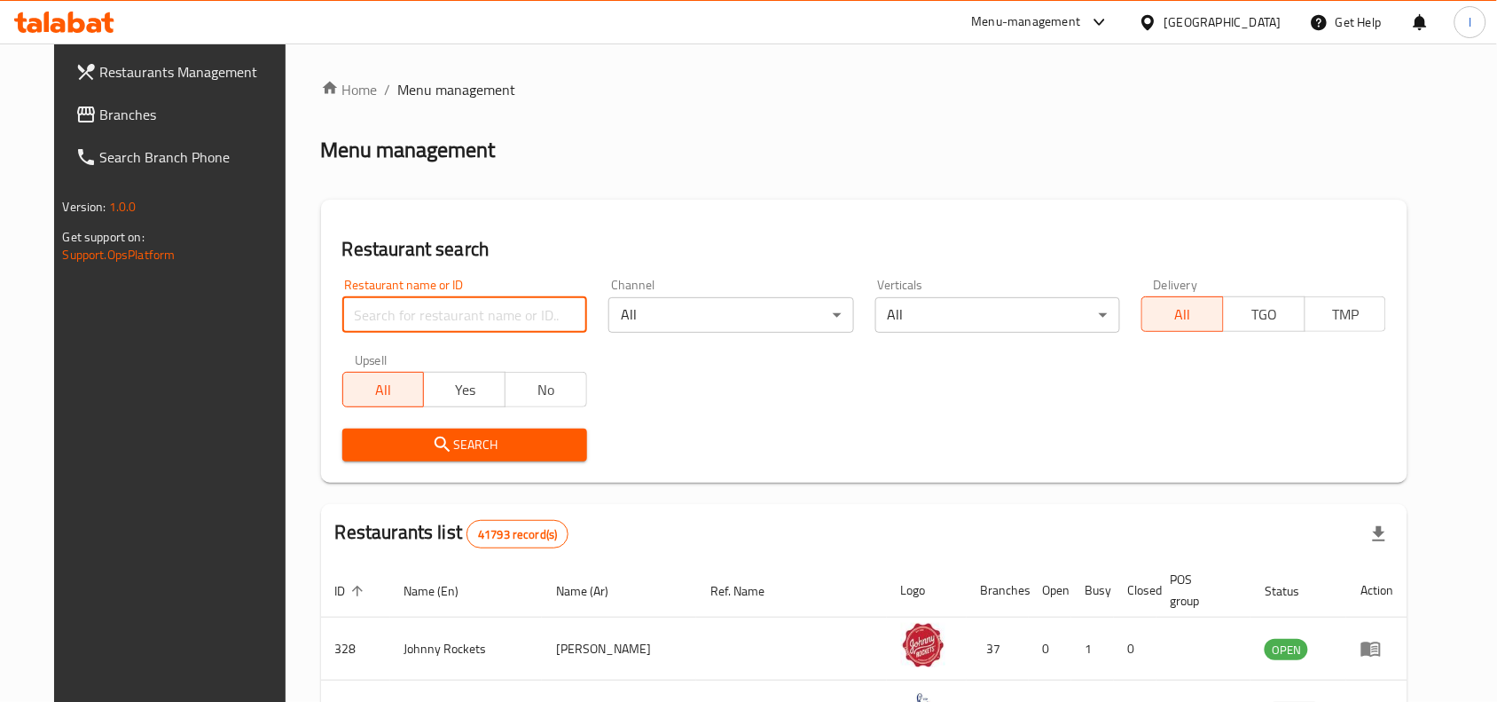
paste input "697598"
type input "697598"
click button "Search" at bounding box center [464, 444] width 245 height 33
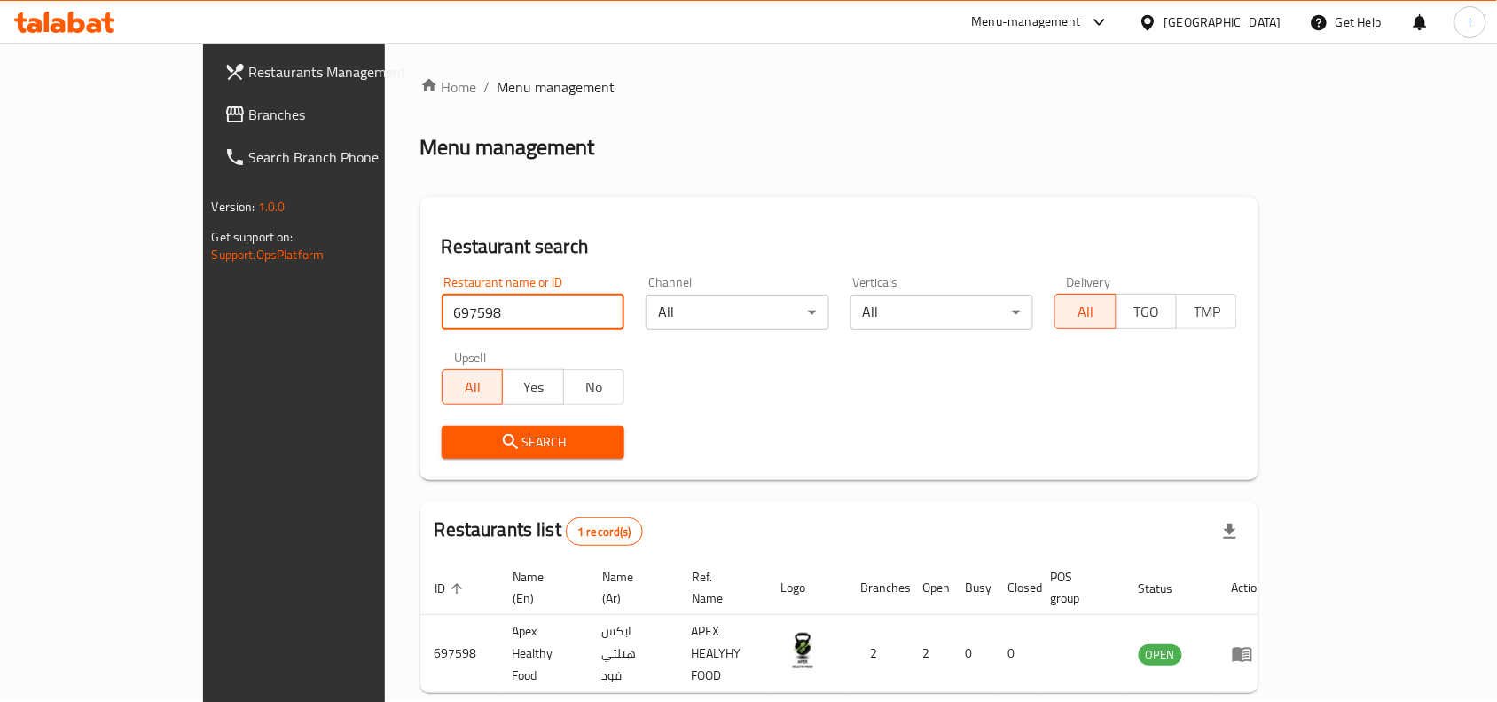
scroll to position [55, 0]
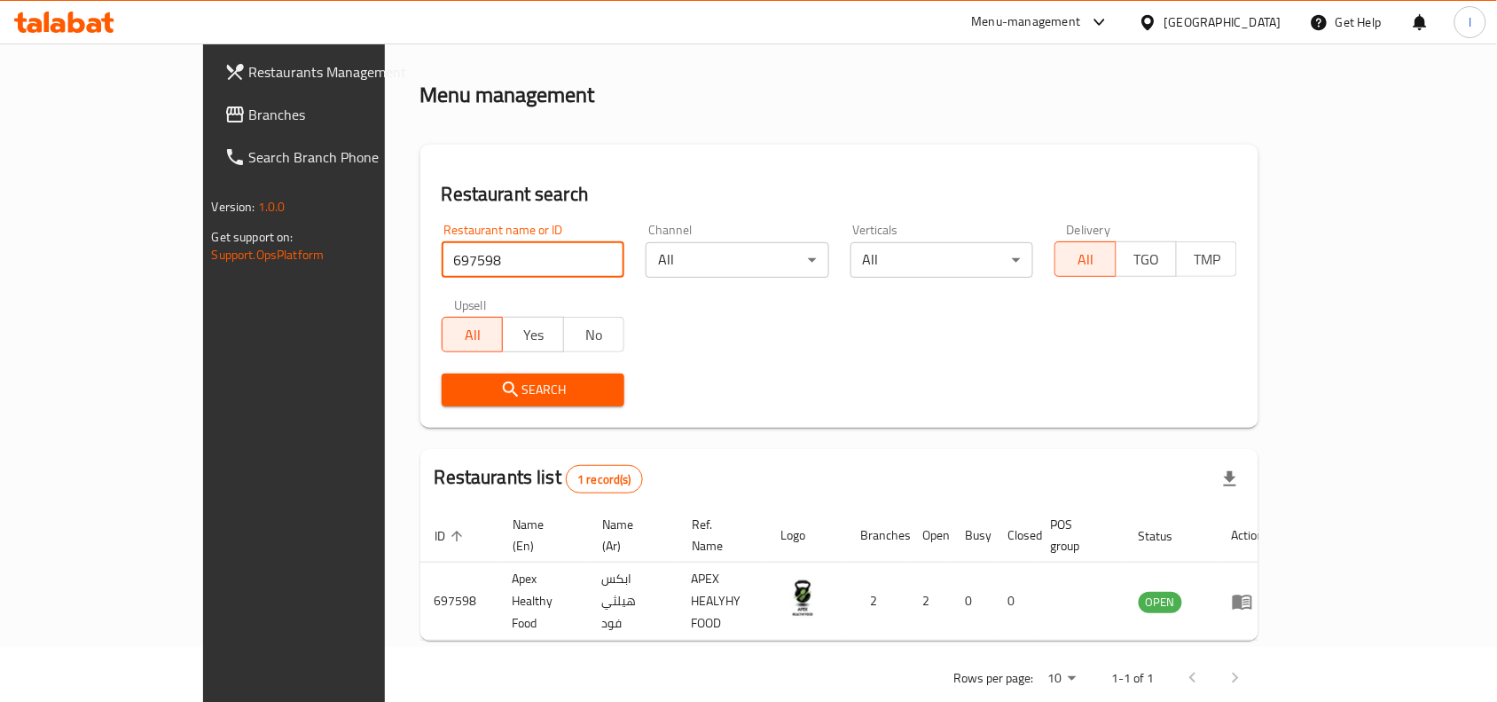
click at [249, 122] on span "Branches" at bounding box center [344, 114] width 190 height 21
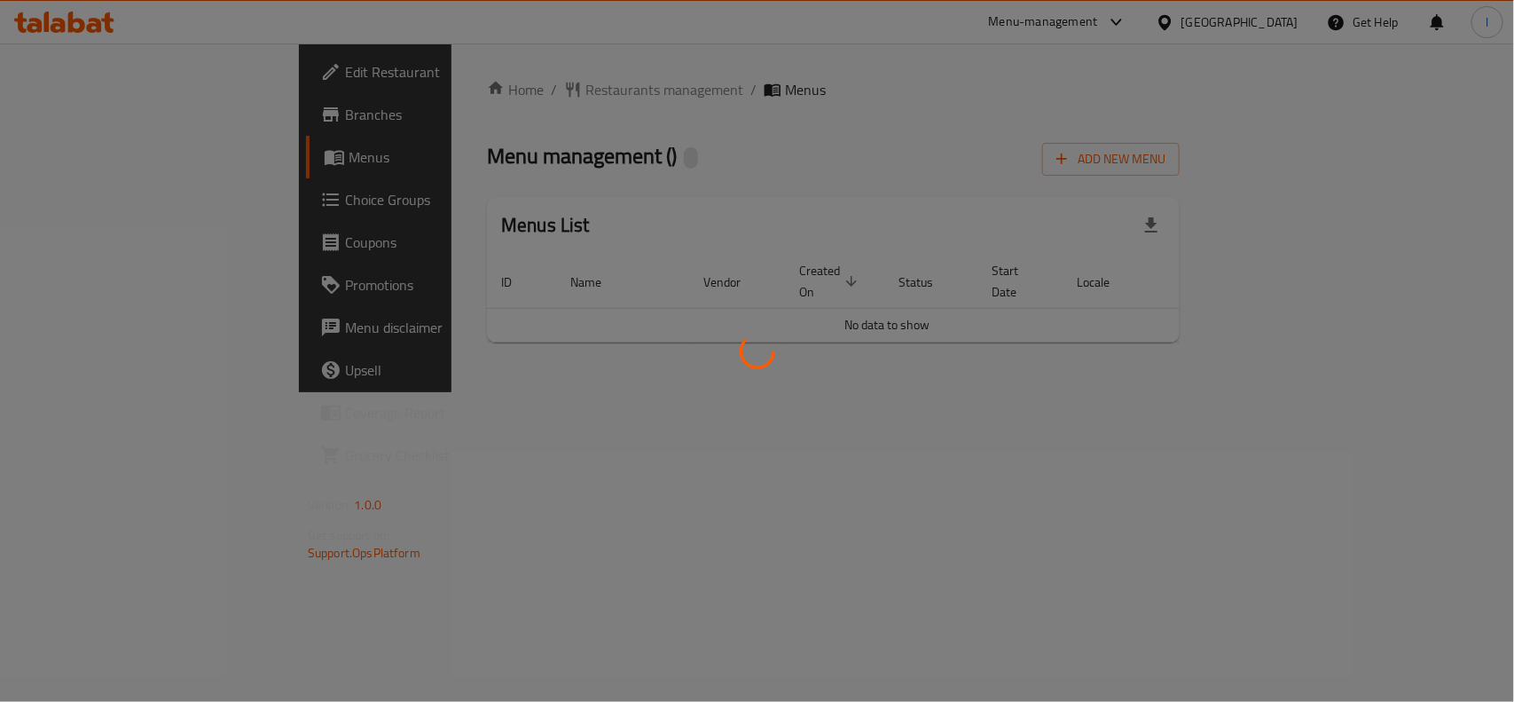
click at [528, 162] on div at bounding box center [757, 351] width 1514 height 702
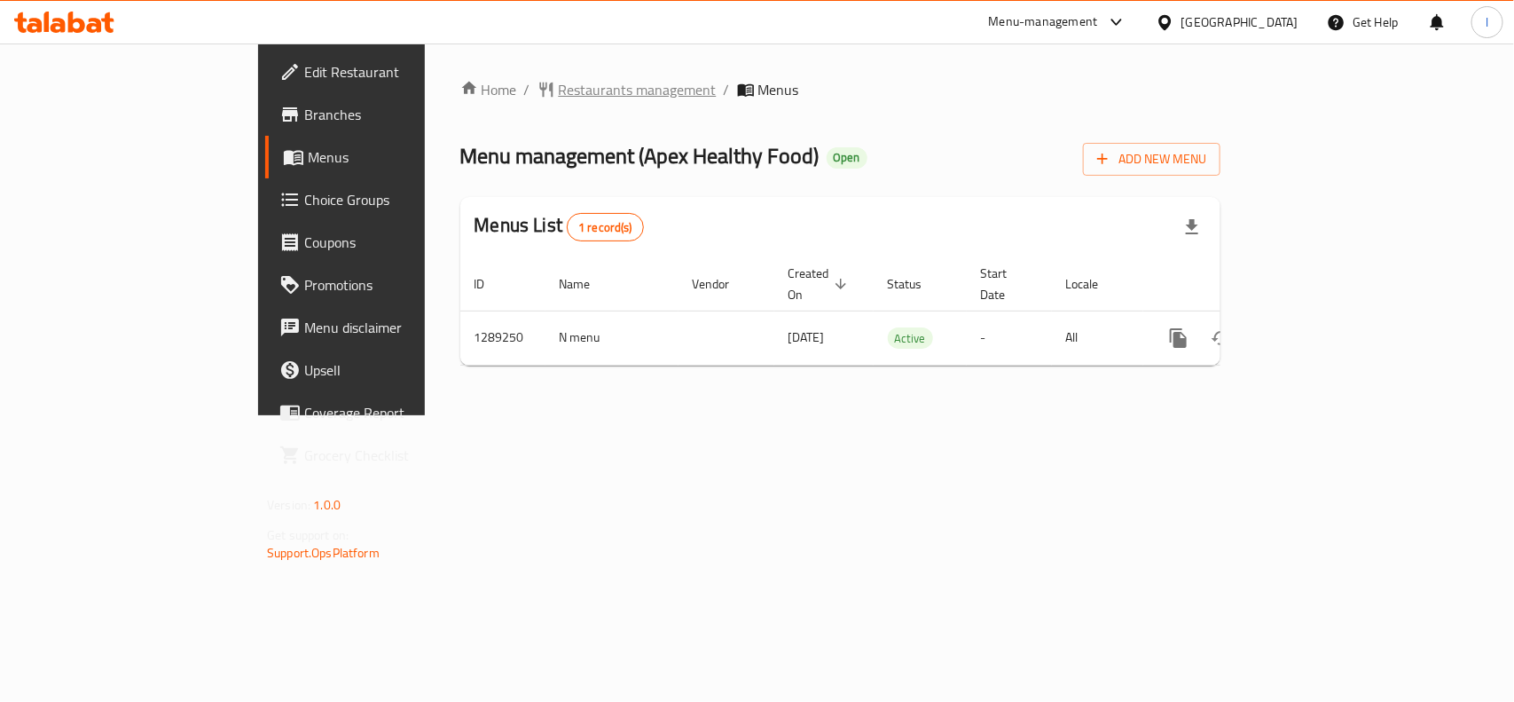
click at [559, 79] on span "Restaurants management" at bounding box center [638, 89] width 158 height 21
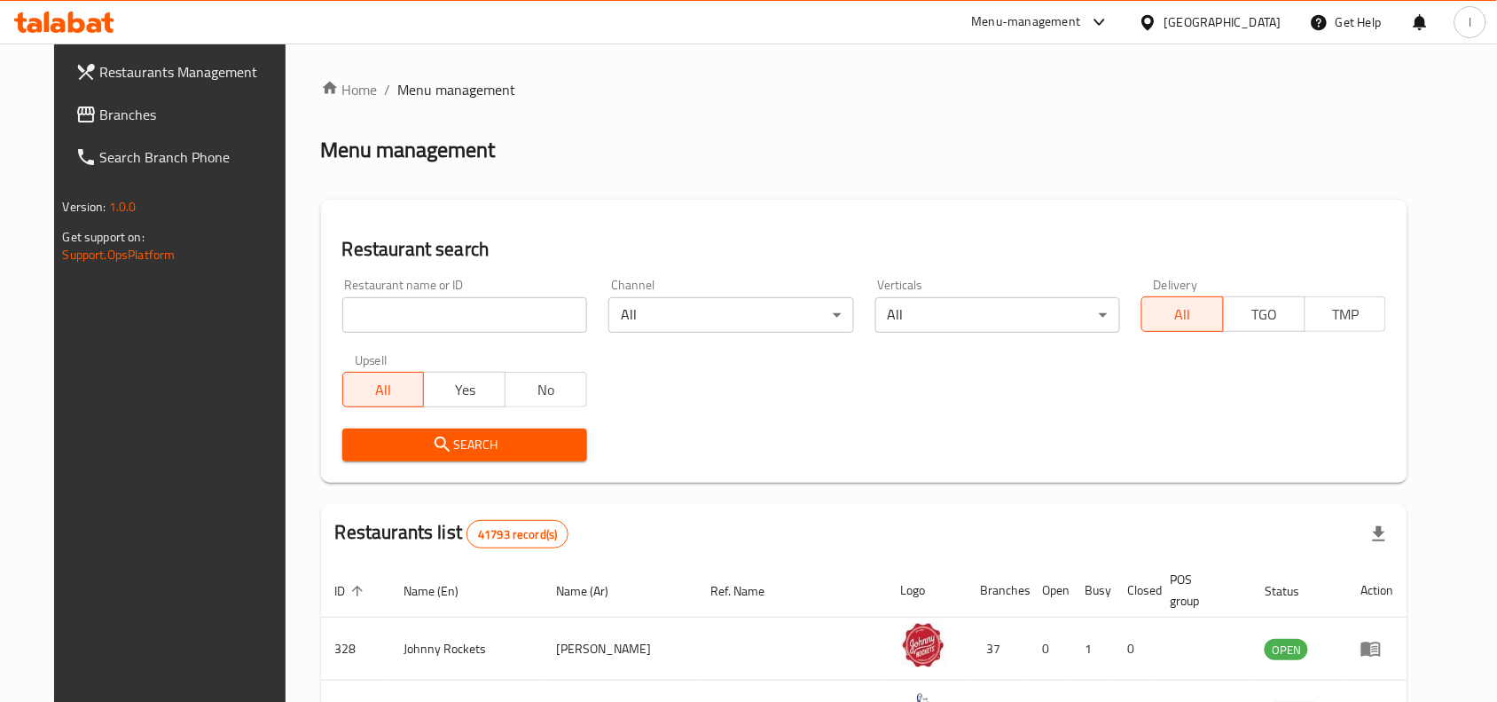
click at [378, 307] on input "search" at bounding box center [464, 314] width 245 height 35
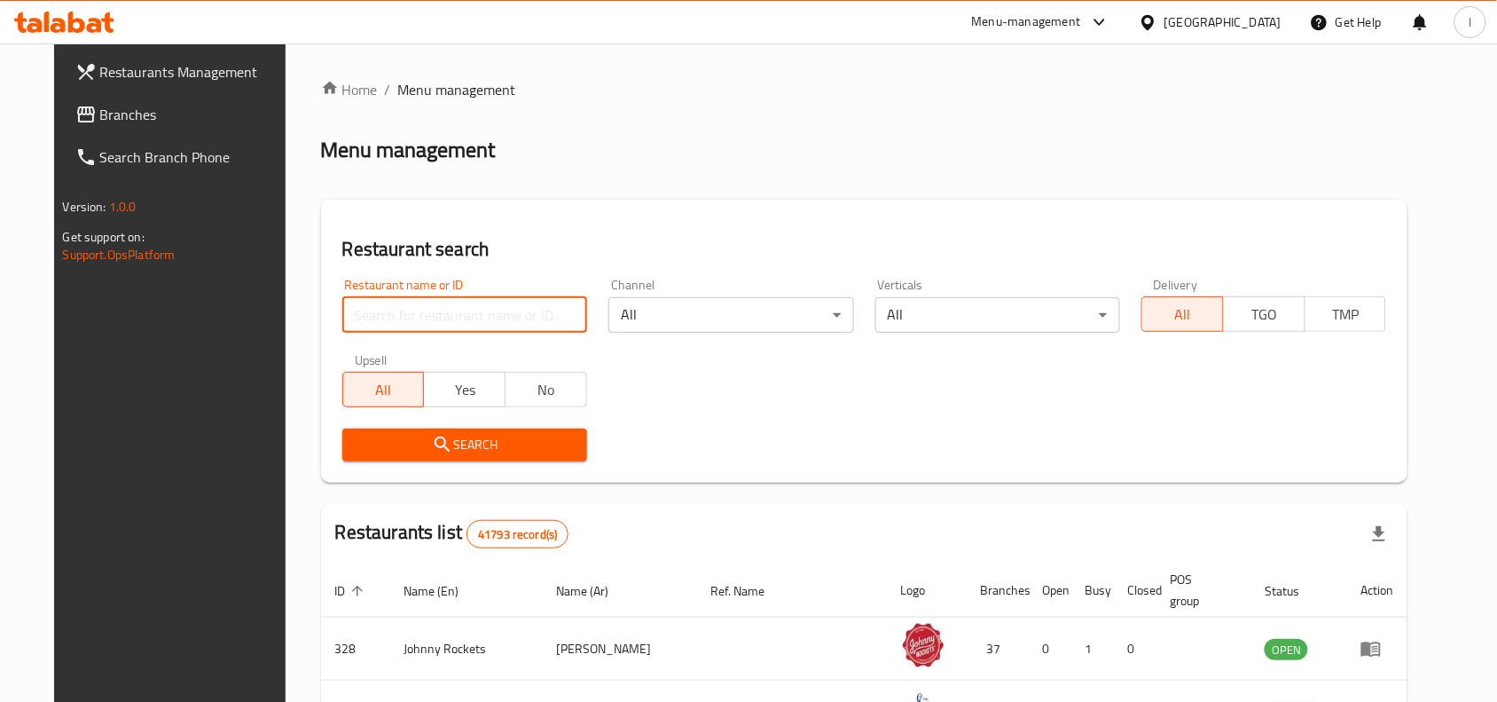
paste input "697598"
click button "Search" at bounding box center [464, 444] width 245 height 33
type input "697598\"
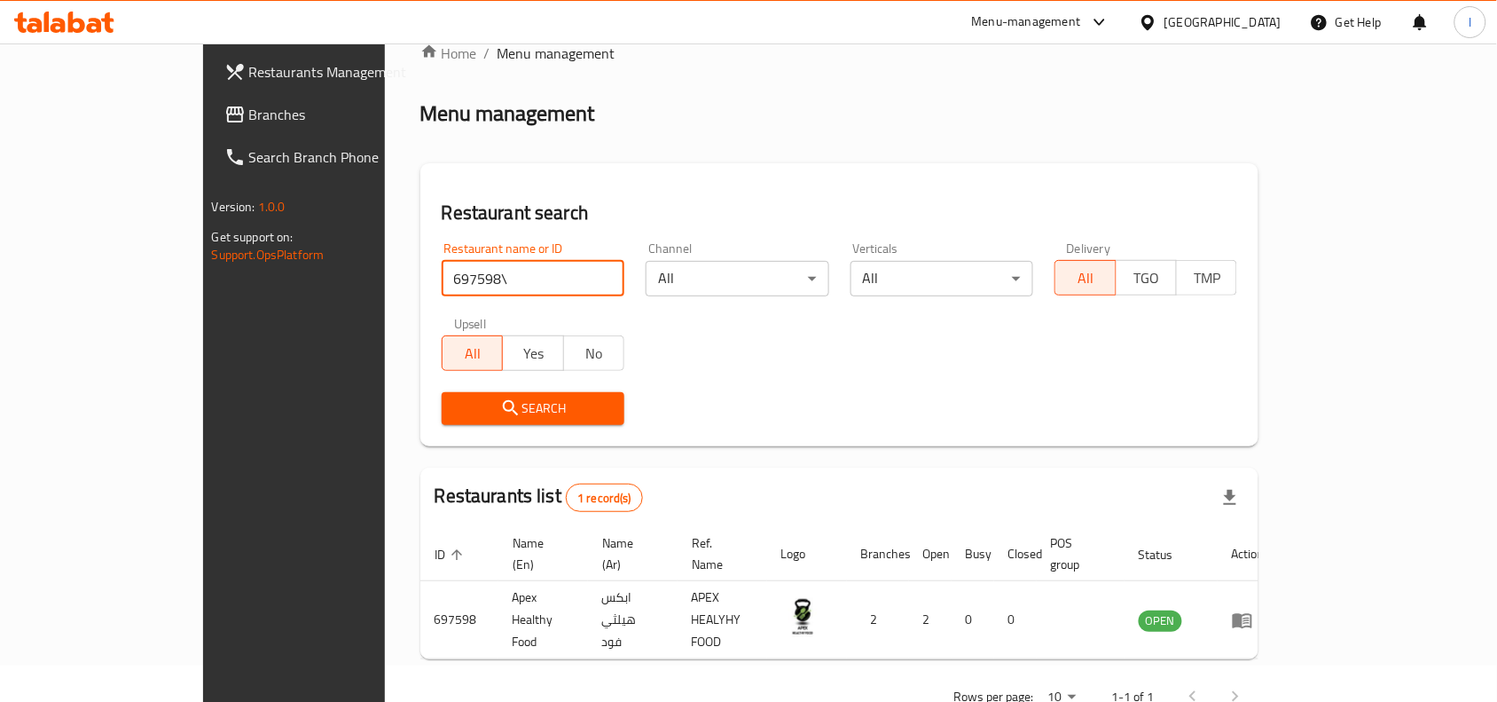
scroll to position [55, 0]
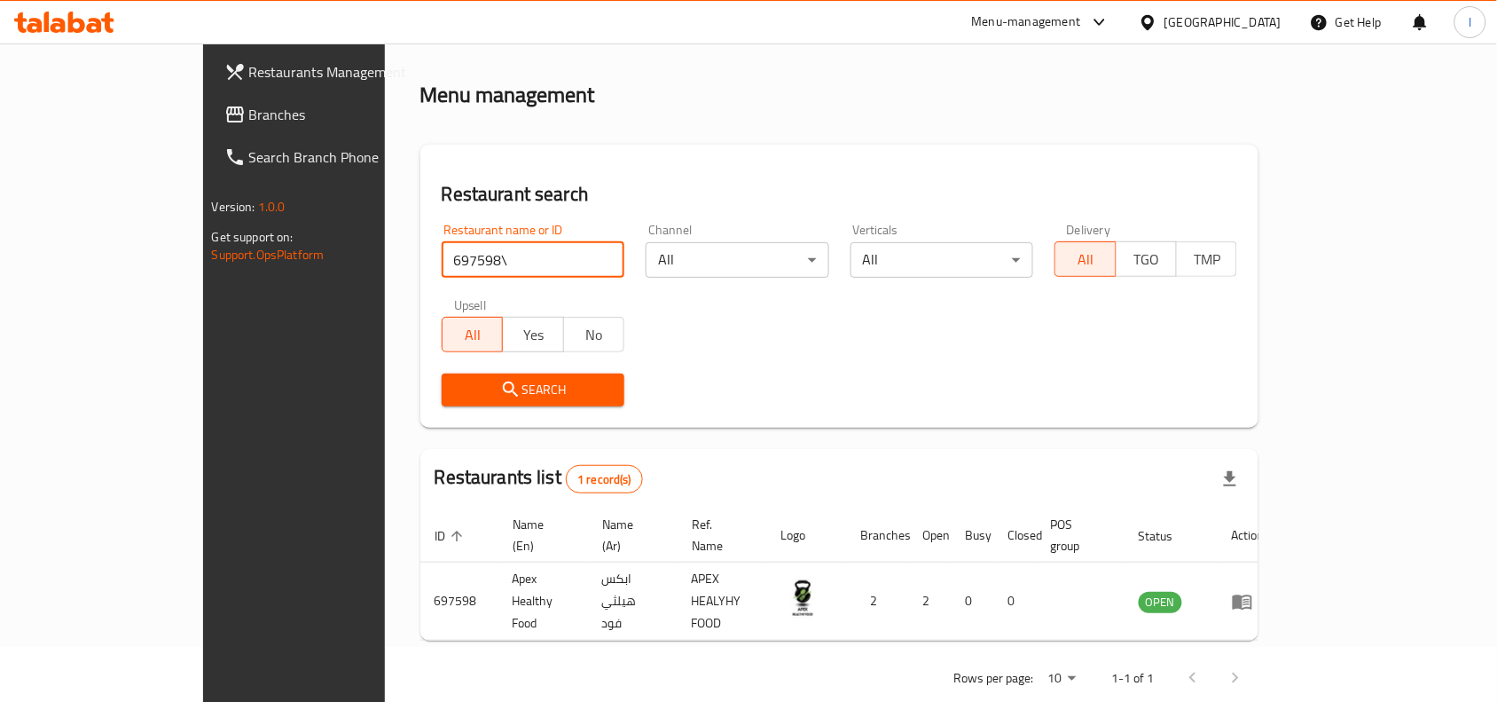
click at [557, 258] on input "697598\" at bounding box center [533, 259] width 183 height 35
click at [249, 114] on span "Branches" at bounding box center [344, 114] width 190 height 21
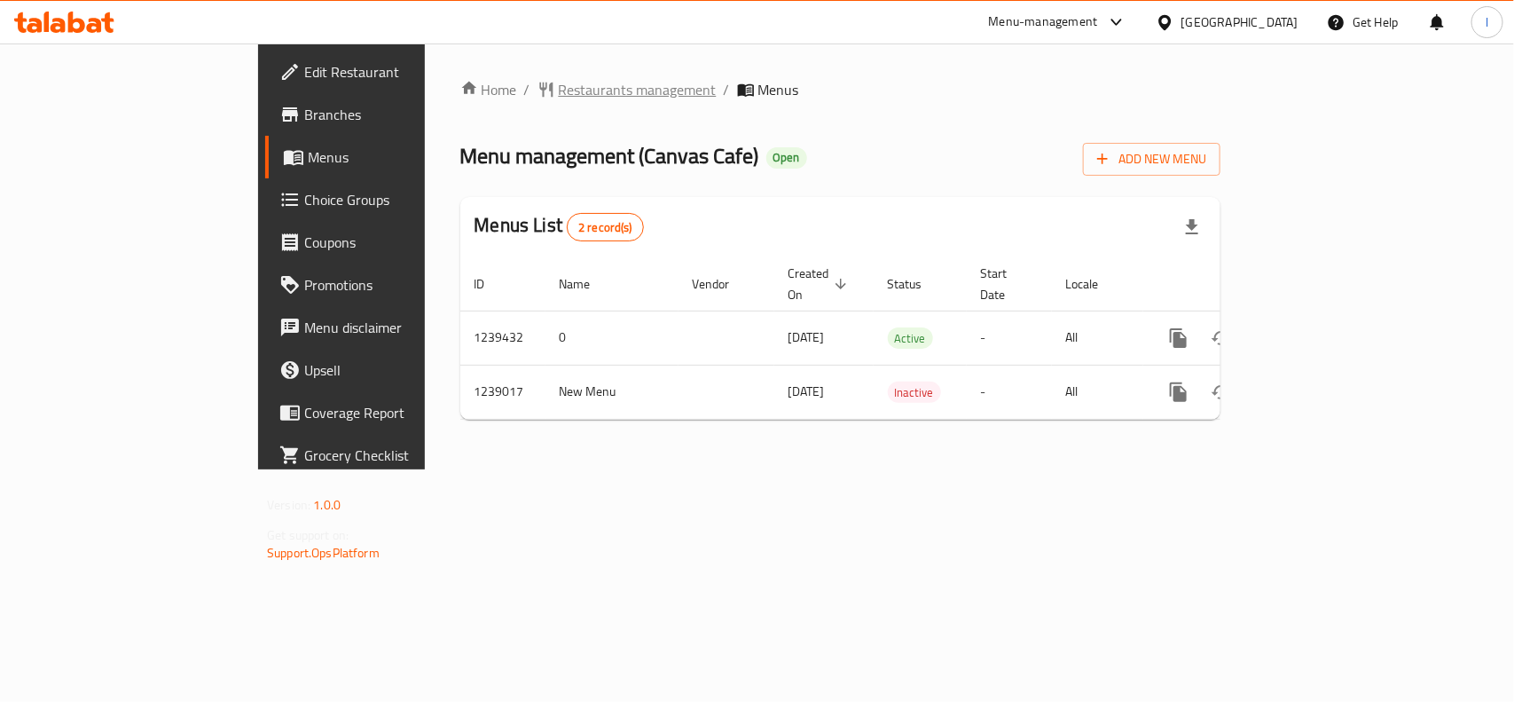
click at [559, 93] on span "Restaurants management" at bounding box center [638, 89] width 158 height 21
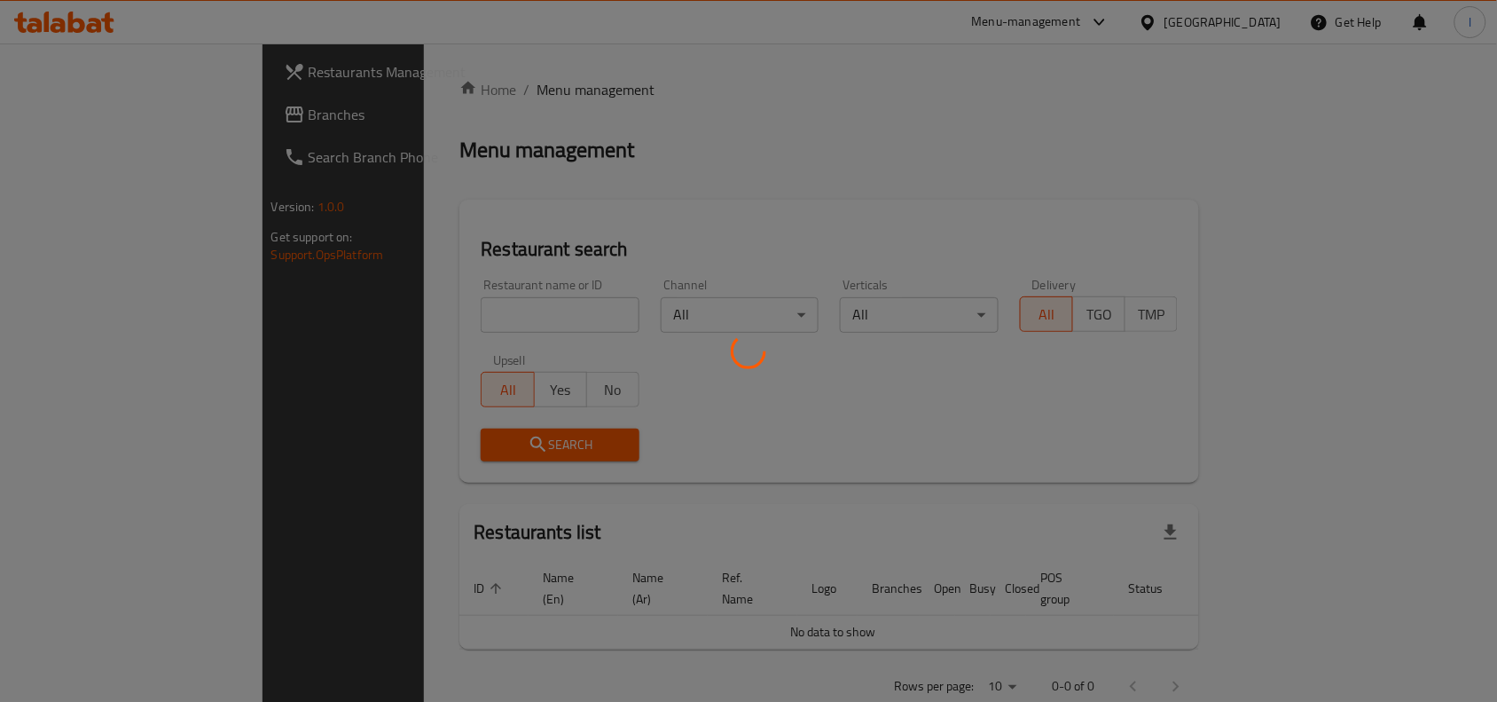
click at [377, 313] on div at bounding box center [748, 351] width 1497 height 702
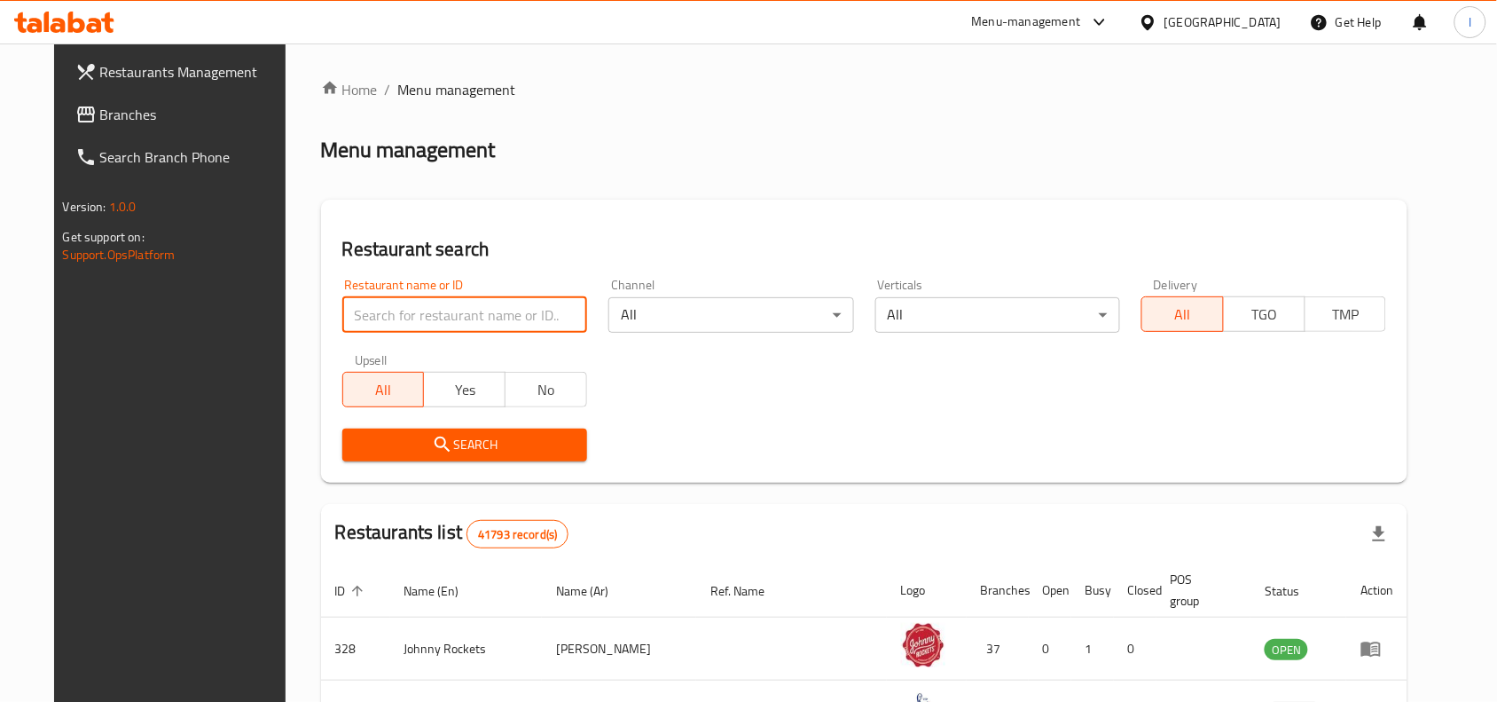
click at [377, 313] on input "search" at bounding box center [464, 314] width 245 height 35
paste input "679827"
type input "679827"
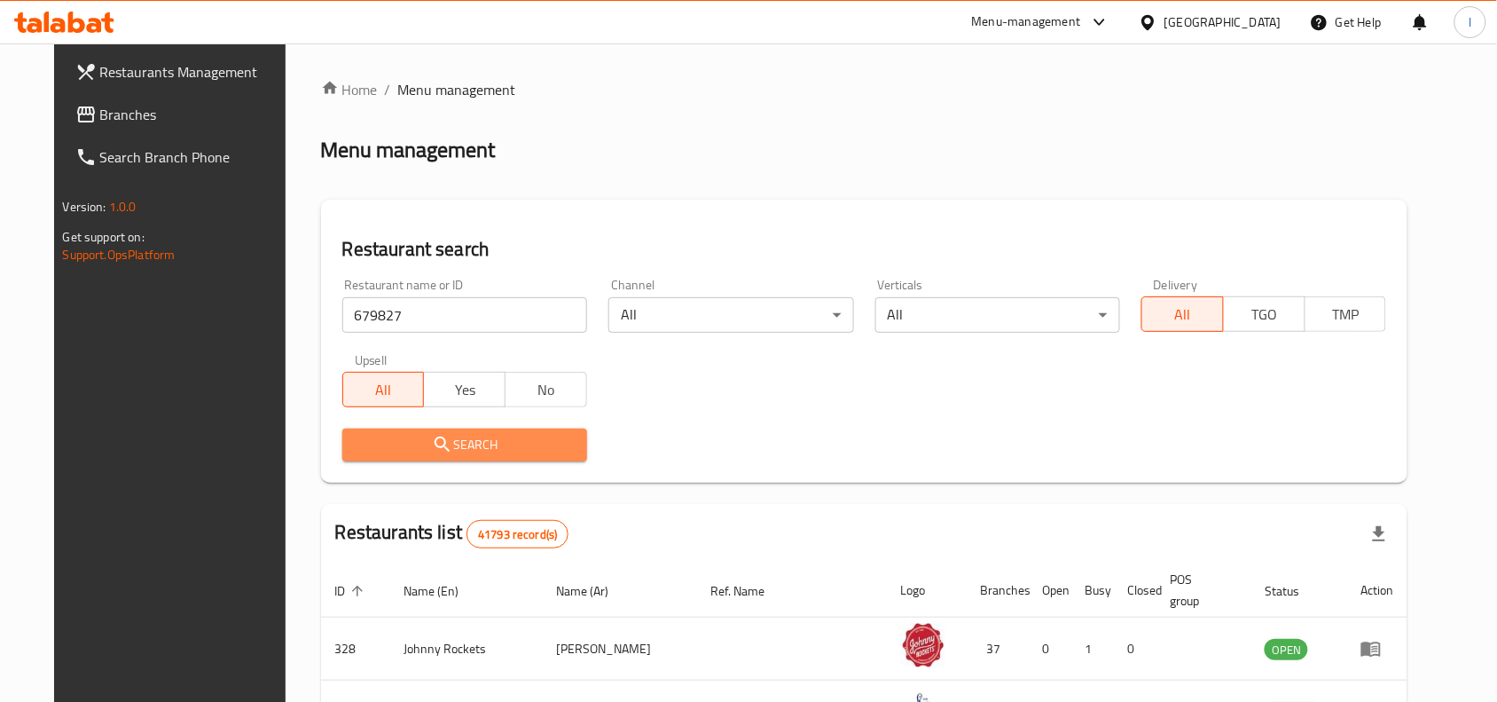
click at [430, 448] on span "Search" at bounding box center [465, 445] width 216 height 22
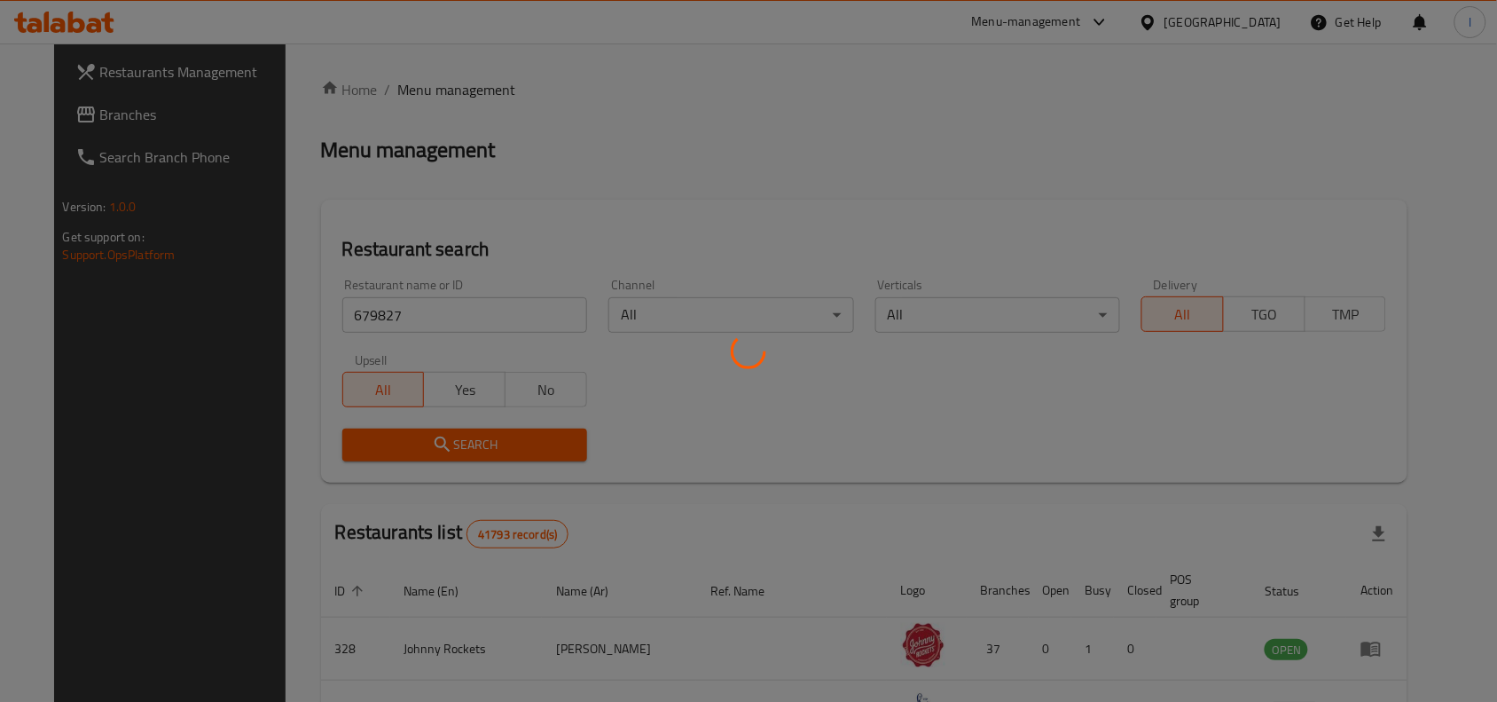
scroll to position [55, 0]
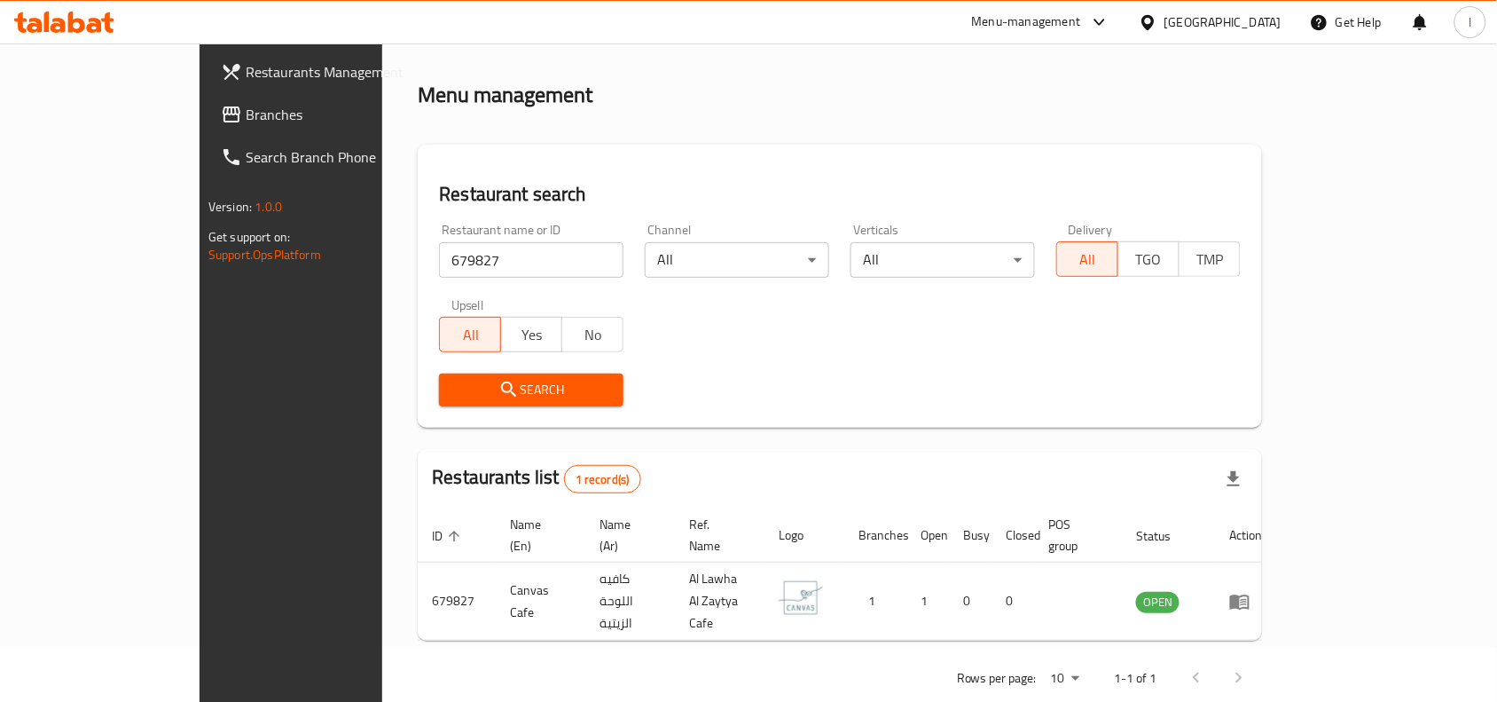
click at [246, 109] on span "Branches" at bounding box center [341, 114] width 190 height 21
